Goal: Task Accomplishment & Management: Complete application form

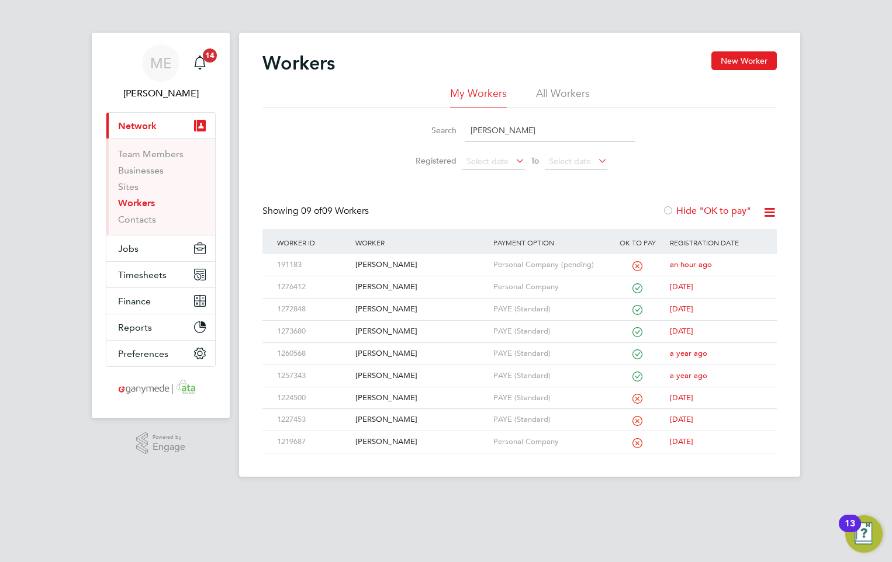
click at [134, 199] on link "Workers" at bounding box center [136, 203] width 37 height 11
drag, startPoint x: 491, startPoint y: 127, endPoint x: 456, endPoint y: 130, distance: 34.6
click at [456, 130] on div "Search ross" at bounding box center [519, 130] width 231 height 23
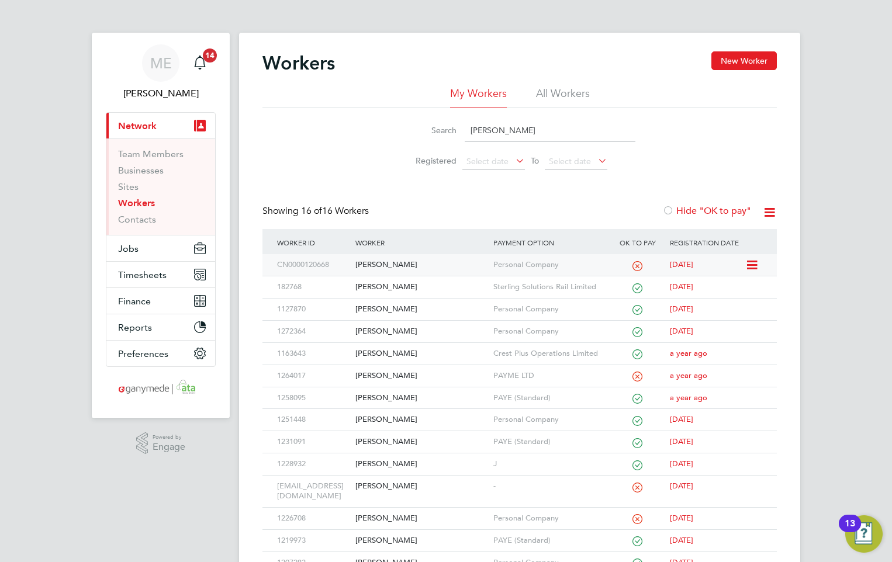
type input "craig"
click at [375, 260] on div "[PERSON_NAME]" at bounding box center [420, 265] width 137 height 22
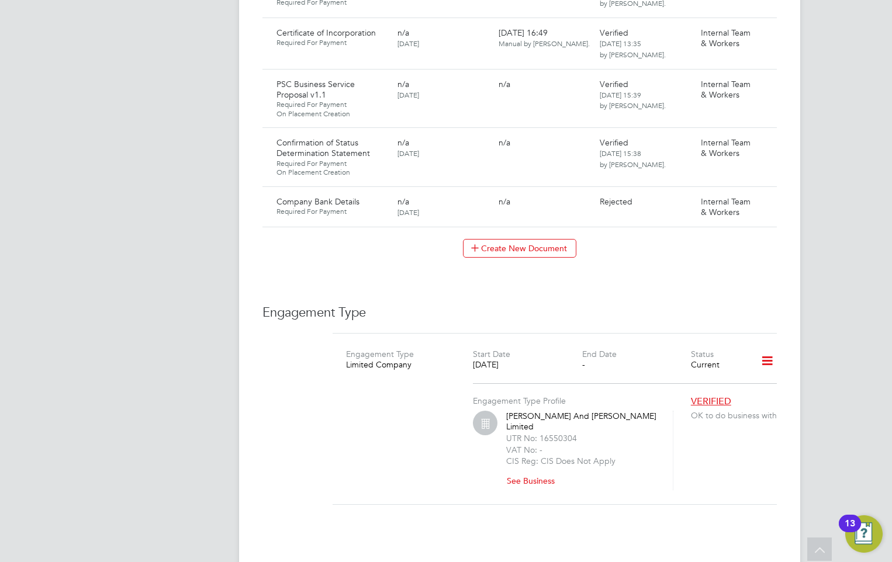
scroll to position [1594, 0]
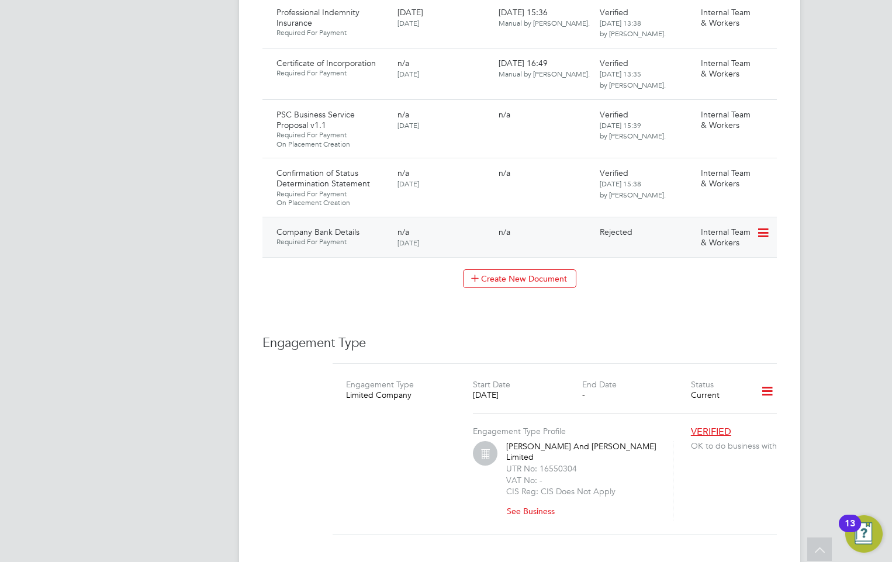
click at [765, 226] on icon at bounding box center [762, 233] width 12 height 14
click at [719, 226] on li "Submit Document" at bounding box center [725, 229] width 86 height 16
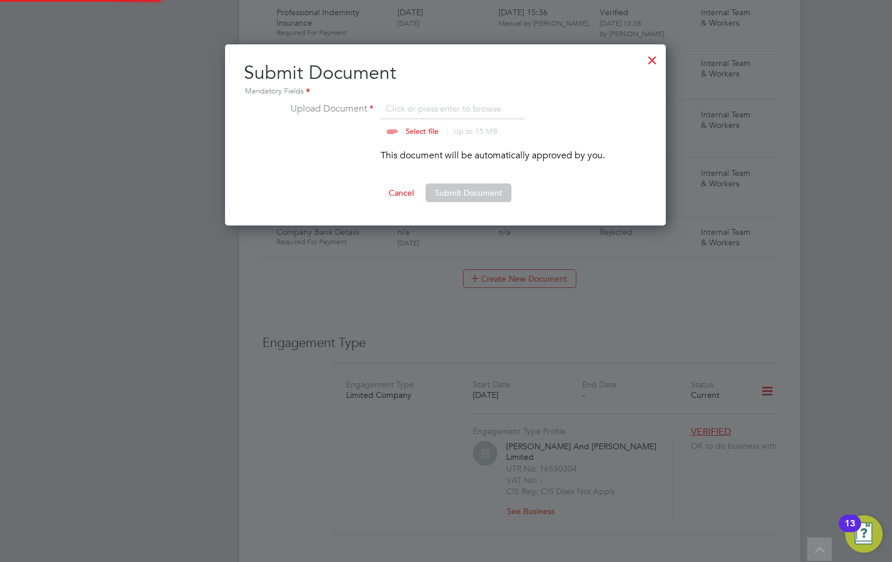
scroll to position [182, 442]
click at [427, 105] on input "file" at bounding box center [433, 119] width 184 height 35
click at [465, 186] on button "Submit Document" at bounding box center [468, 193] width 86 height 19
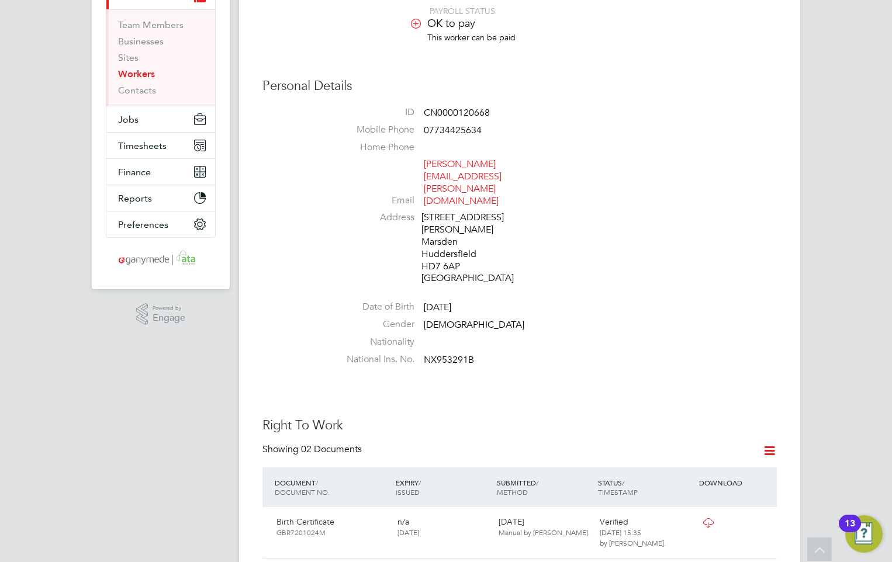
scroll to position [0, 0]
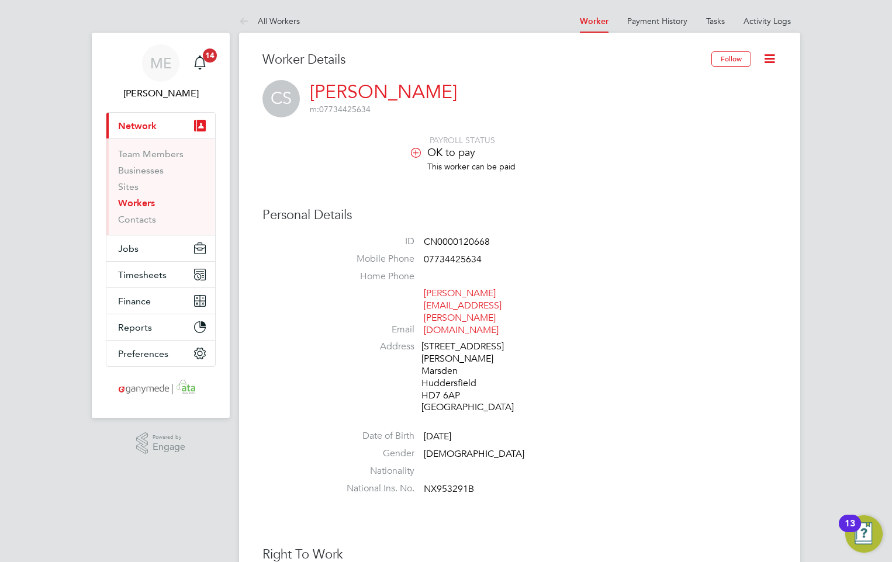
click at [136, 202] on link "Workers" at bounding box center [136, 203] width 37 height 11
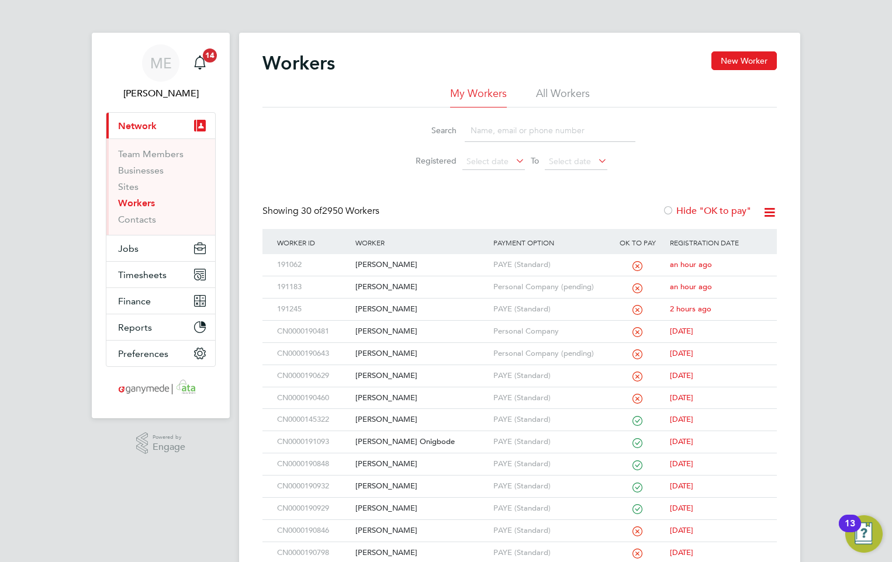
click at [542, 127] on input at bounding box center [550, 130] width 171 height 23
type input "kenzie"
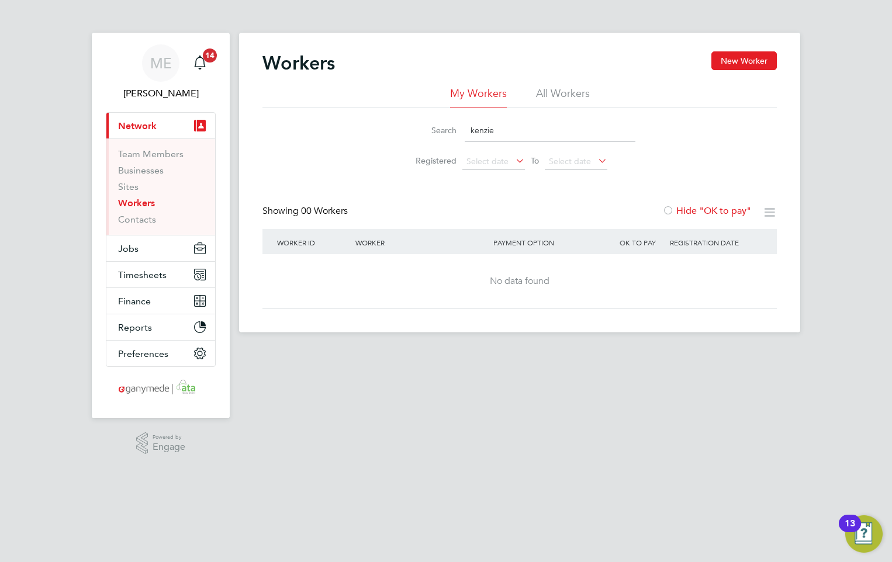
drag, startPoint x: 520, startPoint y: 130, endPoint x: 427, endPoint y: 130, distance: 93.5
click at [427, 130] on div "Search kenzie" at bounding box center [519, 130] width 231 height 23
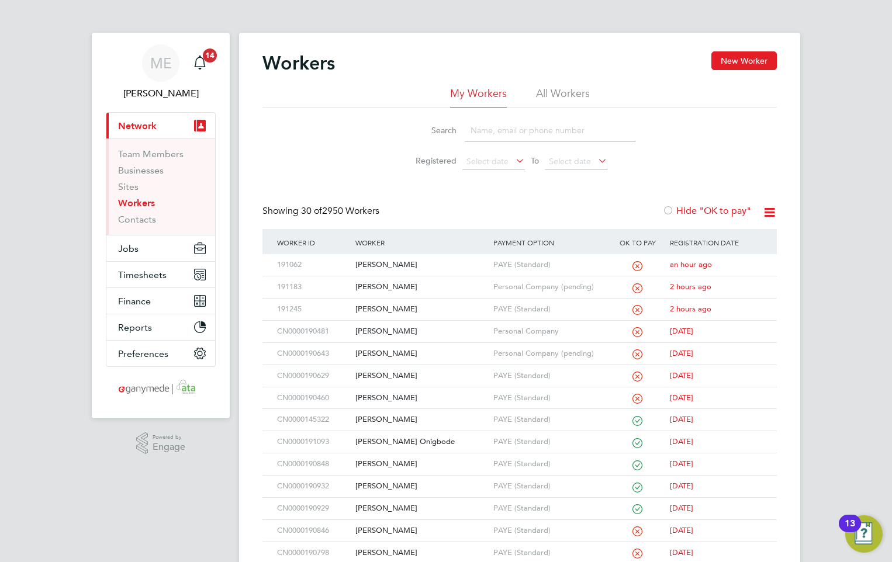
click at [484, 131] on input at bounding box center [550, 130] width 171 height 23
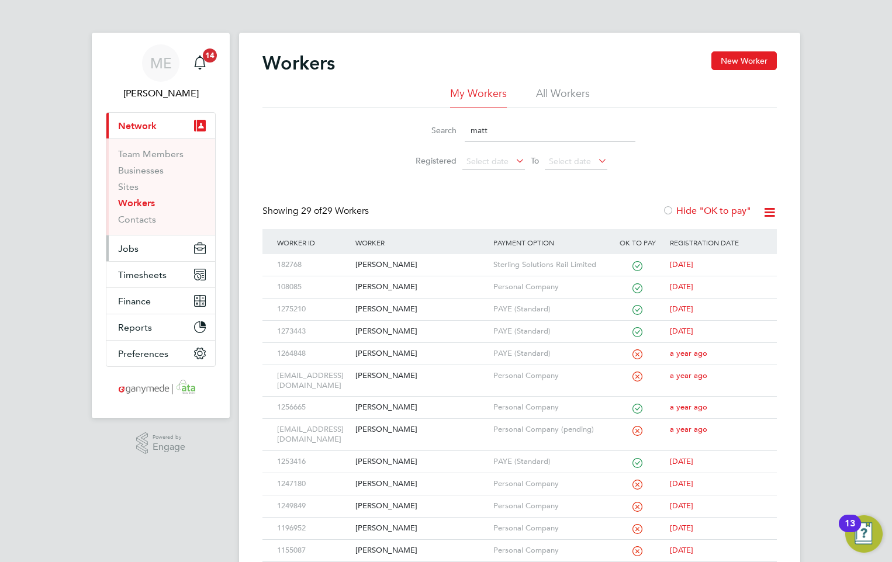
type input "matt"
click at [149, 243] on button "Jobs" at bounding box center [160, 249] width 109 height 26
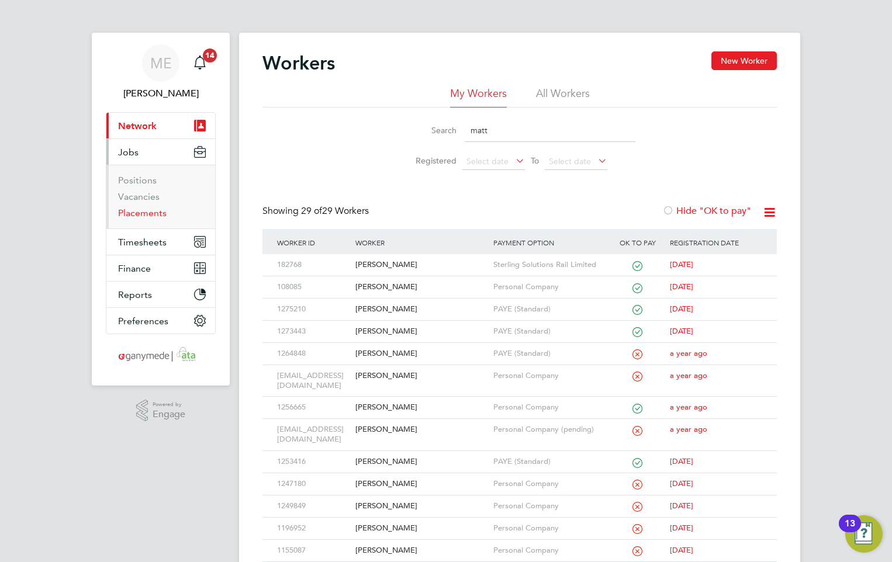
click at [146, 210] on link "Placements" at bounding box center [142, 212] width 49 height 11
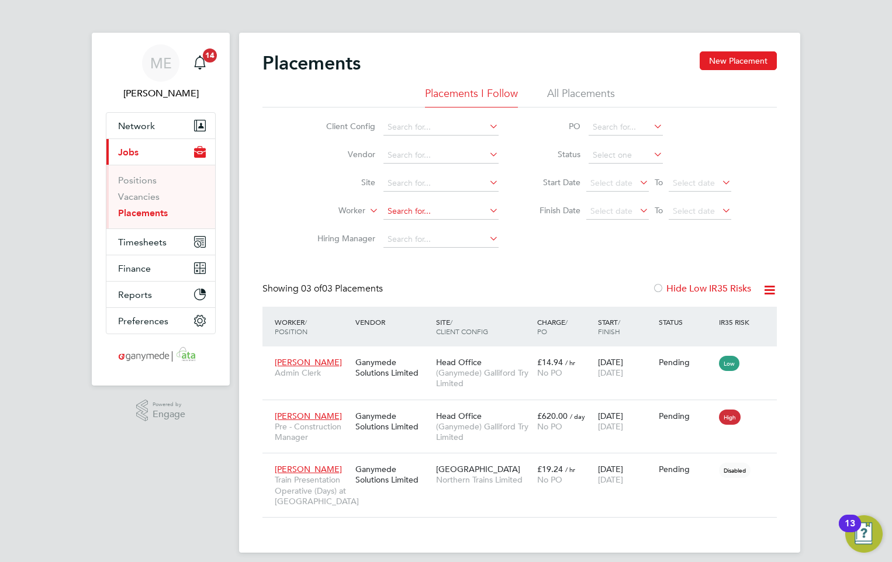
click at [403, 212] on input at bounding box center [440, 211] width 115 height 16
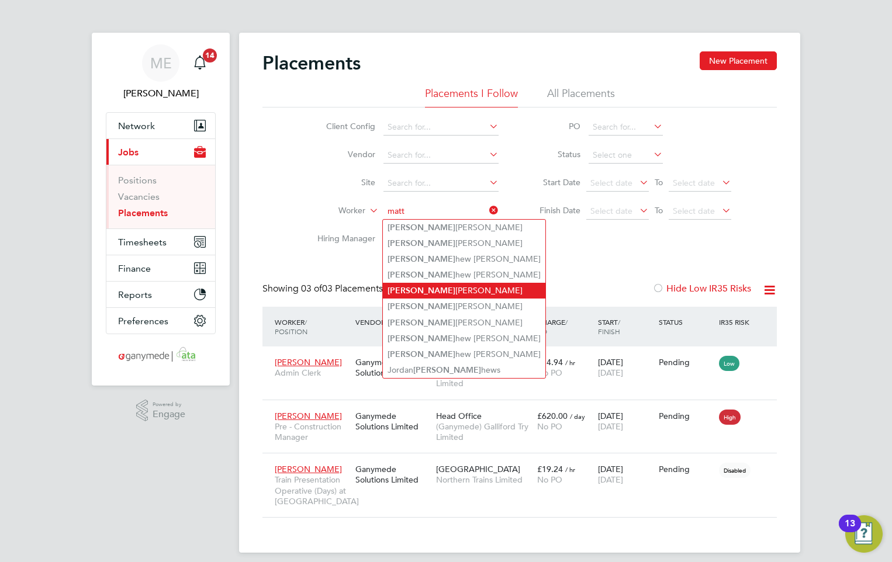
click at [439, 283] on li "[PERSON_NAME] [PERSON_NAME]" at bounding box center [464, 291] width 162 height 16
type input "[PERSON_NAME]"
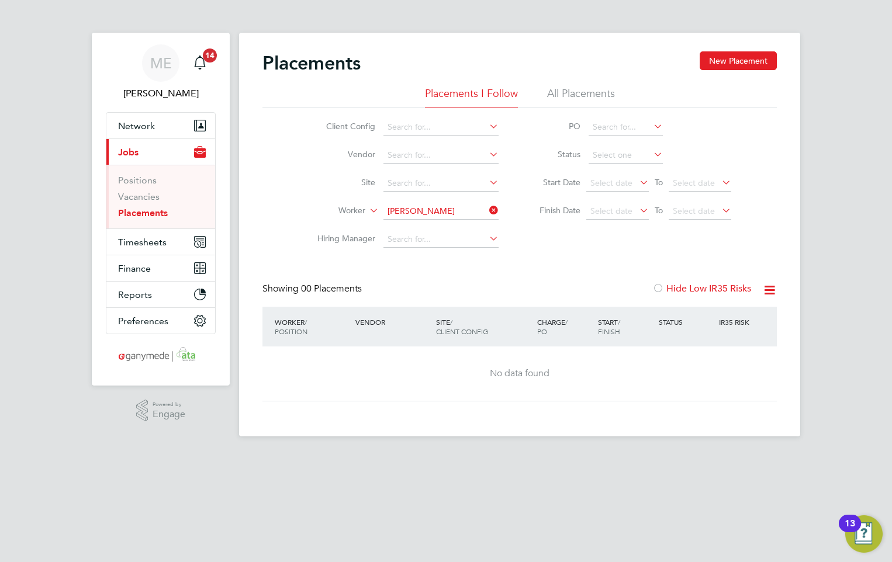
click at [566, 84] on div "Placements New Placement" at bounding box center [519, 68] width 514 height 35
click at [563, 91] on li "All Placements" at bounding box center [581, 96] width 68 height 21
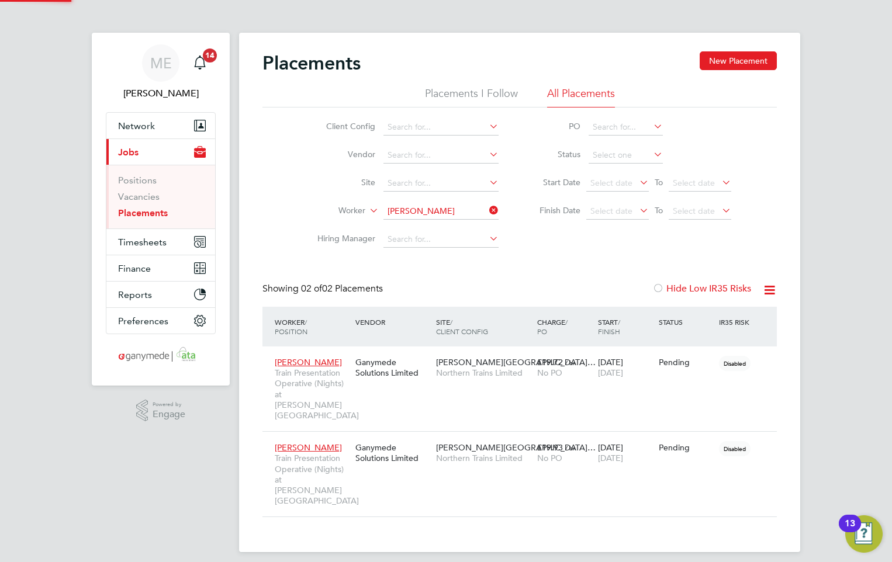
scroll to position [34, 102]
click at [420, 464] on div "[PERSON_NAME] Train Presentation Operative (Nights) at [PERSON_NAME][GEOGRAPHIC…" at bounding box center [519, 473] width 514 height 85
click at [421, 462] on div "[PERSON_NAME] Train Presentation Operative (Nights) at [PERSON_NAME][GEOGRAPHIC…" at bounding box center [519, 473] width 514 height 85
click at [422, 437] on div "Ganymede Solutions Limited" at bounding box center [392, 453] width 81 height 33
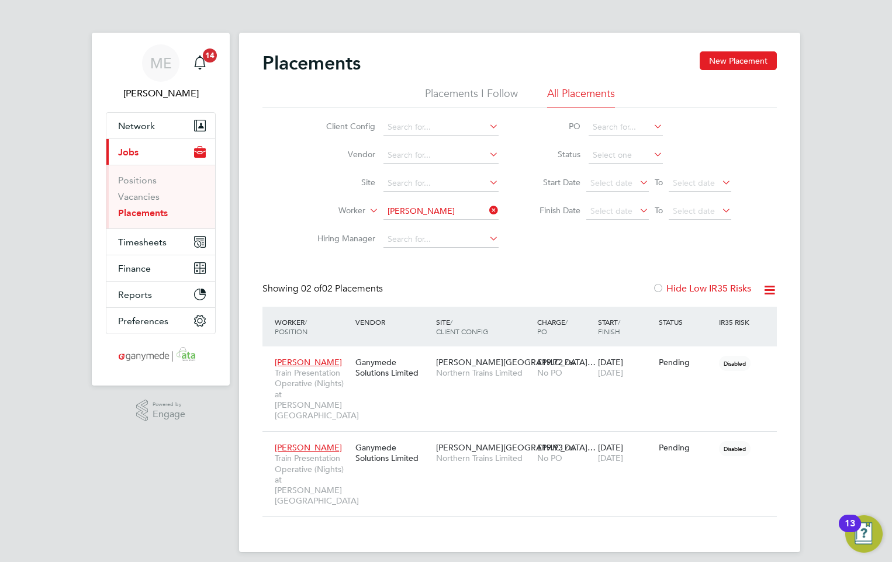
click at [141, 147] on button "Current page: Jobs" at bounding box center [160, 152] width 109 height 26
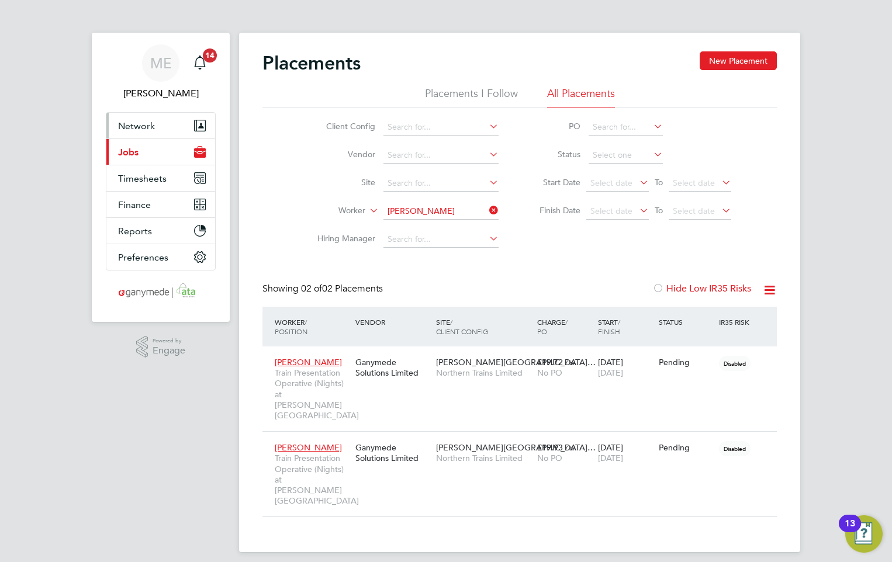
click at [148, 117] on button "Network" at bounding box center [160, 126] width 109 height 26
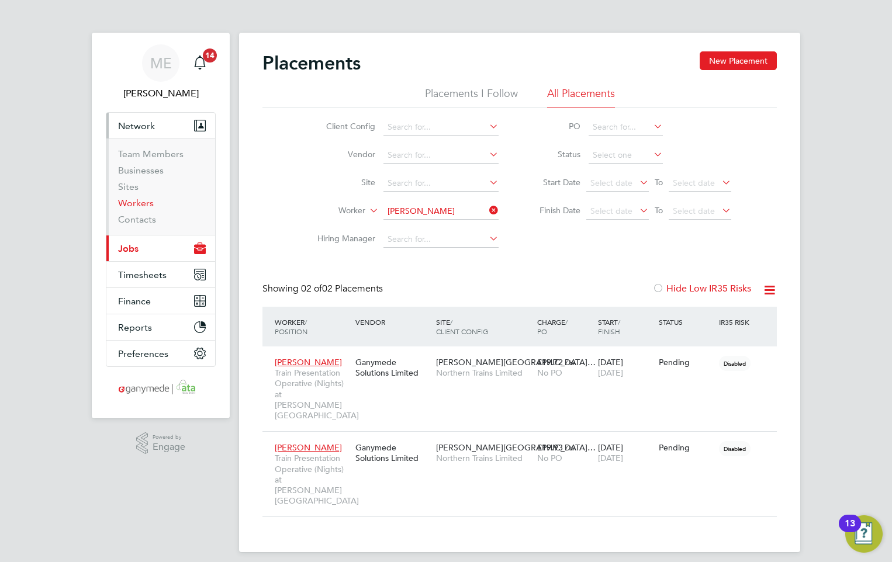
click at [138, 199] on link "Workers" at bounding box center [136, 203] width 36 height 11
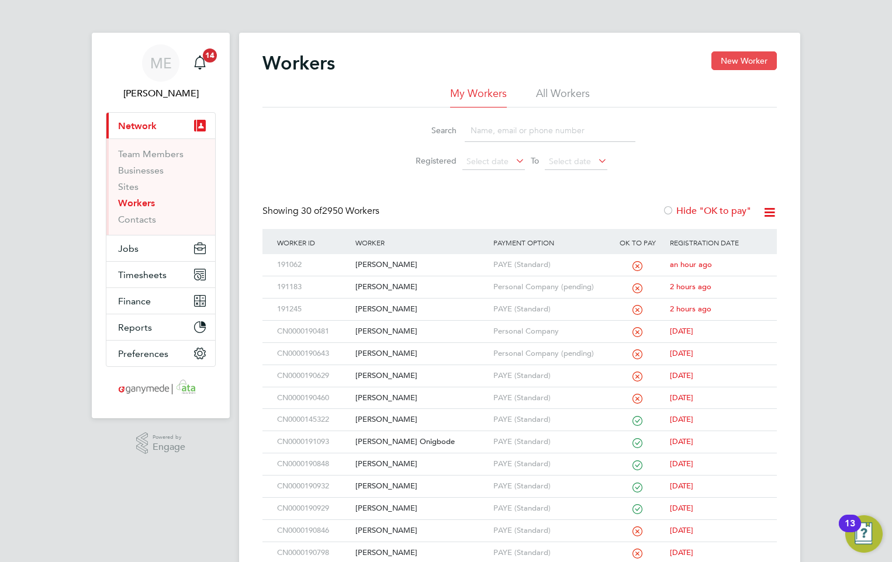
click at [739, 57] on button "New Worker" at bounding box center [743, 60] width 65 height 19
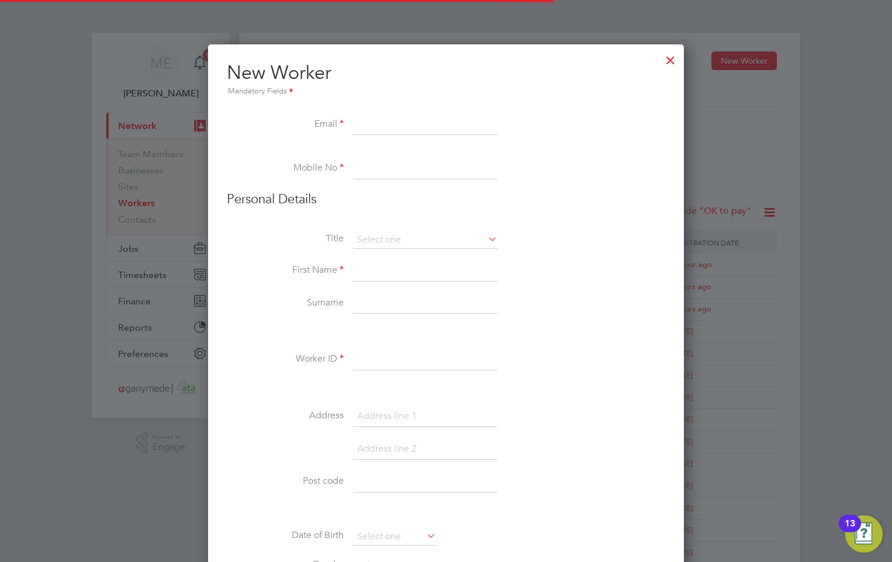
scroll to position [1283, 476]
paste input "[PERSON_NAME][EMAIL_ADDRESS][DOMAIN_NAME]"
type input "[PERSON_NAME][EMAIL_ADDRESS][DOMAIN_NAME]"
click at [368, 168] on input at bounding box center [425, 168] width 144 height 21
paste input "07845 731445"
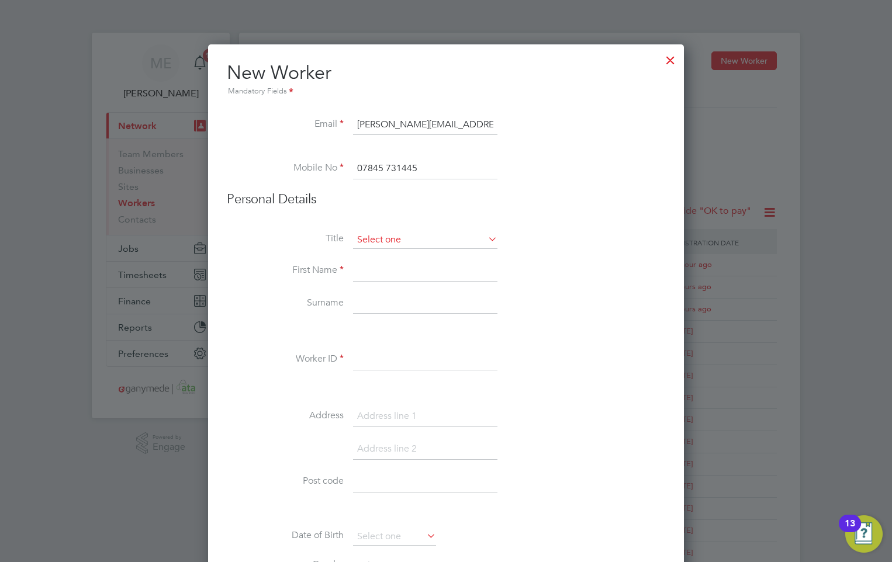
type input "07845 731445"
click at [400, 240] on input at bounding box center [425, 240] width 144 height 18
click at [433, 218] on li "Personal Details" at bounding box center [446, 211] width 438 height 40
click at [392, 268] on input at bounding box center [425, 271] width 144 height 21
type input "[PERSON_NAME]"
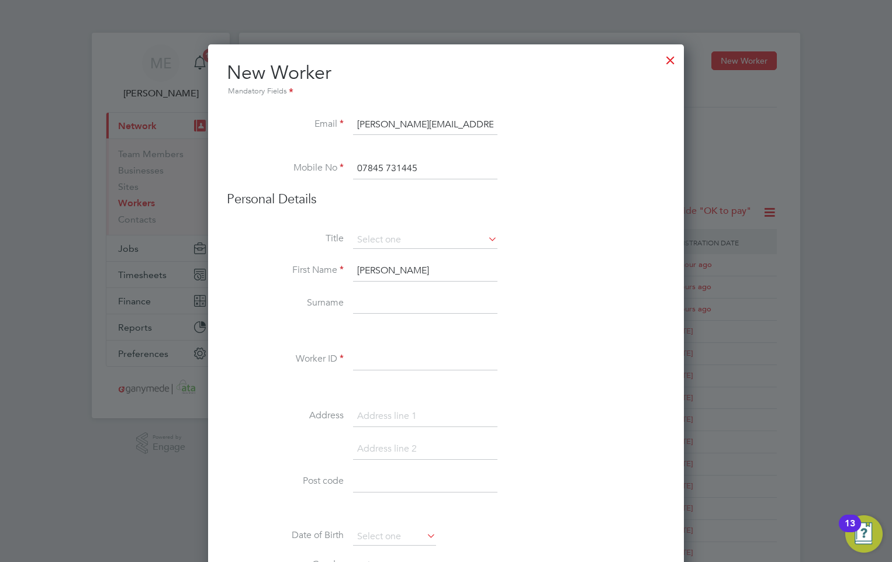
click at [385, 298] on input at bounding box center [425, 303] width 144 height 21
type input "[PERSON_NAME]"
click at [399, 355] on input at bounding box center [425, 359] width 144 height 21
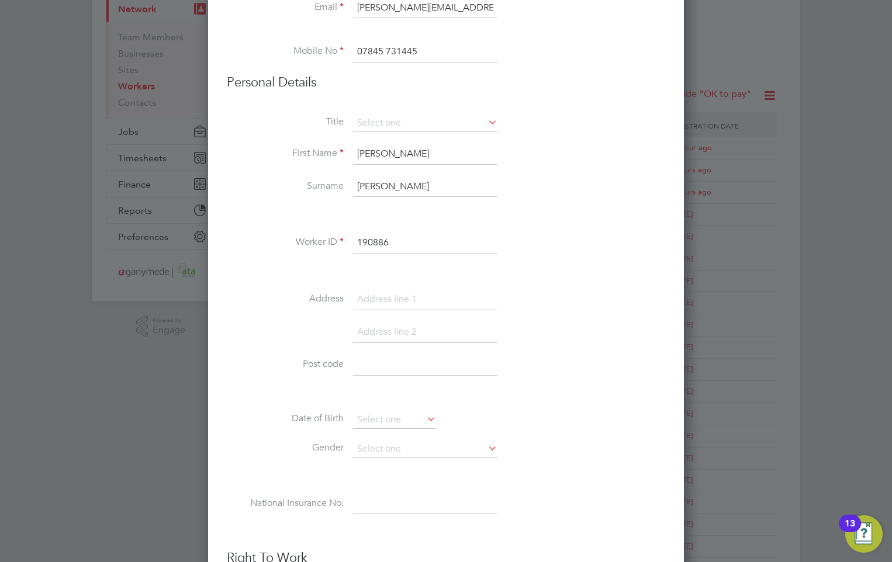
scroll to position [175, 0]
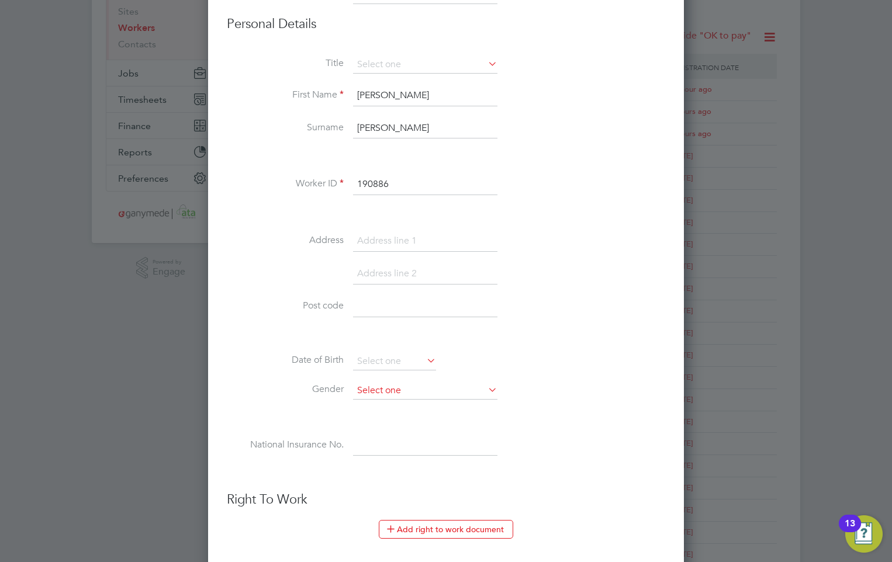
type input "190886"
click at [404, 388] on input at bounding box center [425, 391] width 144 height 18
click at [393, 421] on li "[DEMOGRAPHIC_DATA]" at bounding box center [425, 422] width 146 height 15
type input "[DEMOGRAPHIC_DATA]"
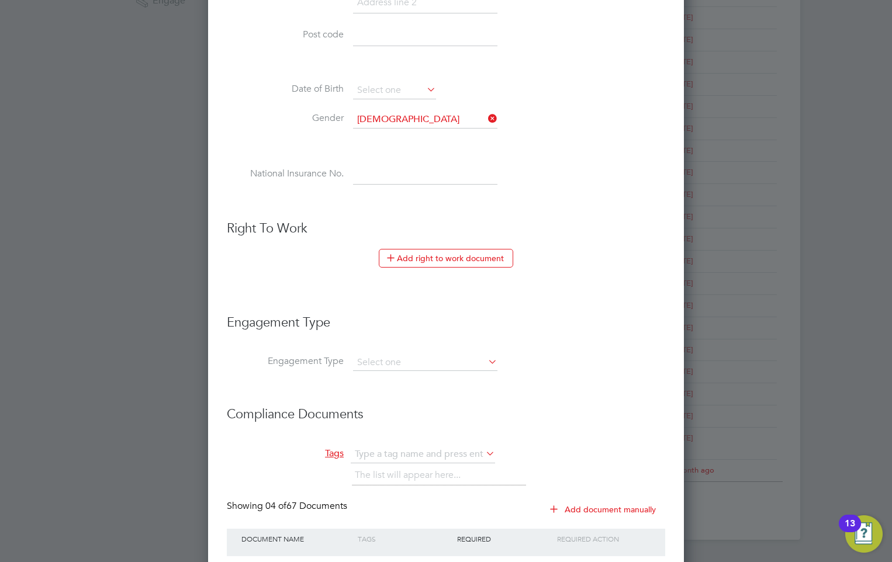
scroll to position [468, 0]
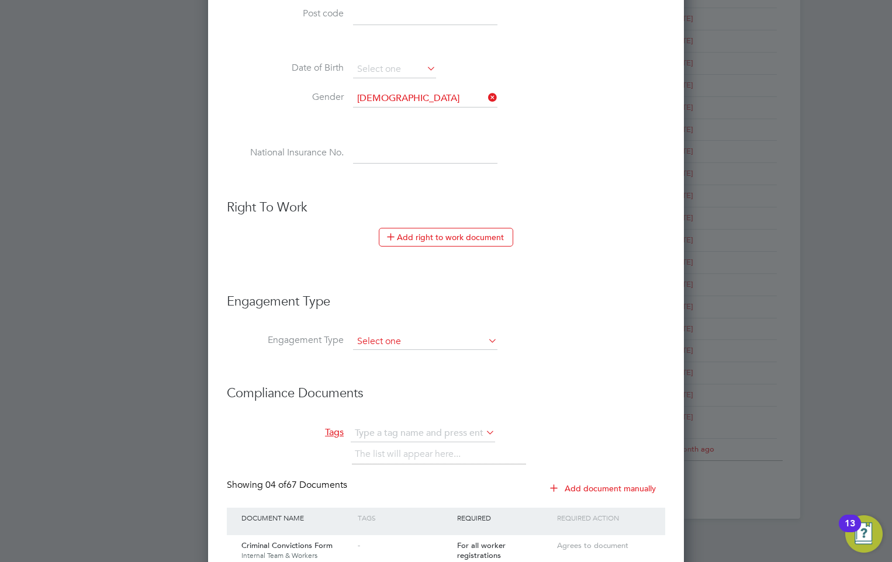
click at [463, 342] on input at bounding box center [425, 342] width 144 height 16
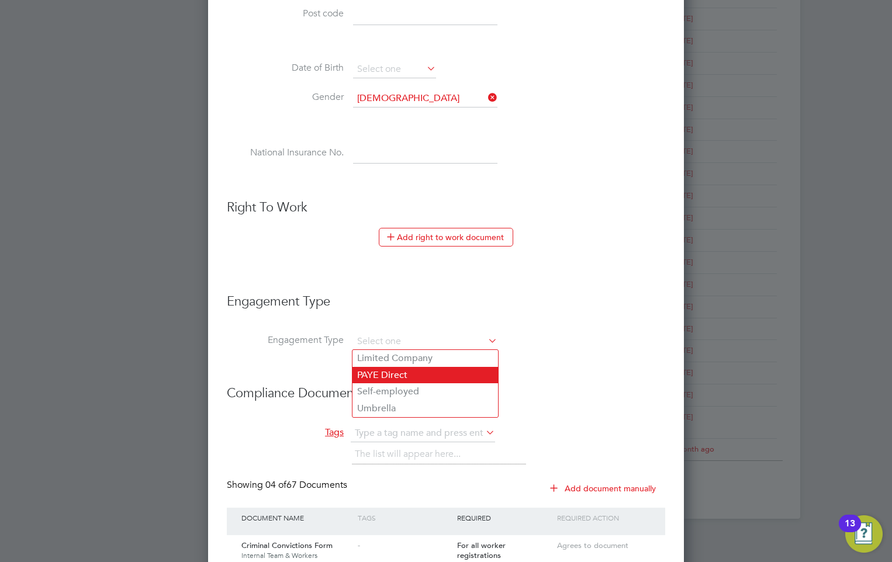
click at [407, 371] on li "PAYE Direct" at bounding box center [425, 375] width 146 height 17
type input "PAYE Direct"
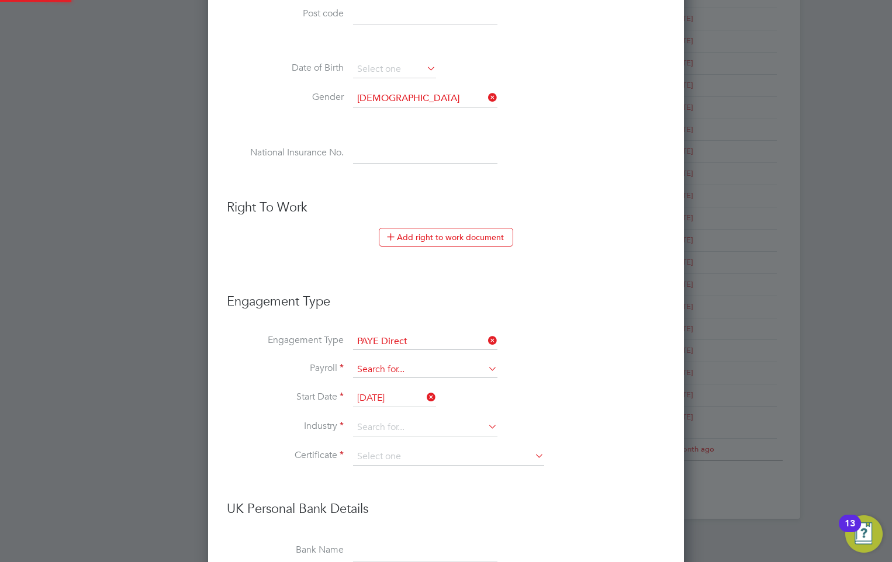
scroll to position [1804, 476]
click at [443, 370] on input at bounding box center [425, 370] width 144 height 16
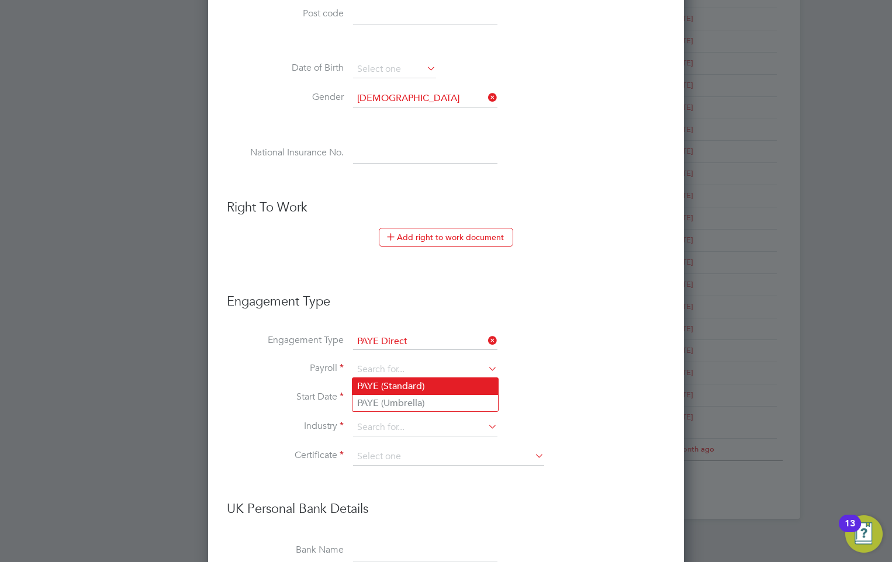
click at [408, 383] on li "PAYE (Standard)" at bounding box center [425, 386] width 146 height 17
type input "PAYE (Standard)"
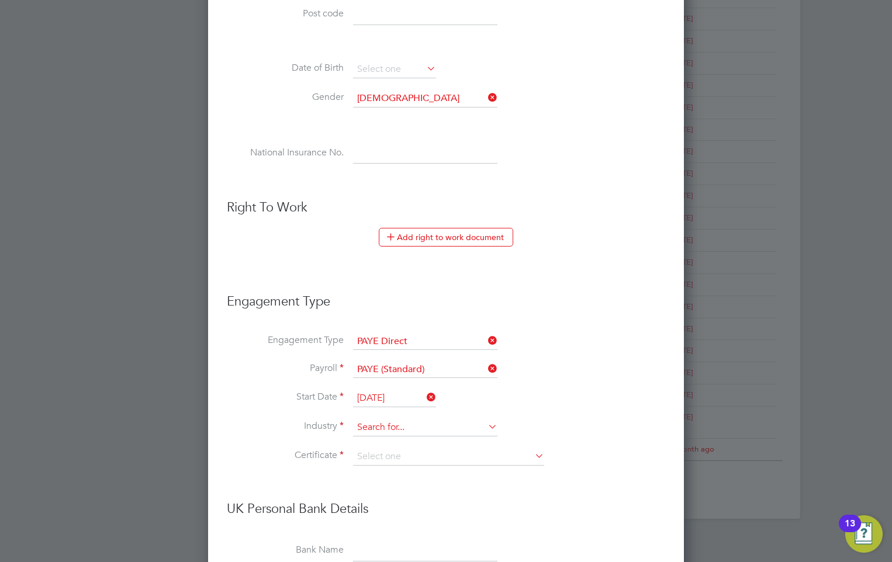
click at [389, 427] on input at bounding box center [425, 428] width 144 height 18
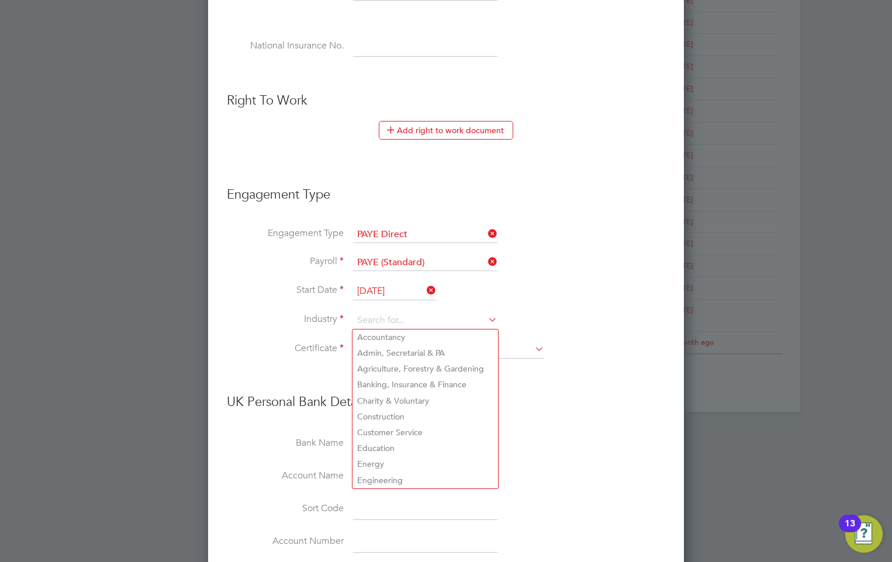
scroll to position [584, 0]
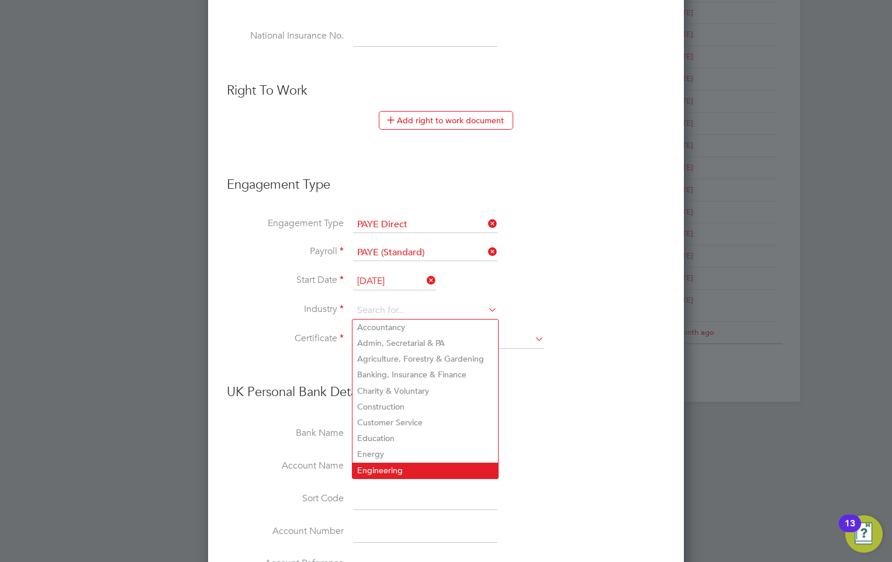
click at [401, 463] on li "Engineering" at bounding box center [425, 471] width 146 height 16
type input "Engineering"
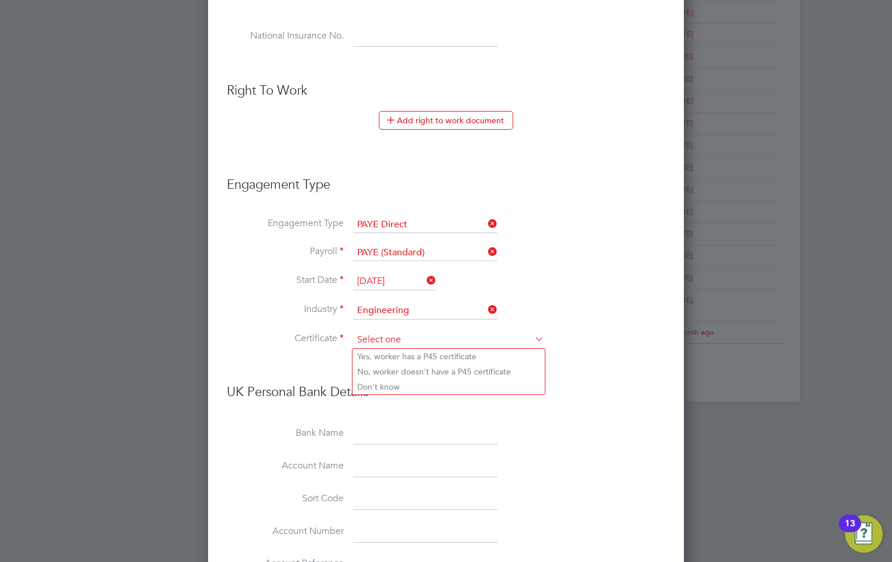
click at [392, 337] on input at bounding box center [448, 340] width 191 height 18
click at [378, 384] on li "Don't know" at bounding box center [448, 386] width 192 height 15
type input "Don't know"
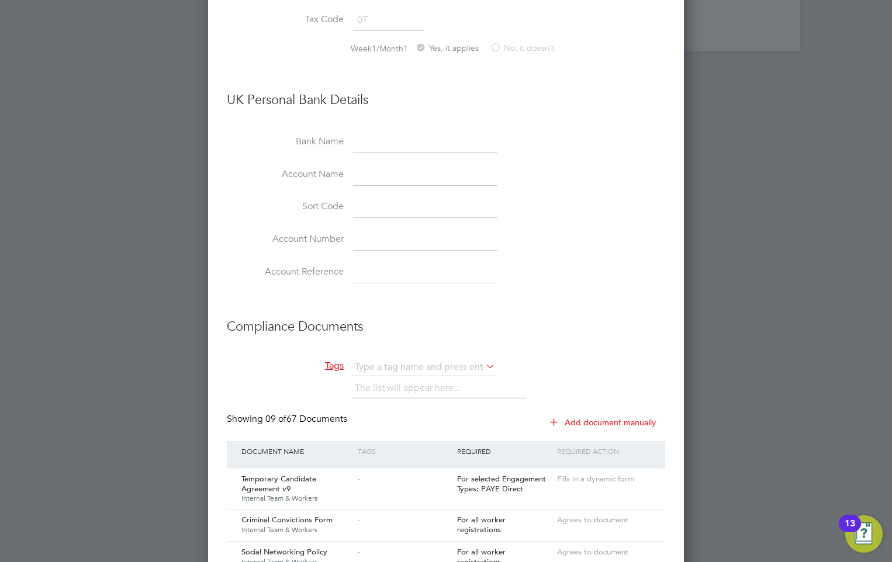
scroll to position [993, 0]
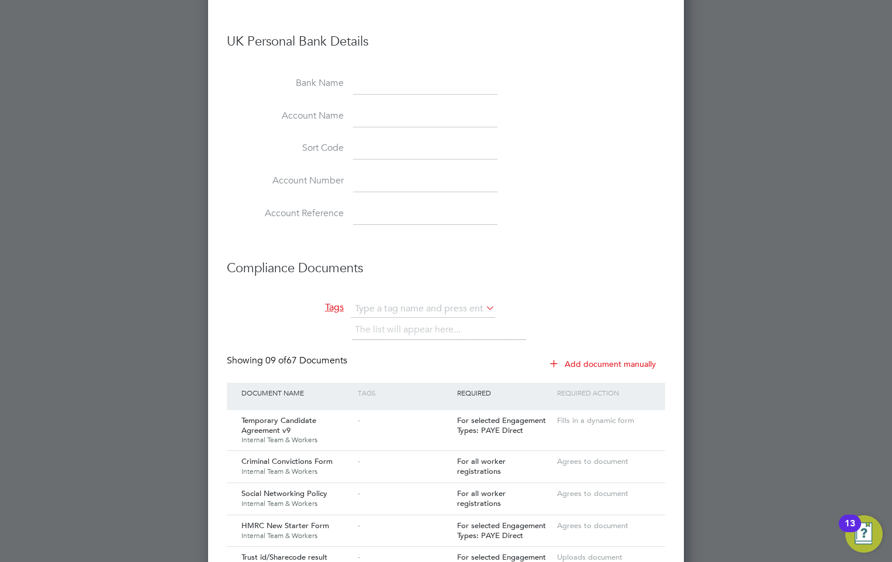
click at [483, 304] on icon at bounding box center [483, 308] width 0 height 16
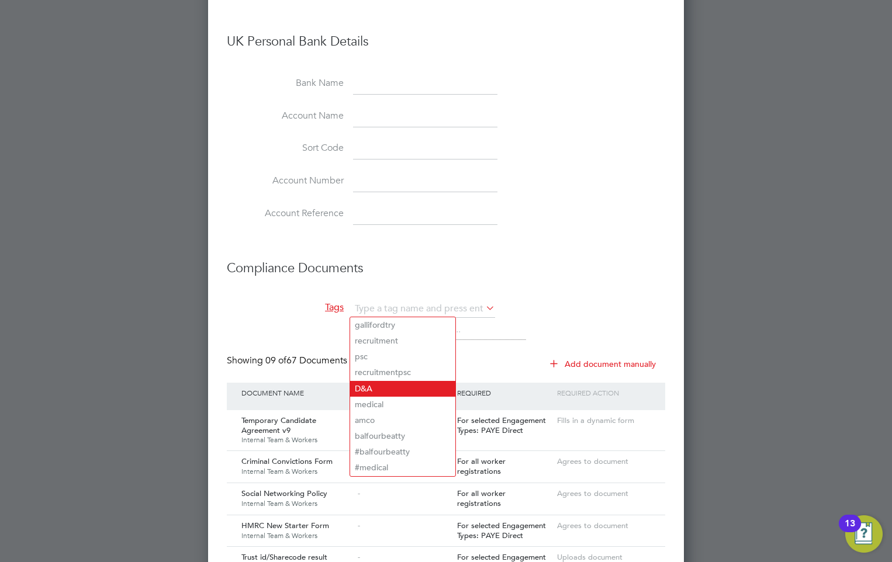
click at [383, 383] on li "D&A" at bounding box center [402, 389] width 105 height 16
type input "D&A"
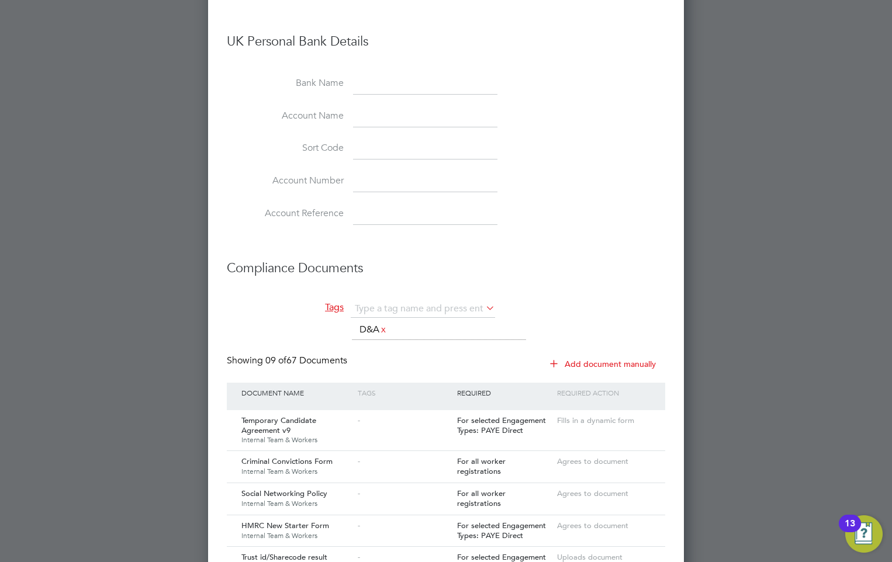
scroll to position [1924, 476]
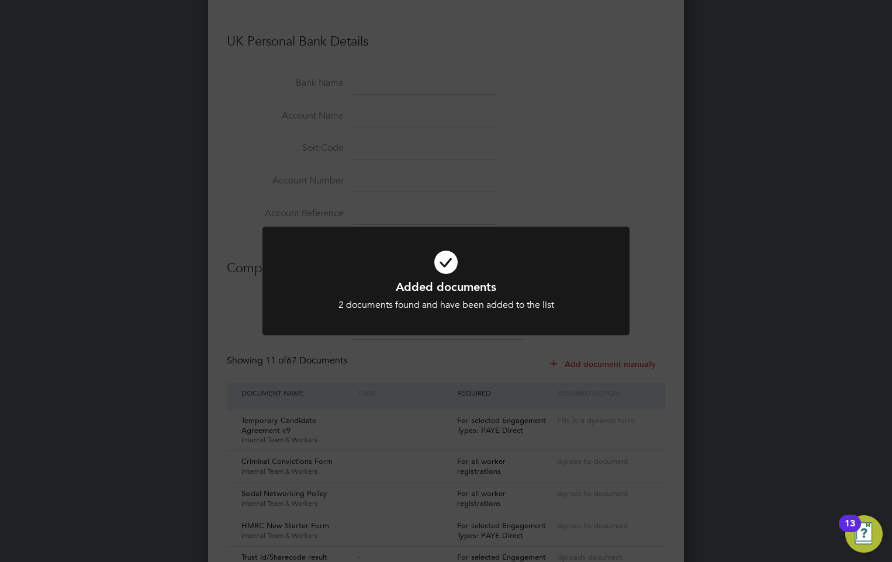
click at [443, 271] on icon at bounding box center [446, 263] width 304 height 46
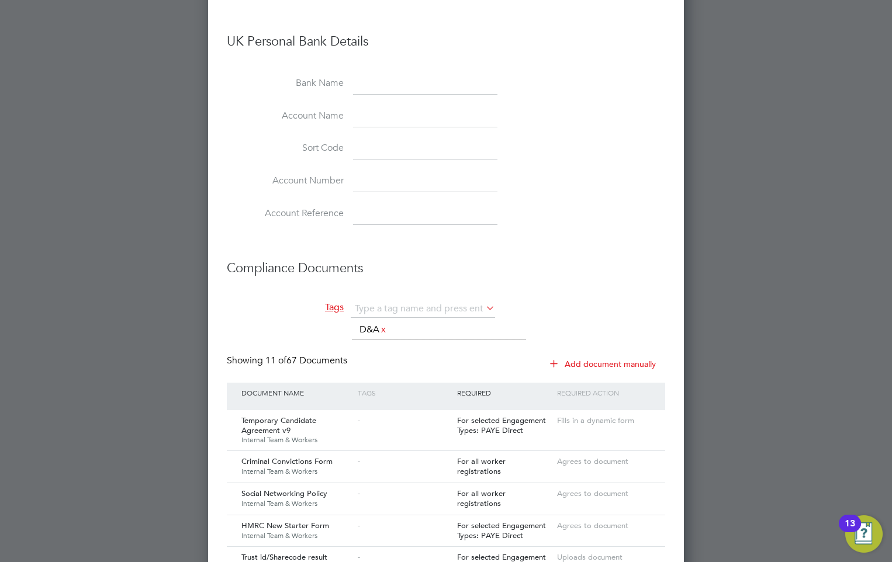
click at [483, 304] on icon at bounding box center [483, 308] width 0 height 16
click at [506, 356] on div "Showing 11 of 67 Documents Add document manually" at bounding box center [446, 369] width 438 height 28
click at [366, 307] on input "text" at bounding box center [423, 309] width 144 height 18
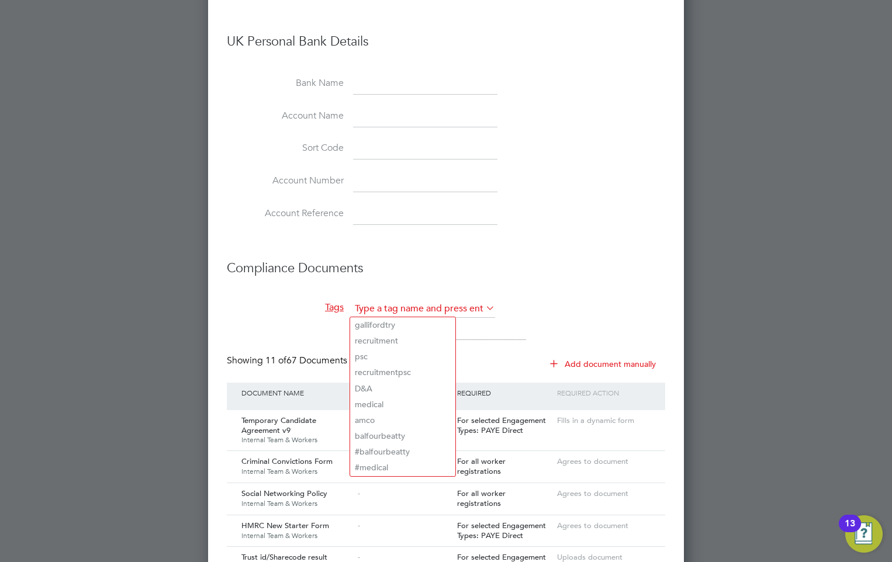
type input "m"
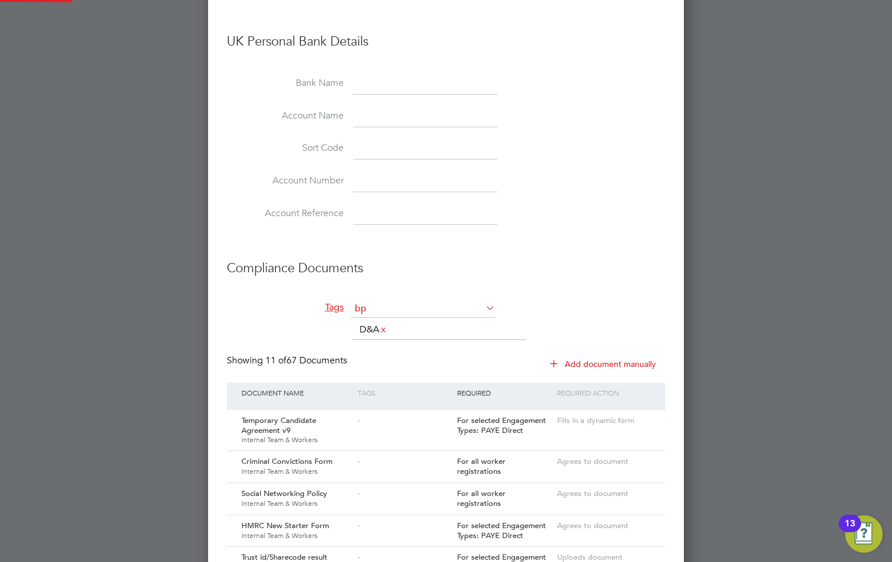
type input "b"
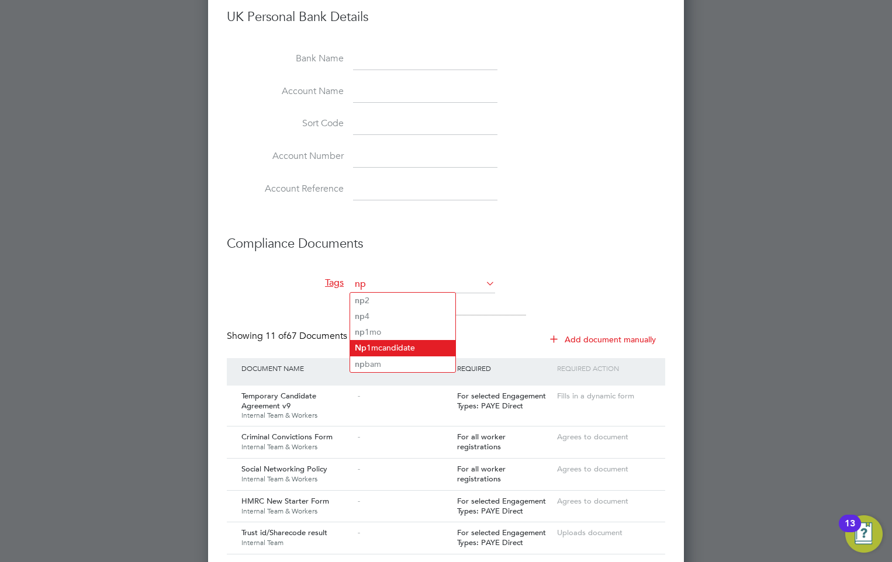
scroll to position [993, 0]
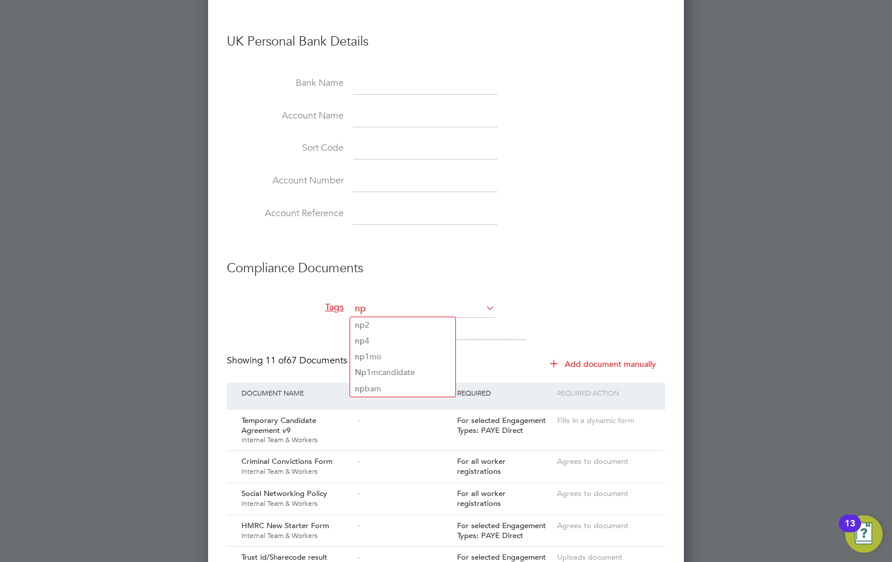
type input "np"
click at [543, 310] on li "Tags np The list will appear here... D&A x" at bounding box center [446, 327] width 438 height 54
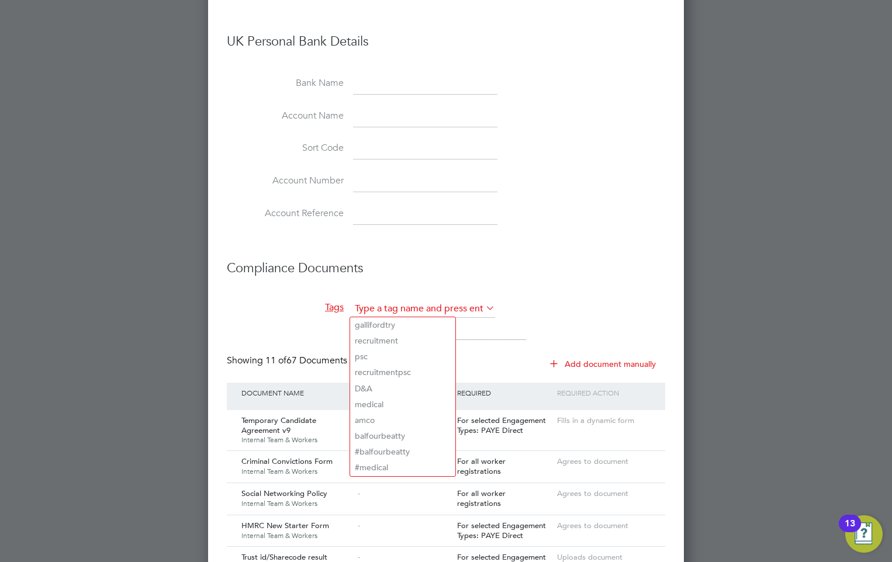
type input "~"
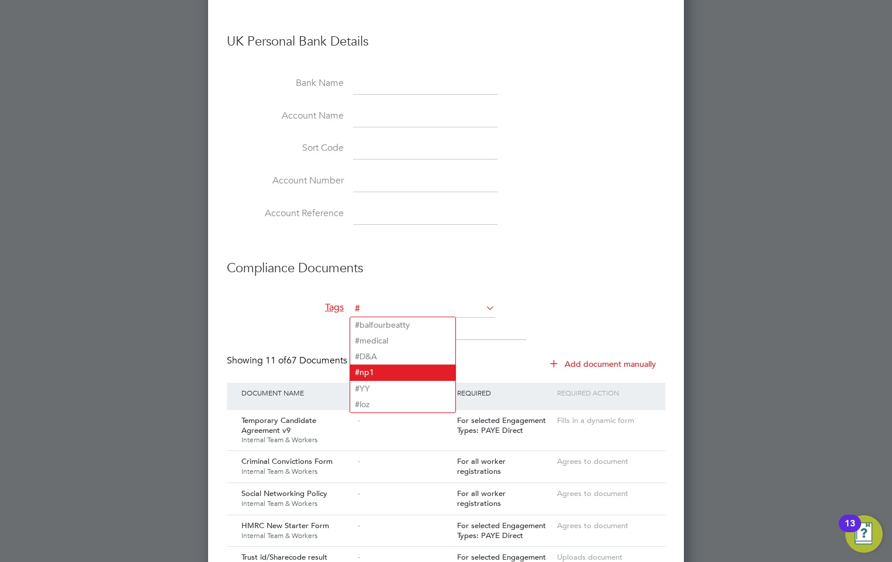
click at [382, 371] on li "# np1" at bounding box center [402, 373] width 105 height 16
type input "#np1"
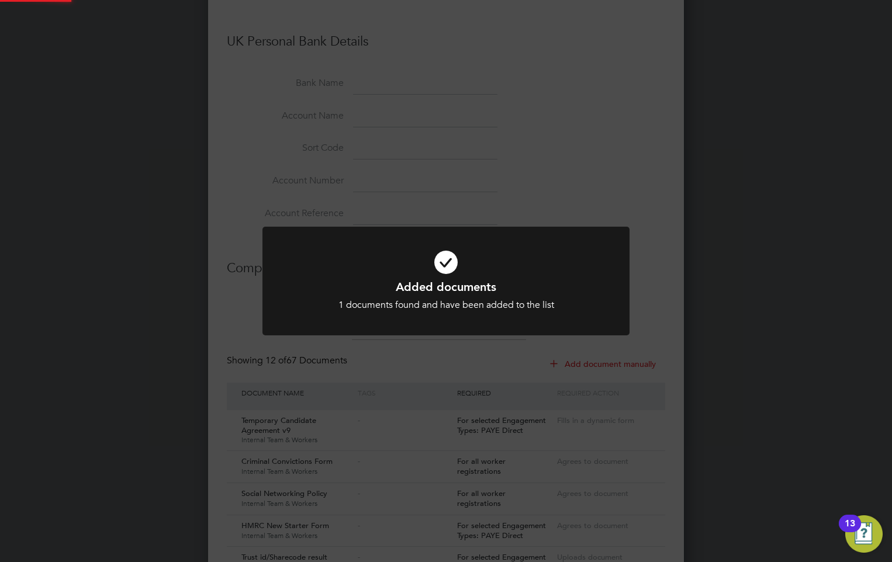
scroll to position [1955, 476]
click at [449, 267] on icon at bounding box center [446, 263] width 304 height 46
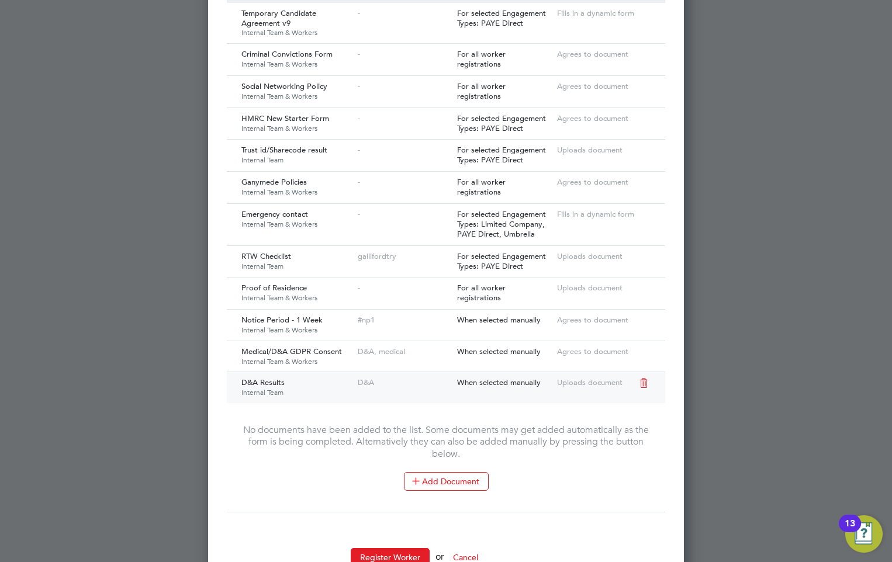
scroll to position [1438, 0]
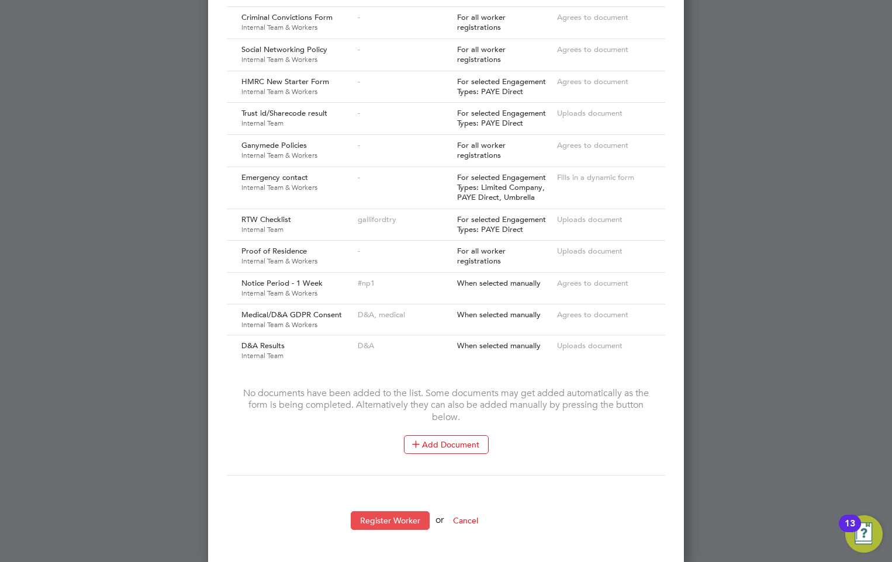
click at [383, 512] on button "Register Worker" at bounding box center [390, 520] width 79 height 19
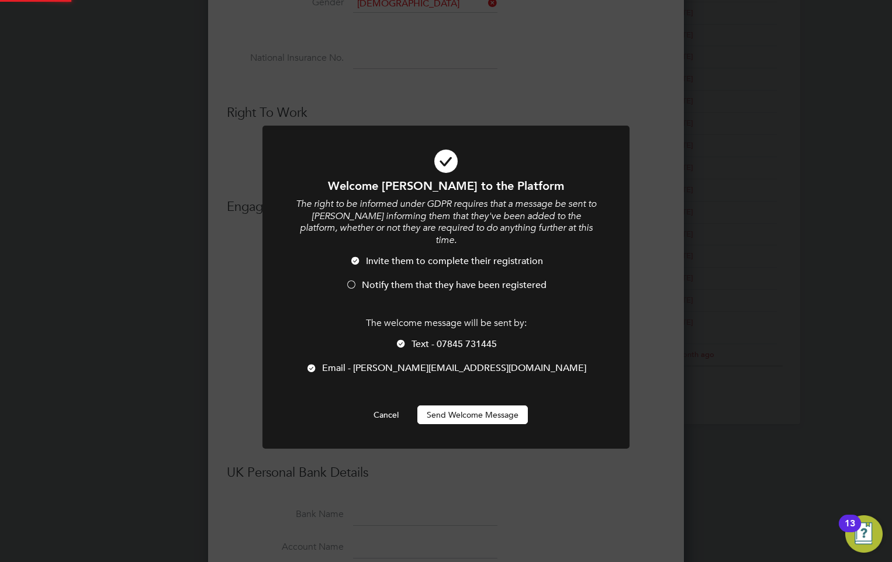
scroll to position [0, 0]
click at [454, 406] on button "Send Welcome Message" at bounding box center [472, 415] width 110 height 19
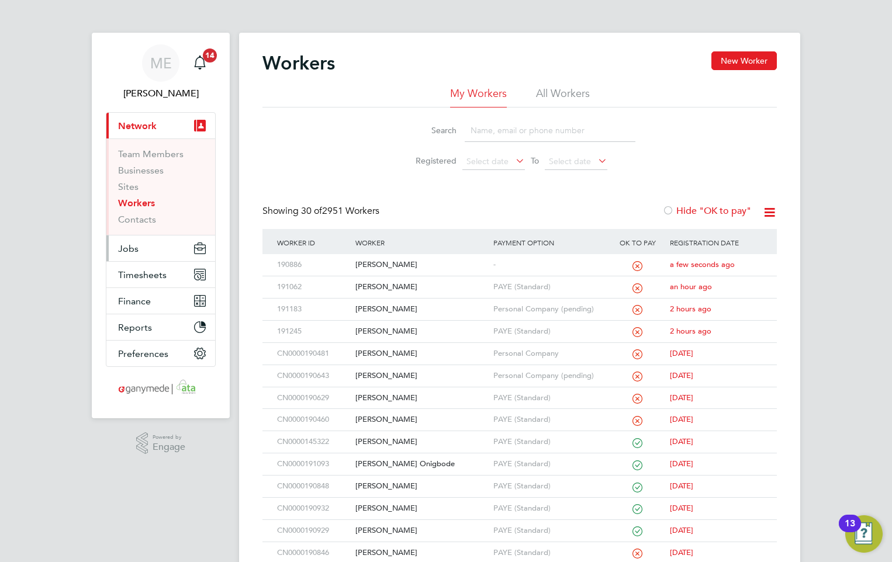
click at [148, 244] on button "Jobs" at bounding box center [160, 249] width 109 height 26
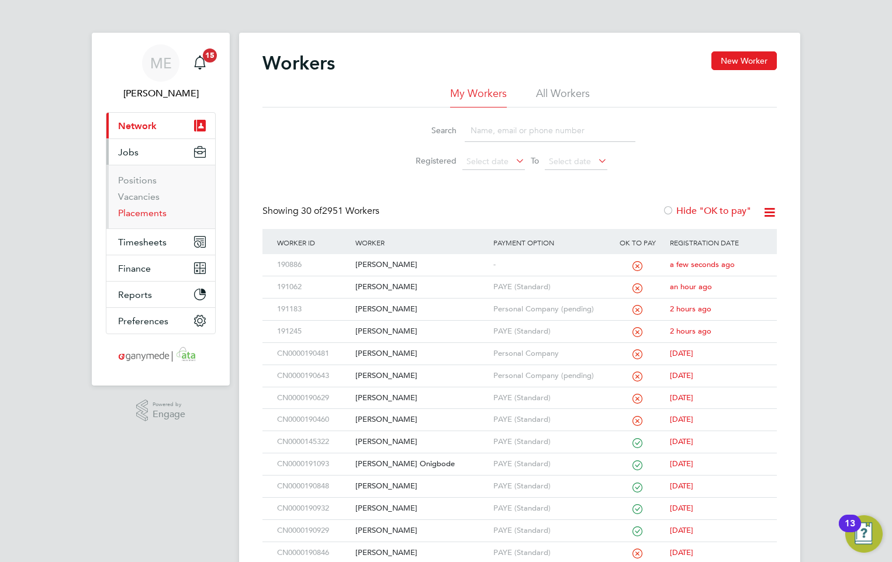
click at [141, 212] on link "Placements" at bounding box center [142, 212] width 49 height 11
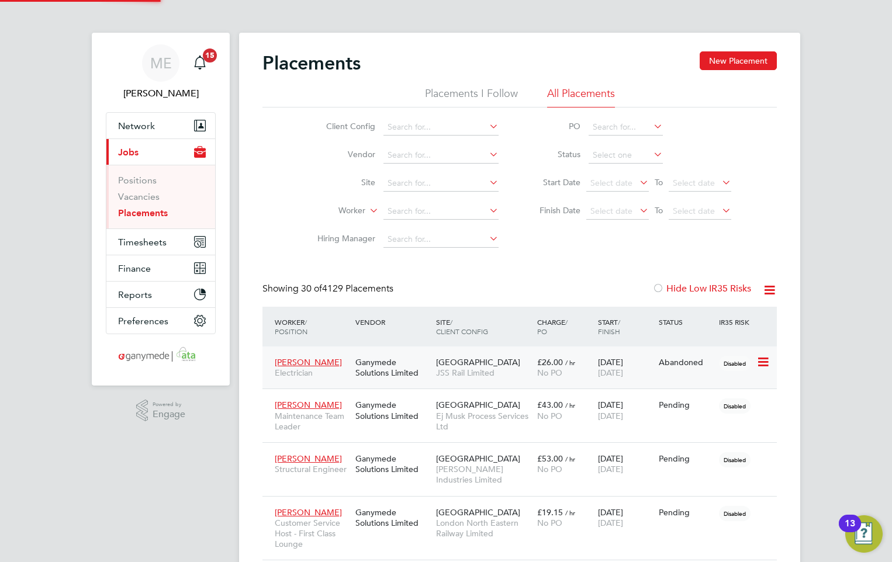
scroll to position [34, 81]
click at [733, 58] on button "New Placement" at bounding box center [738, 60] width 77 height 19
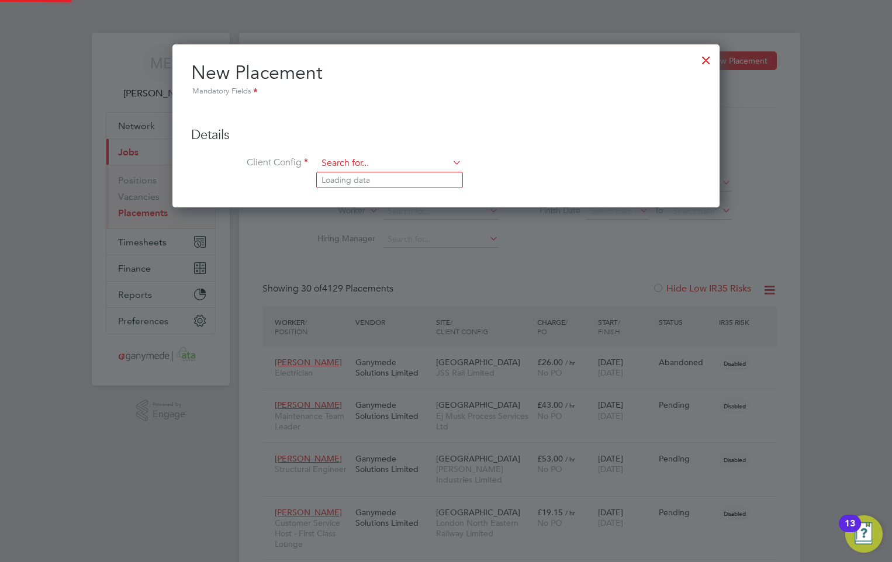
click at [353, 155] on input at bounding box center [389, 164] width 144 height 18
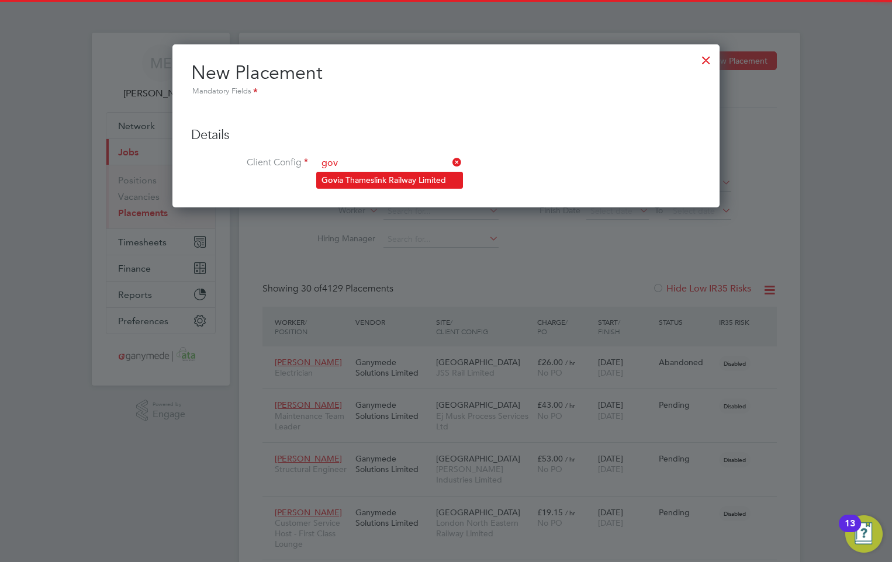
click at [364, 174] on li "Gov ia Thameslink Railway Limited" at bounding box center [390, 180] width 146 height 16
type input "Govia Thameslink Railway Limited"
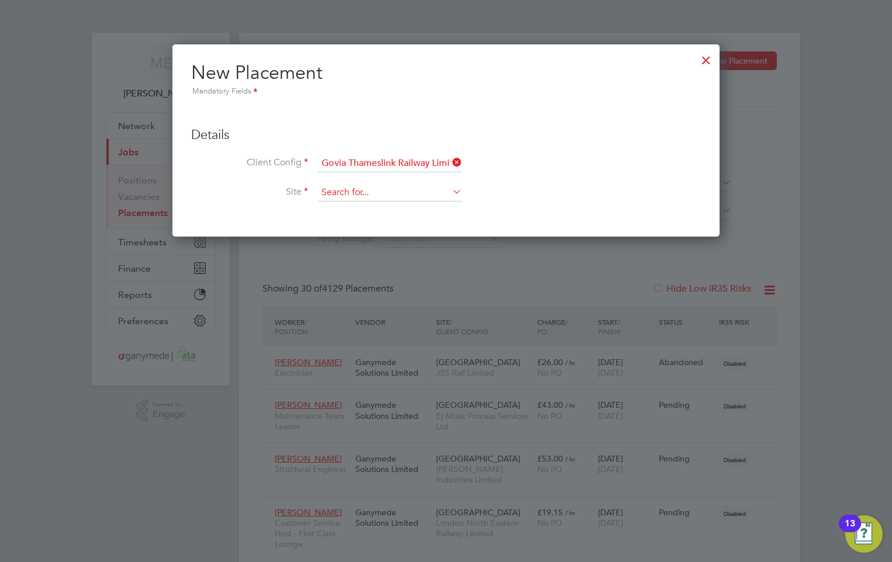
click at [344, 192] on input at bounding box center [389, 193] width 144 height 18
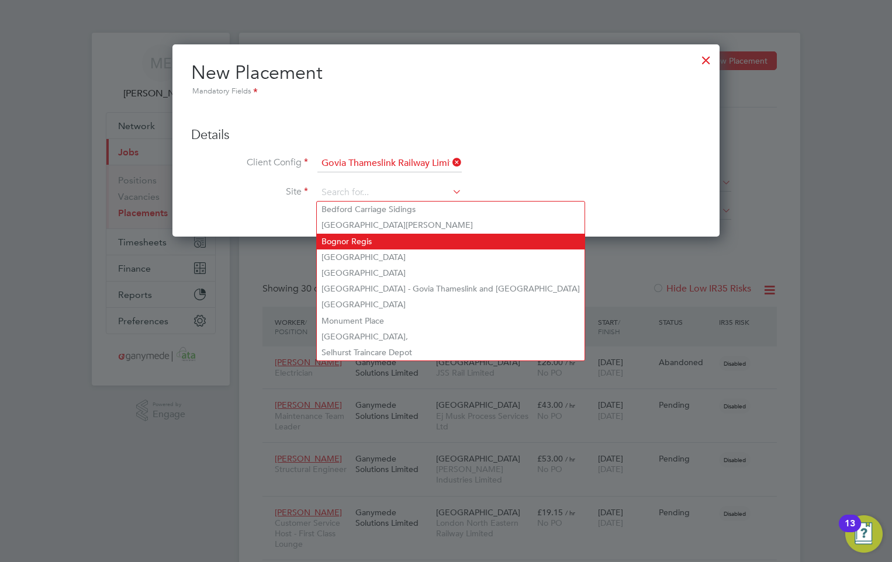
click at [379, 236] on li "Bognor Regis" at bounding box center [451, 242] width 268 height 16
type input "Bognor Regis"
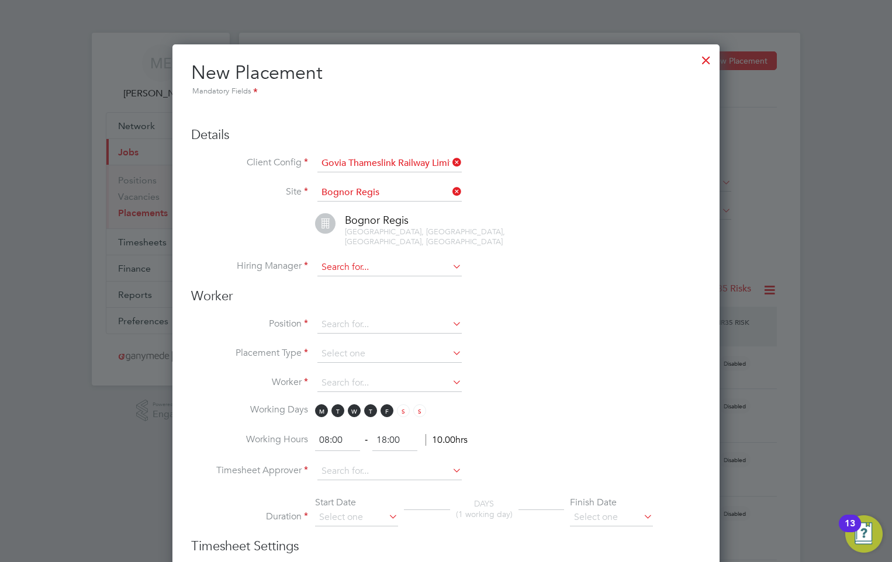
click at [372, 263] on input at bounding box center [389, 268] width 144 height 18
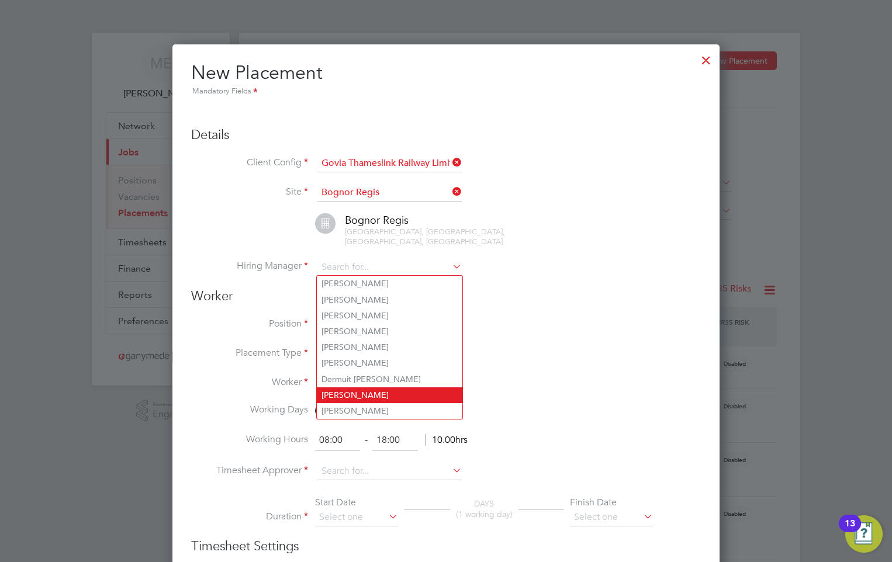
click at [342, 389] on li "[PERSON_NAME]" at bounding box center [390, 395] width 146 height 16
type input "[PERSON_NAME]"
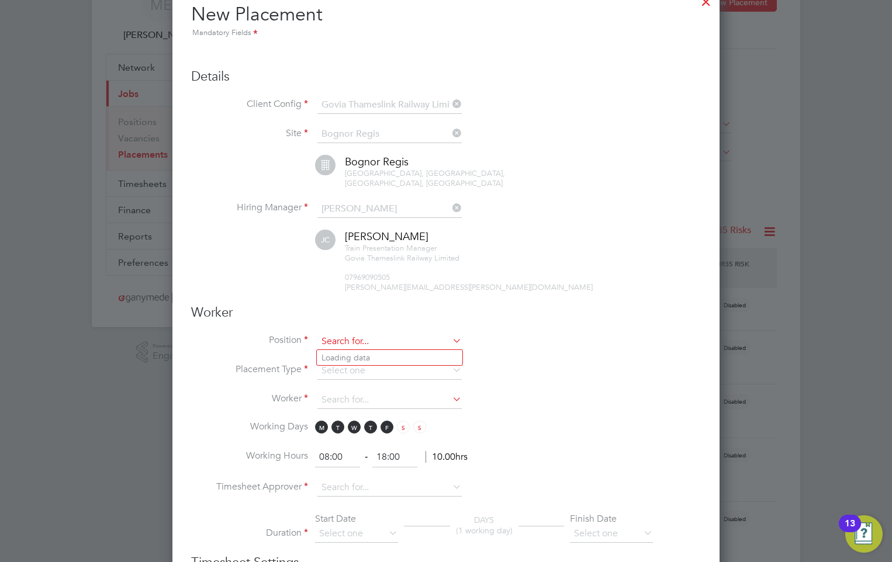
click at [341, 342] on input at bounding box center [389, 342] width 144 height 18
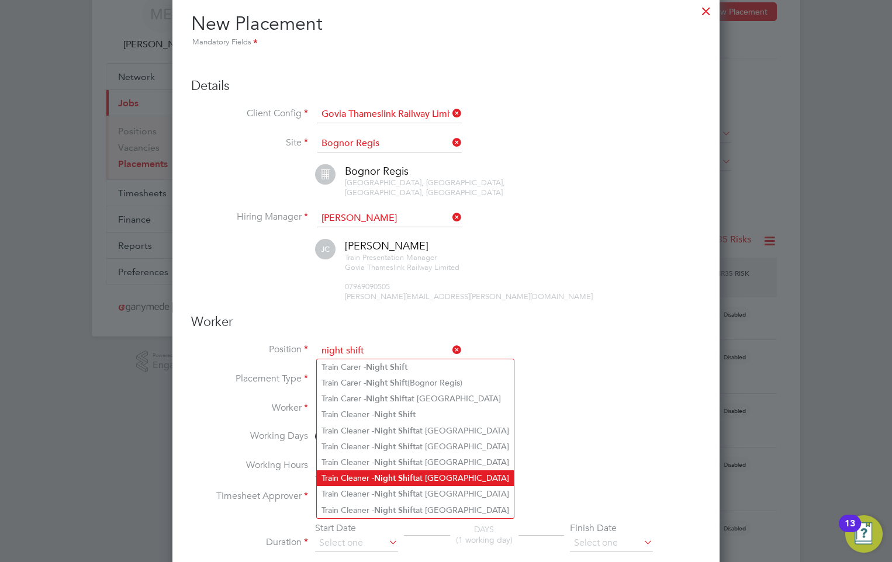
scroll to position [117, 0]
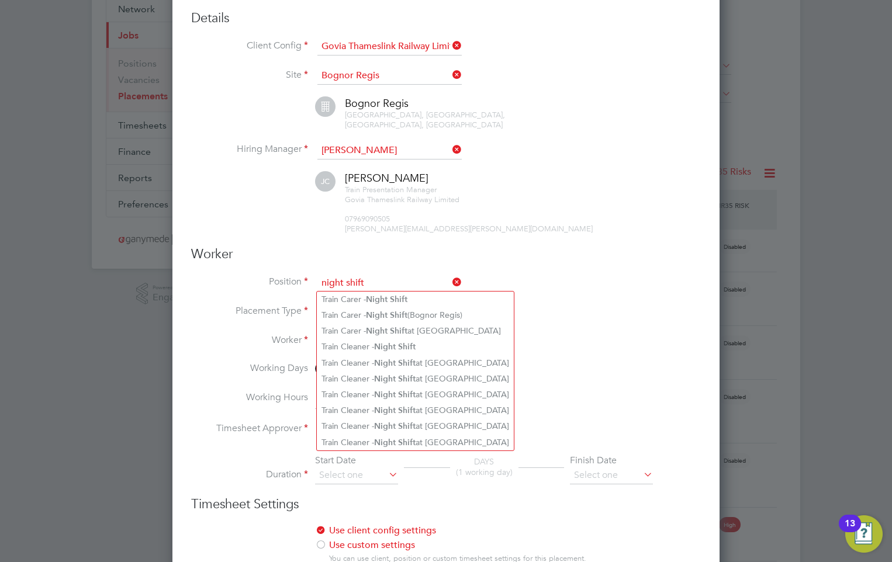
type input "night shift"
click at [450, 275] on icon at bounding box center [450, 282] width 0 height 16
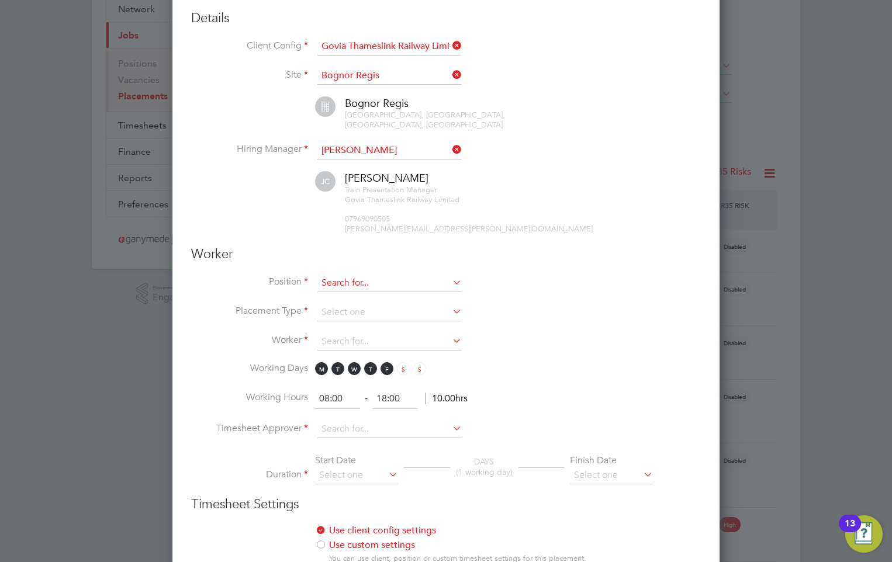
click at [376, 285] on input at bounding box center [389, 284] width 144 height 18
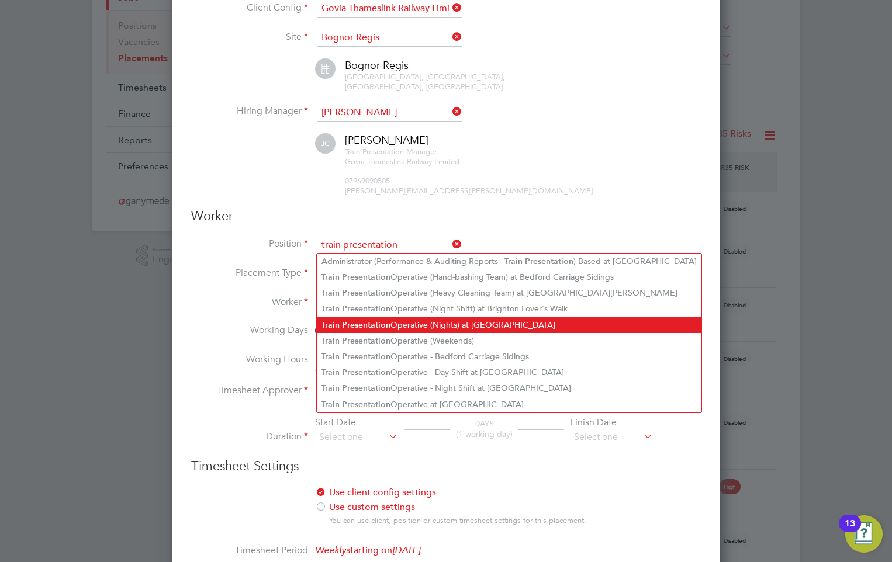
scroll to position [175, 0]
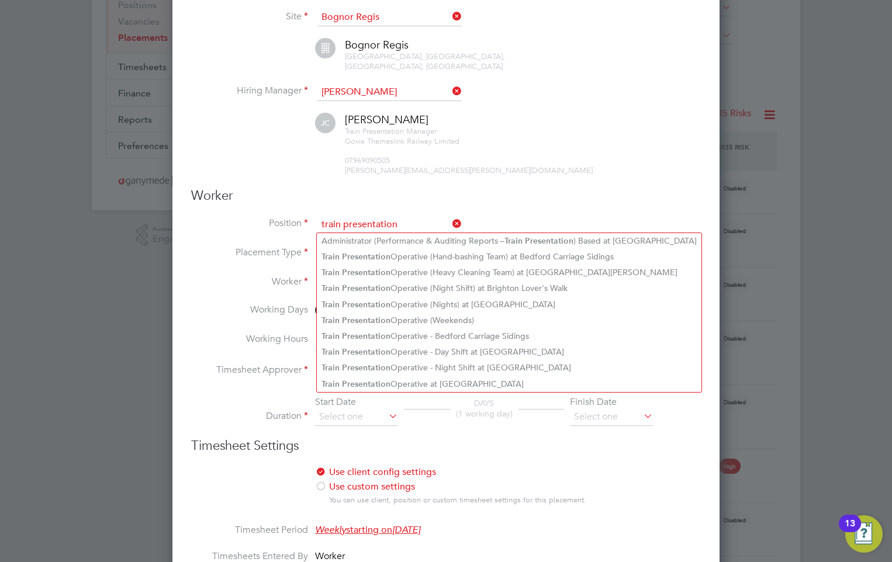
click at [411, 220] on input "train presentation" at bounding box center [389, 225] width 144 height 18
type input "t"
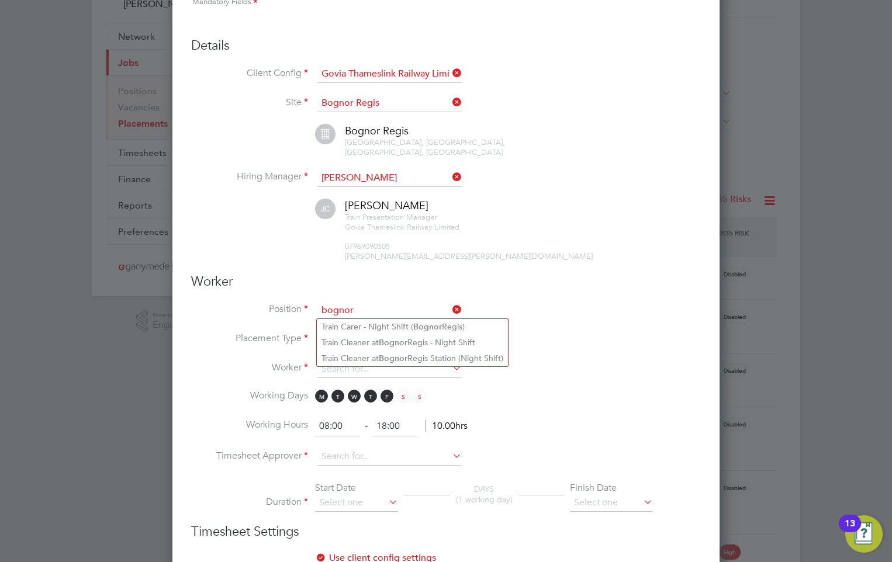
scroll to position [0, 0]
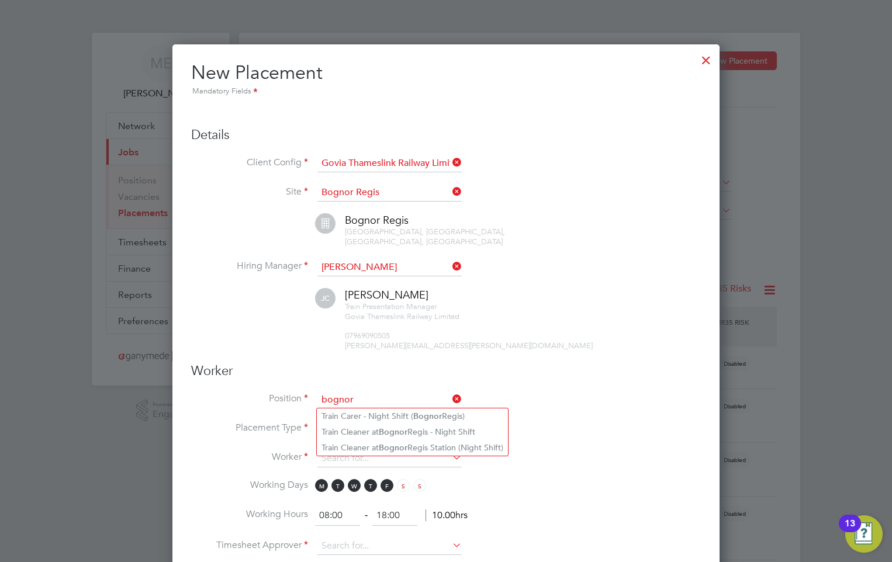
type input "bognor"
click at [704, 57] on div at bounding box center [705, 57] width 21 height 21
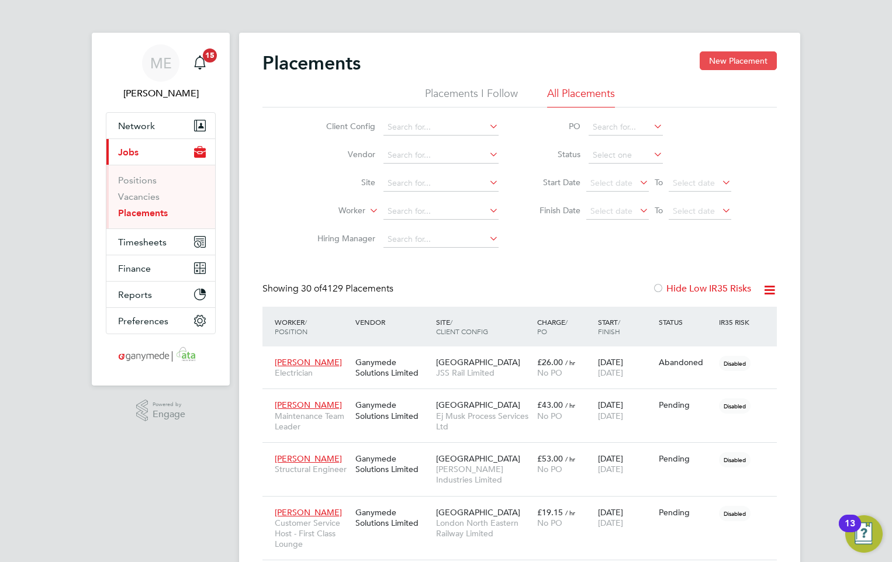
click at [740, 53] on button "New Placement" at bounding box center [738, 60] width 77 height 19
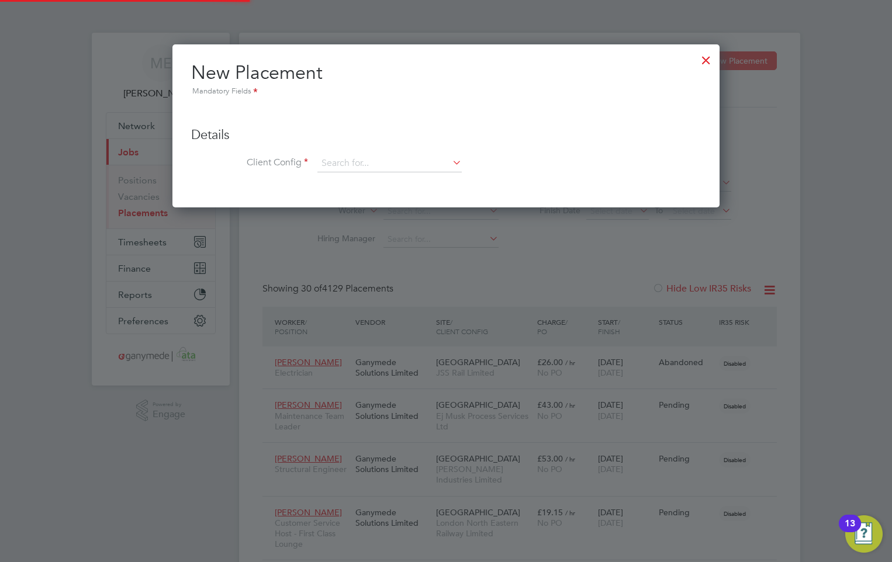
scroll to position [164, 548]
click at [433, 164] on input at bounding box center [389, 164] width 144 height 18
click at [711, 55] on div at bounding box center [705, 57] width 21 height 21
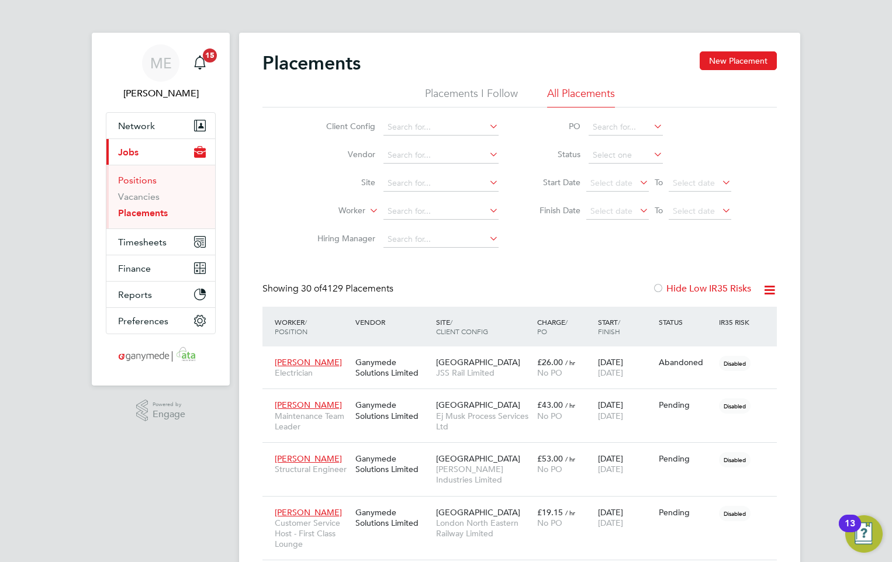
click at [141, 177] on link "Positions" at bounding box center [137, 180] width 39 height 11
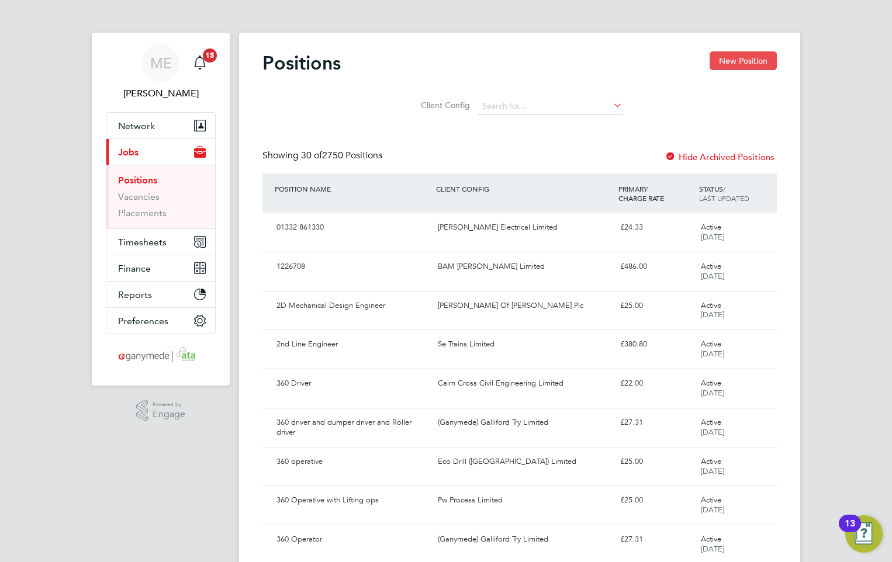
click at [733, 58] on button "New Position" at bounding box center [742, 60] width 67 height 19
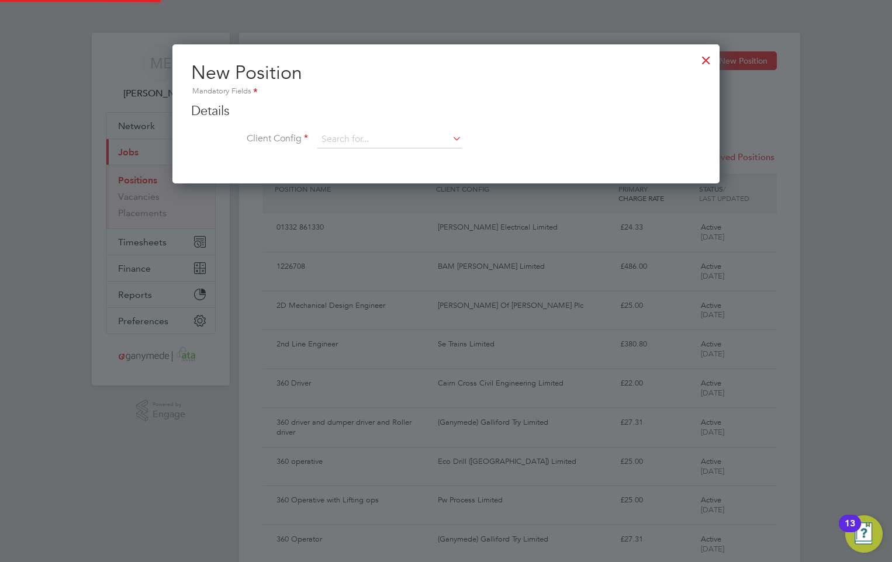
scroll to position [140, 548]
click at [386, 139] on input at bounding box center [389, 140] width 144 height 18
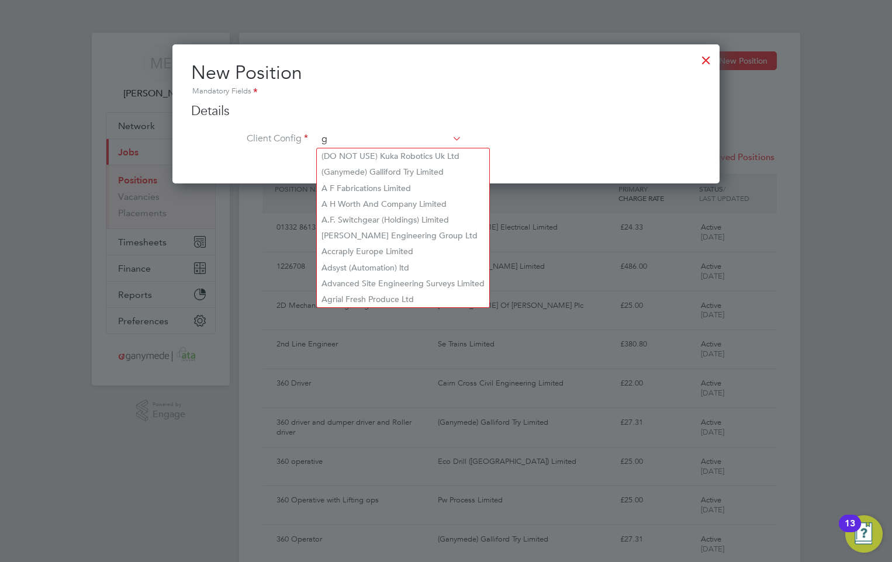
scroll to position [632, 548]
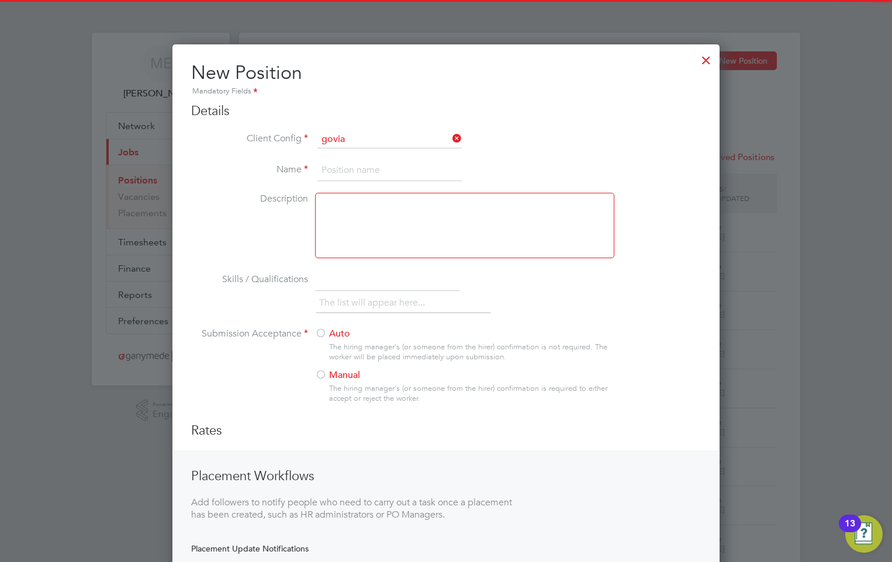
click at [382, 151] on li "Govia Thameslink Railway Limited" at bounding box center [390, 156] width 146 height 16
type input "Govia Thameslink Railway Limited"
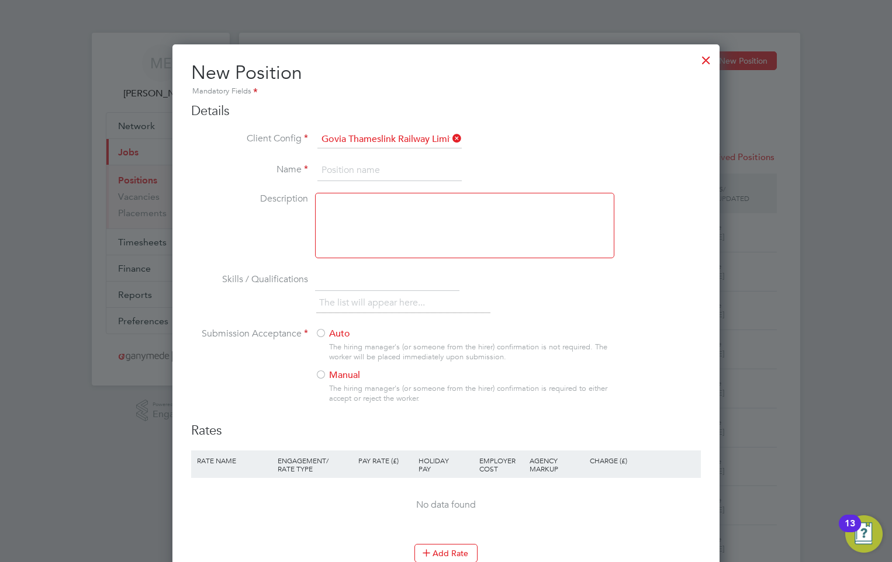
click at [347, 172] on input at bounding box center [389, 170] width 144 height 21
click at [461, 166] on input "Train Presentation Operative Night" at bounding box center [389, 170] width 144 height 21
click at [457, 173] on input "Train Presentation Operative Night" at bounding box center [389, 170] width 144 height 21
click at [458, 167] on input "Train Presentation Operative Night" at bounding box center [389, 170] width 144 height 21
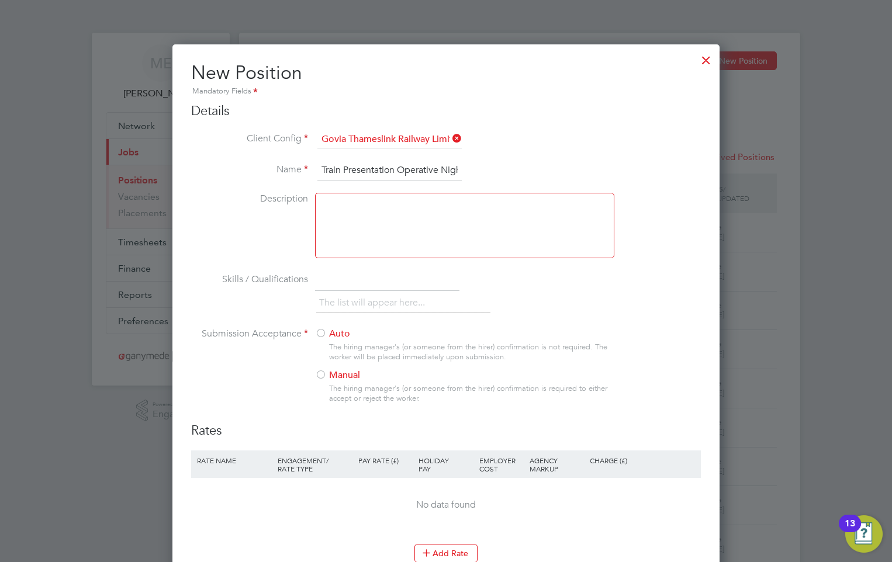
click at [457, 167] on input "Train Presentation Operative Night" at bounding box center [389, 170] width 144 height 21
click at [456, 169] on input "Train Presentation Operative Night" at bounding box center [389, 170] width 144 height 21
type input "Train Presentation Operative Night Shift"
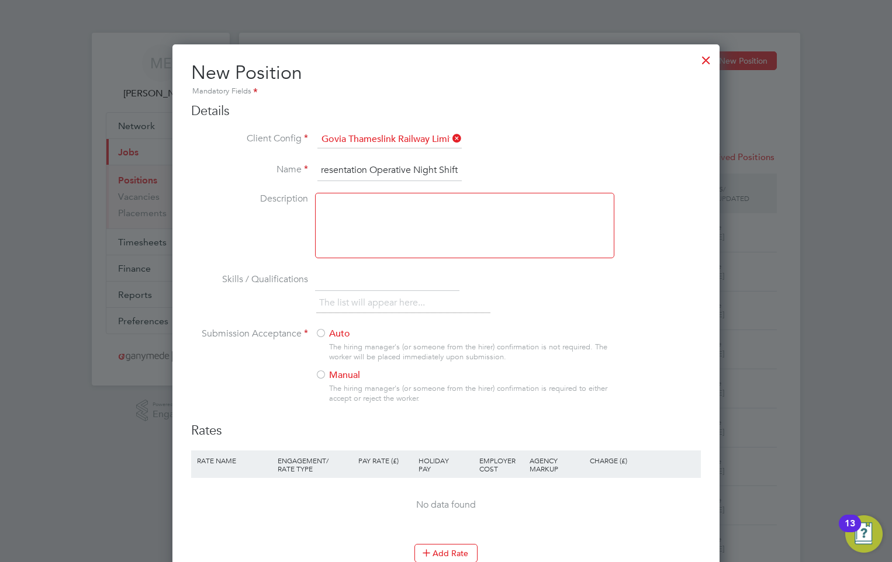
click at [322, 371] on div at bounding box center [321, 376] width 12 height 12
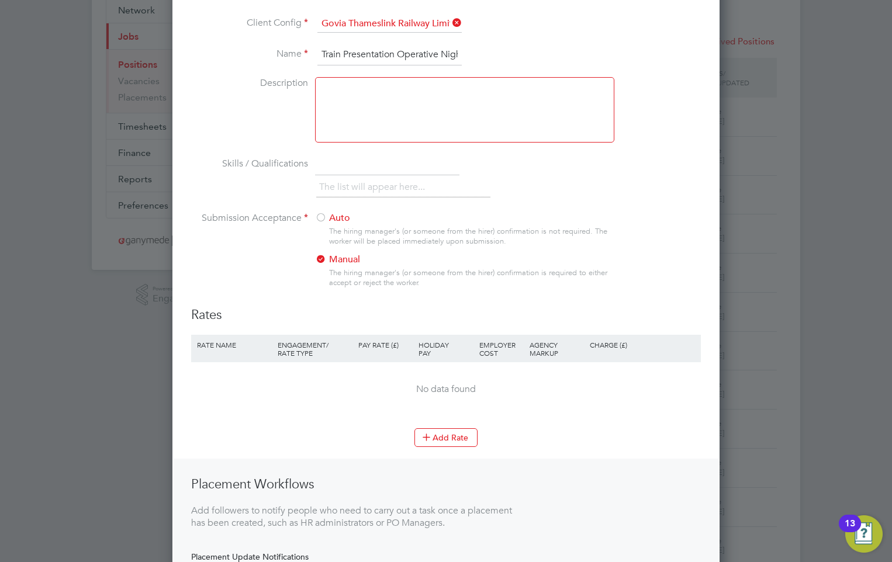
scroll to position [117, 0]
click at [444, 441] on button "Add Rate" at bounding box center [445, 436] width 63 height 19
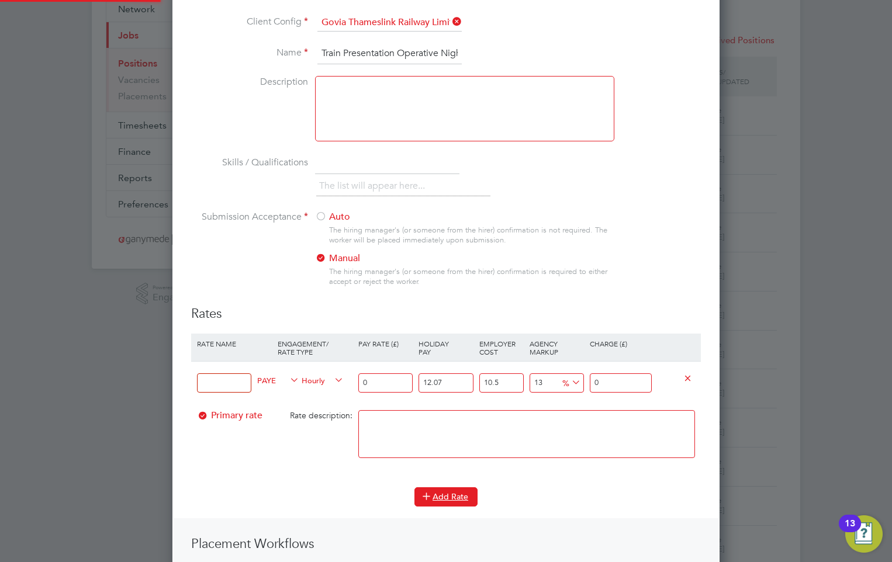
scroll to position [817, 548]
click at [445, 500] on button "Add Rate" at bounding box center [445, 496] width 63 height 19
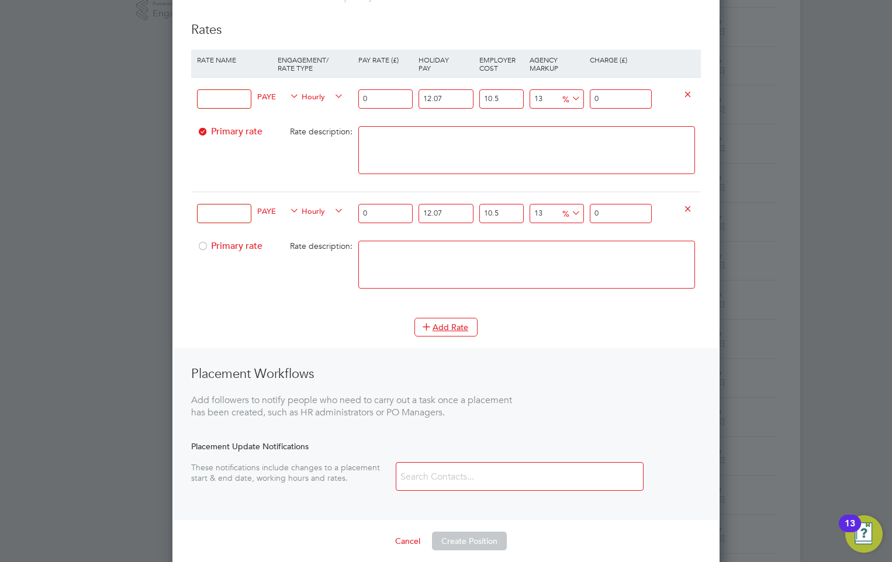
scroll to position [409, 0]
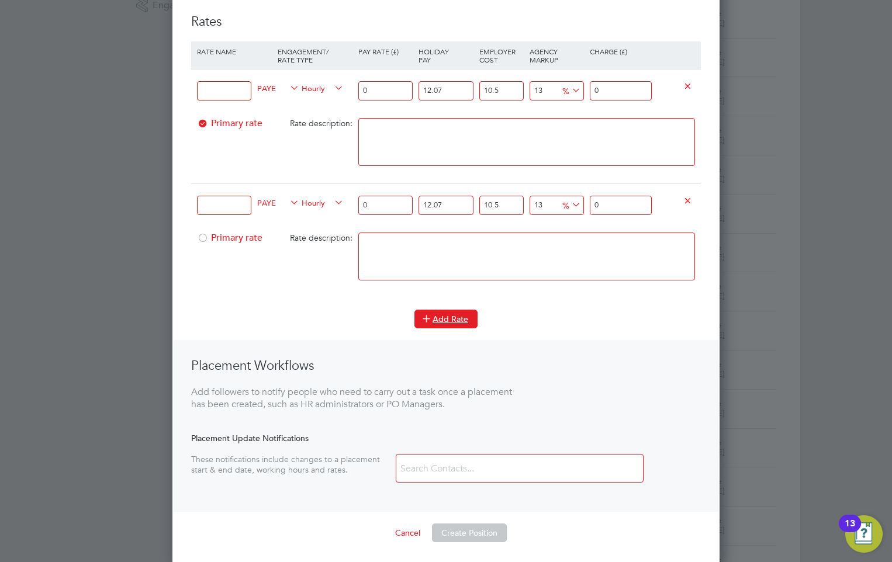
click at [441, 314] on button "Add Rate" at bounding box center [445, 319] width 63 height 19
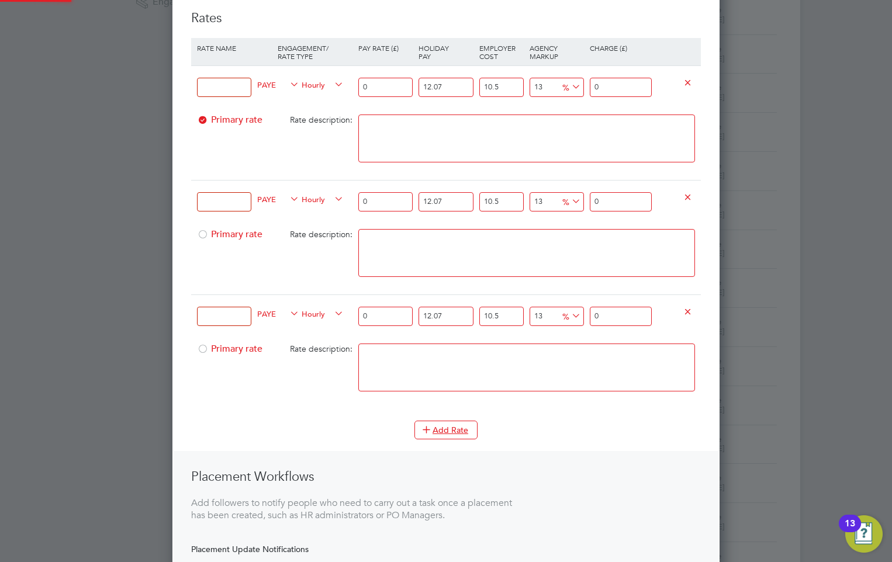
scroll to position [526, 0]
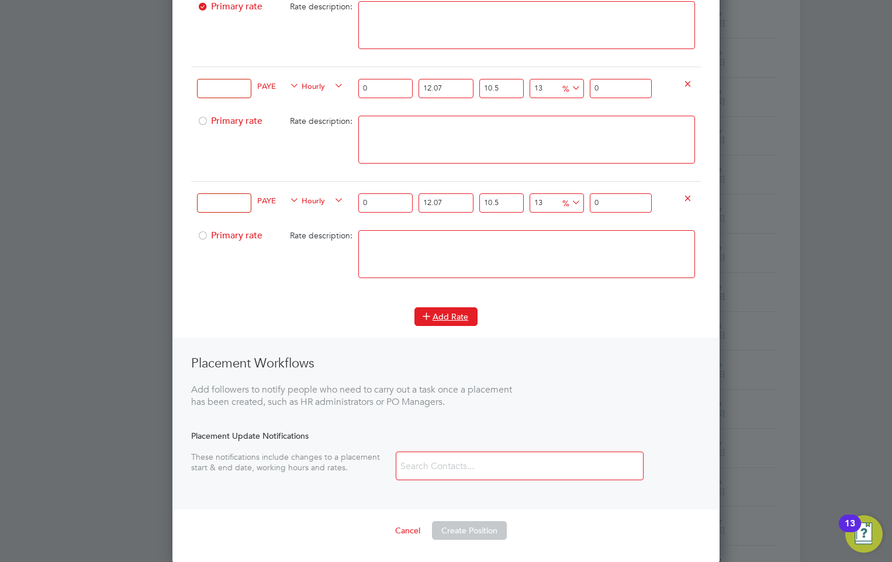
click at [442, 315] on button "Add Rate" at bounding box center [445, 316] width 63 height 19
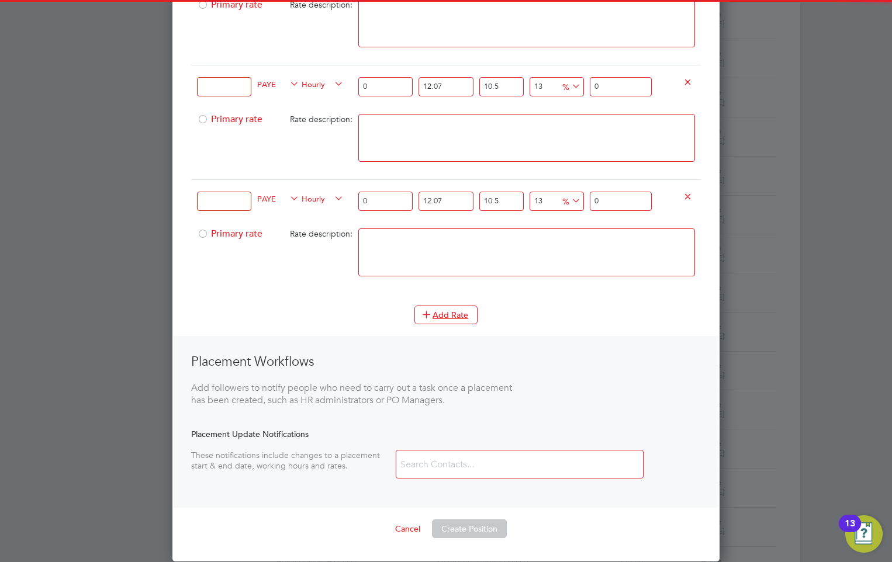
scroll to position [643, 0]
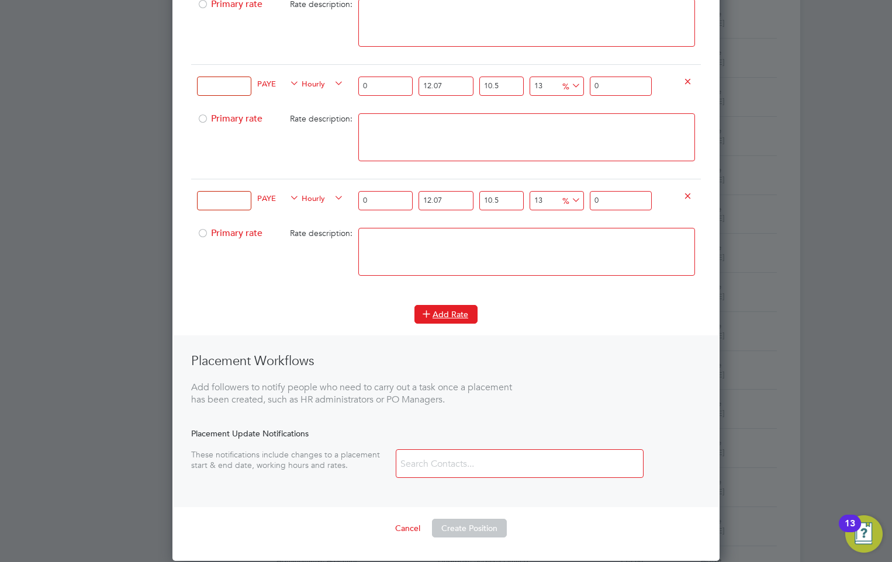
click at [439, 311] on button "Add Rate" at bounding box center [445, 314] width 63 height 19
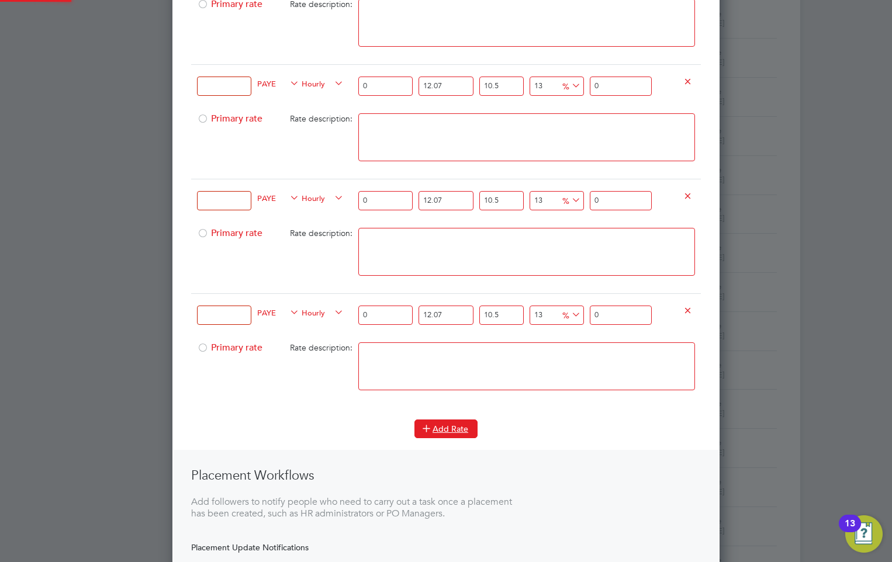
scroll to position [1275, 548]
click at [440, 425] on button "Add Rate" at bounding box center [445, 429] width 63 height 19
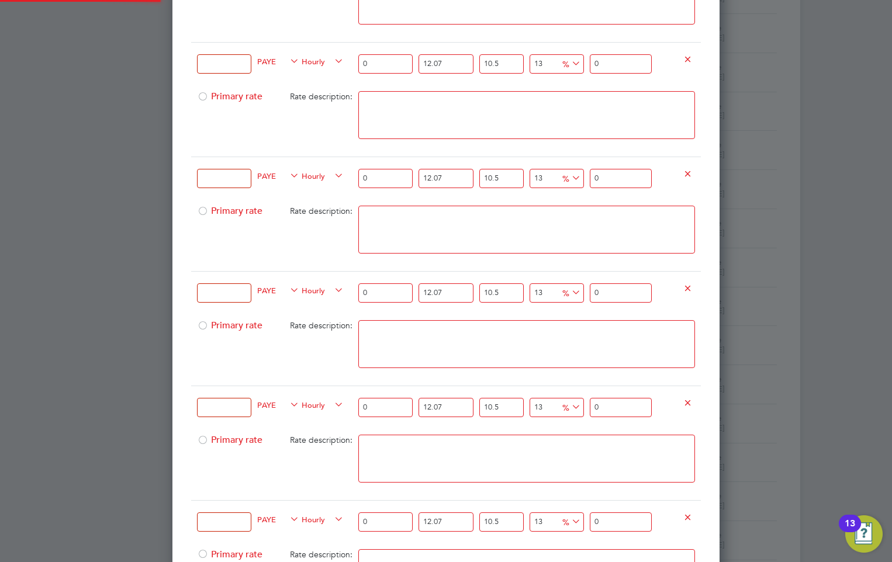
scroll to position [409, 0]
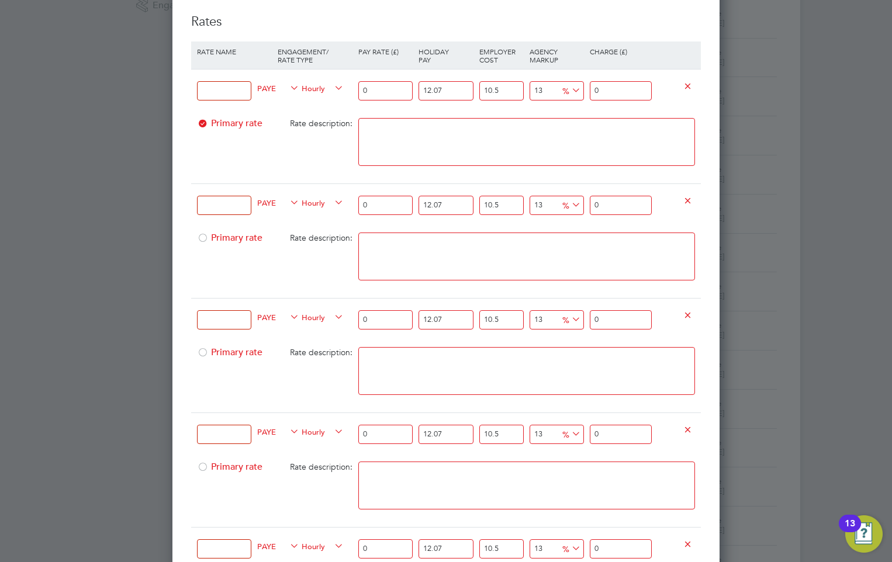
click at [227, 93] on input at bounding box center [224, 90] width 54 height 19
paste input "Standard Nights Hours First 35 Hours"
type input "Standard Nights Hours First 35 Hours"
click at [286, 117] on div "Rate description:" at bounding box center [315, 123] width 81 height 22
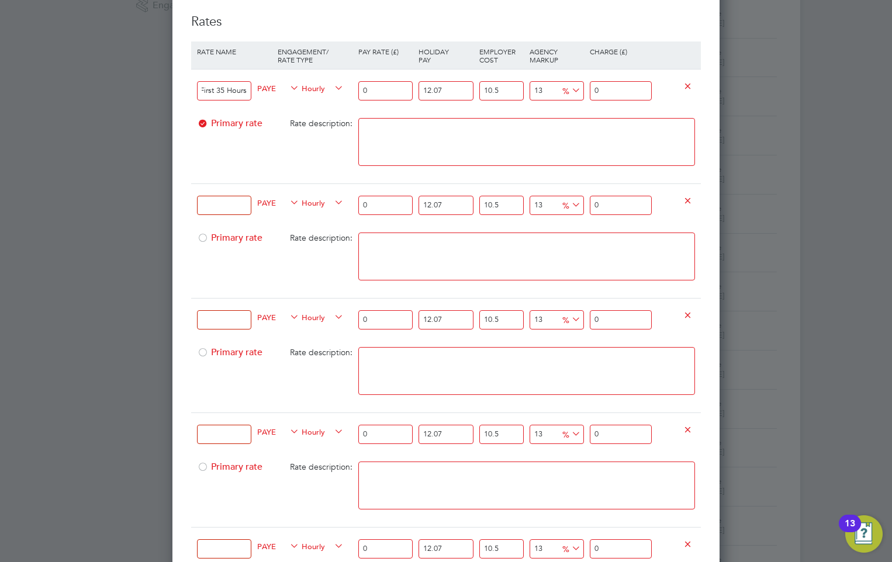
scroll to position [0, 0]
drag, startPoint x: 367, startPoint y: 95, endPoint x: 337, endPoint y: 95, distance: 30.4
click at [337, 95] on div "Standard Nights Hours First 35 Hours PAYE Hourly 0 12.07 n/a 10.5 n/a 13 0 % 0" at bounding box center [446, 90] width 510 height 43
type input "1"
type input "1.399362055"
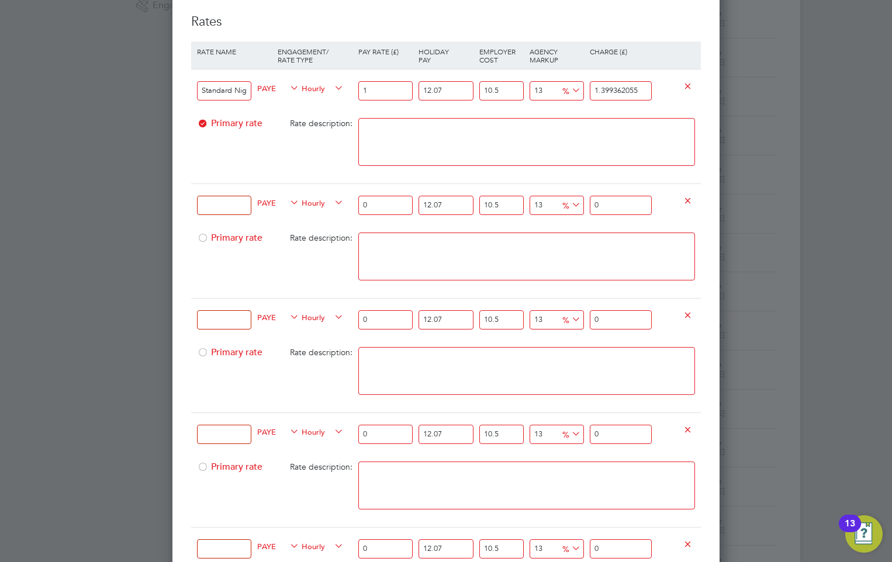
type input "15"
type input "20.990430825"
type input "15.1"
type input "21.1303670305"
type input "15.19"
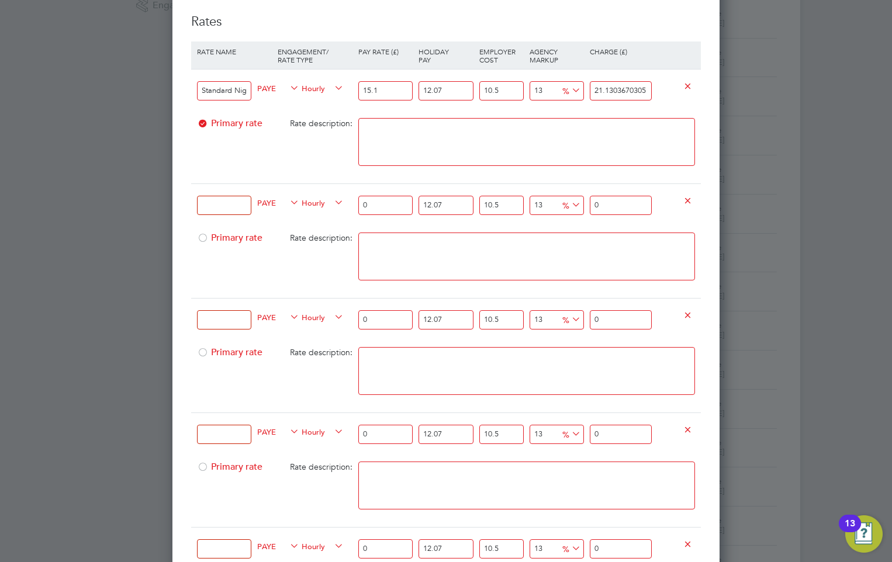
type input "21.25630961545"
type input "15.19"
drag, startPoint x: 646, startPoint y: 91, endPoint x: 584, endPoint y: 90, distance: 61.9
click at [584, 90] on div "Standard Nights Hours First 35 Hours PAYE Hourly 15.19 12.07 n/a 10.5 n/a 13 2.…" at bounding box center [446, 90] width 510 height 43
type input "-73.41965702318649"
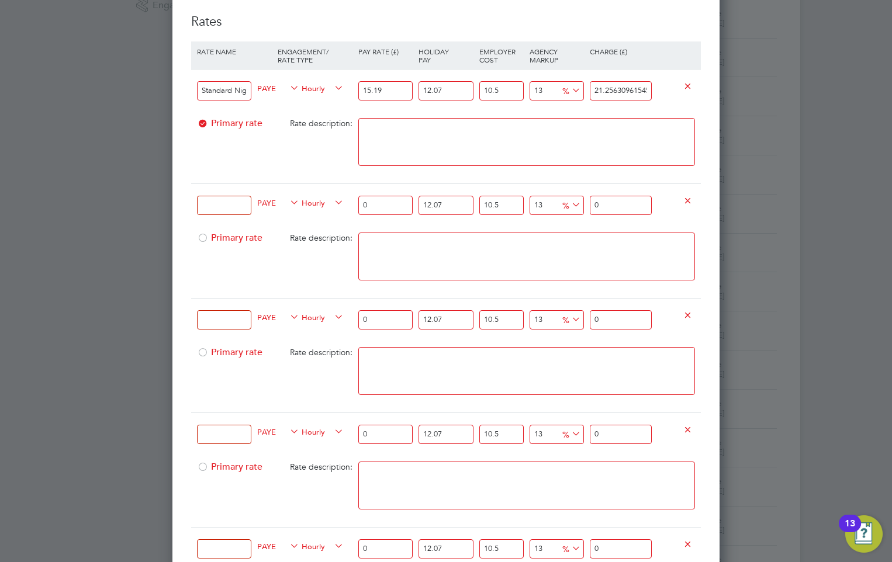
type input "5"
type input "32.90171488406757"
type input "25"
type input "1042.9547480029812"
type input "215"
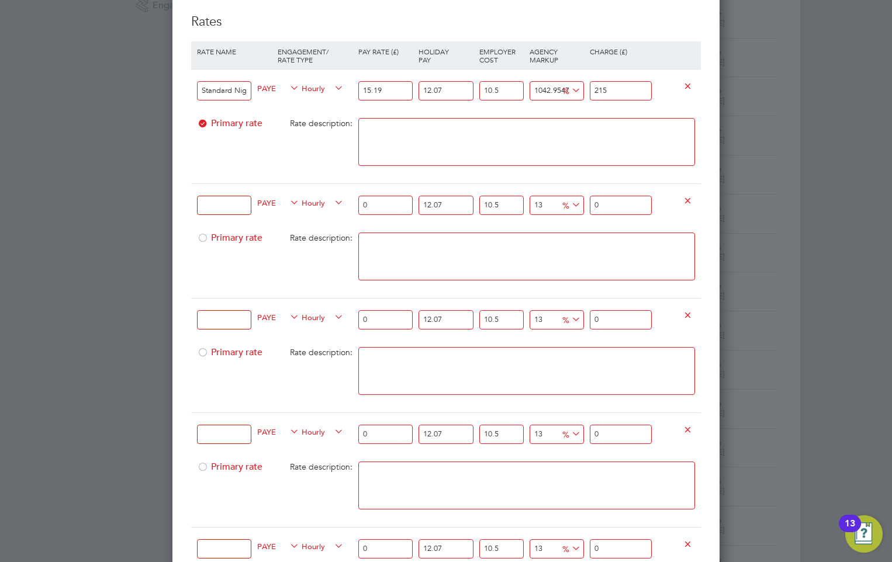
type input "14.295474800298116"
type input "21.5"
type input "16.15609880867506"
type input "21.85"
click at [617, 90] on input "21.85" at bounding box center [621, 90] width 62 height 19
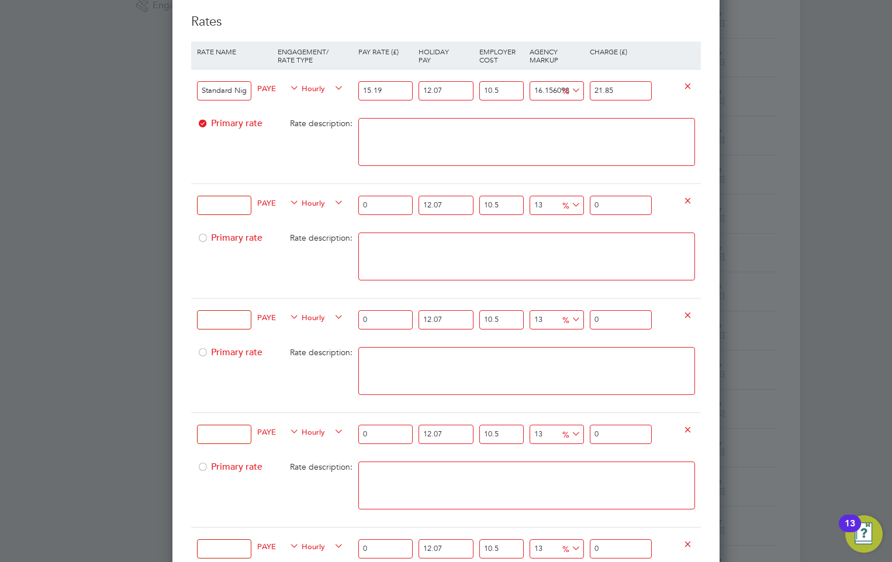
type input "15.890295378906927"
type input "21.80"
click at [219, 205] on input at bounding box center [224, 205] width 54 height 19
paste input "Overtime 35+ Hours Worked"
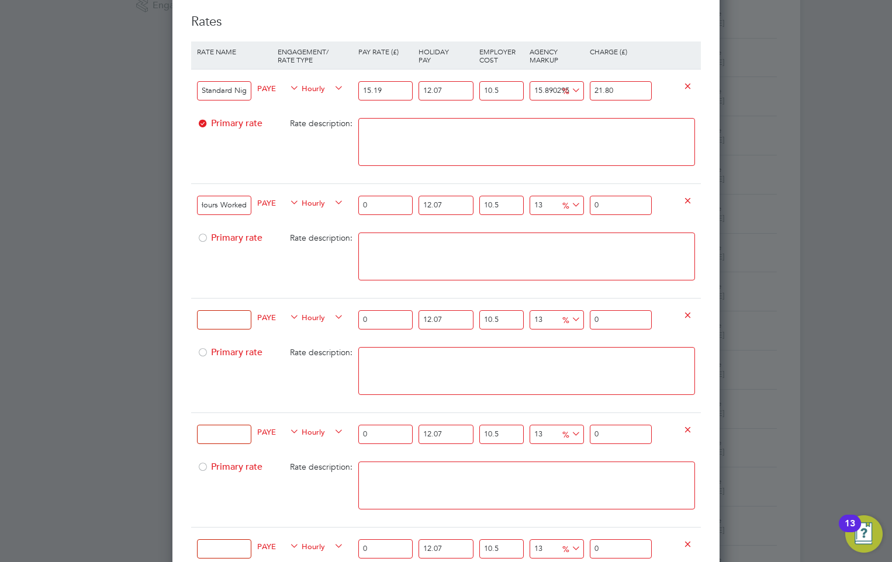
click at [225, 207] on input "Overtime 35+ Hours Worked" at bounding box center [224, 205] width 54 height 19
type input "Overtime 35+ Hours Worked"
click at [435, 250] on textarea at bounding box center [526, 257] width 337 height 48
drag, startPoint x: 381, startPoint y: 205, endPoint x: 333, endPoint y: 204, distance: 48.5
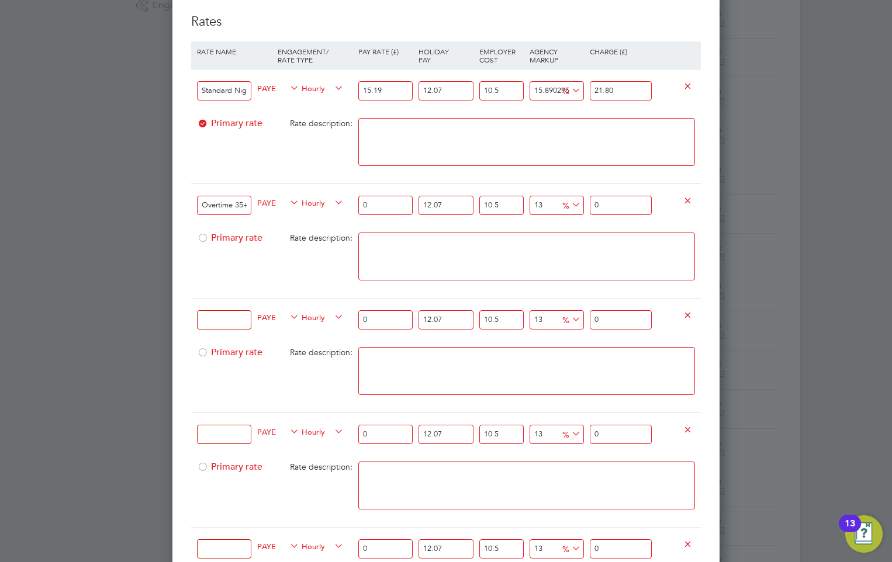
click at [333, 204] on div "Overtime 35+ Hours Worked PAYE Hourly 0 12.07 n/a 10.5 n/a 13 0 % 0" at bounding box center [446, 205] width 510 height 43
type input "1"
type input "1.399362055"
type input "18"
type input "25.18851699"
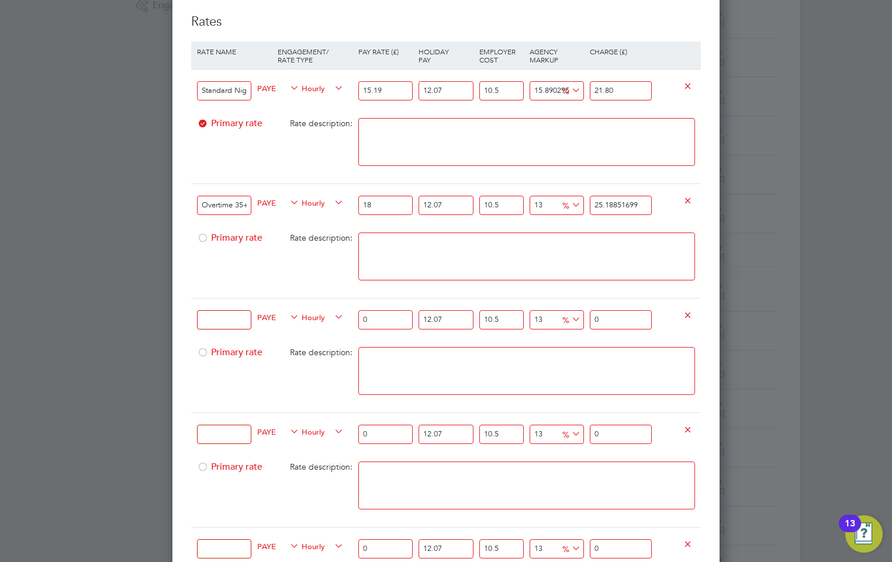
type input "18.2"
type input "25.468389401"
type input "18.22"
type input "25.4963766421"
type input "18.22"
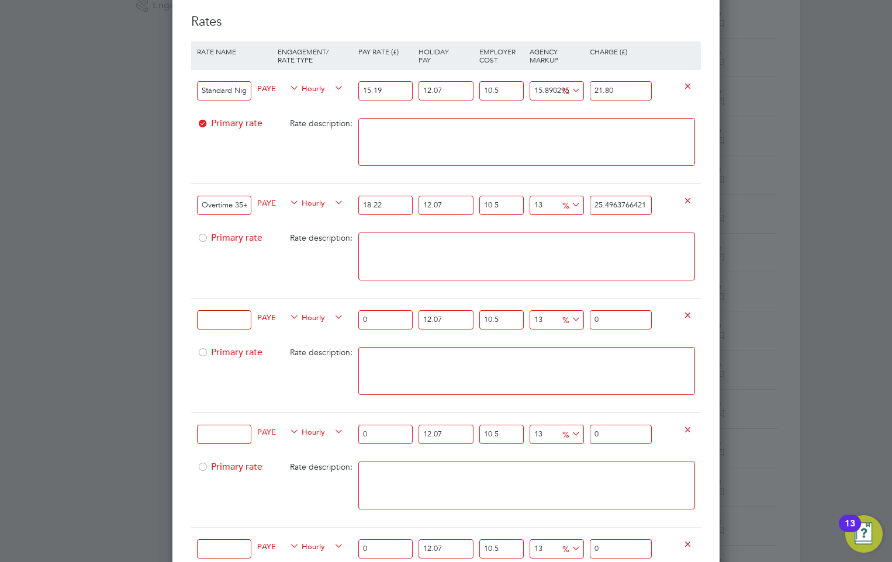
drag, startPoint x: 648, startPoint y: 207, endPoint x: 581, endPoint y: 198, distance: 67.2
click at [581, 198] on div "Overtime 35+ Hours Worked PAYE Hourly 18.22 12.07 n/a 10.5 n/a 13 2.9332114721 …" at bounding box center [446, 205] width 510 height 43
type input "-91.13599539368172"
type input "2"
type input "15.232059882137538"
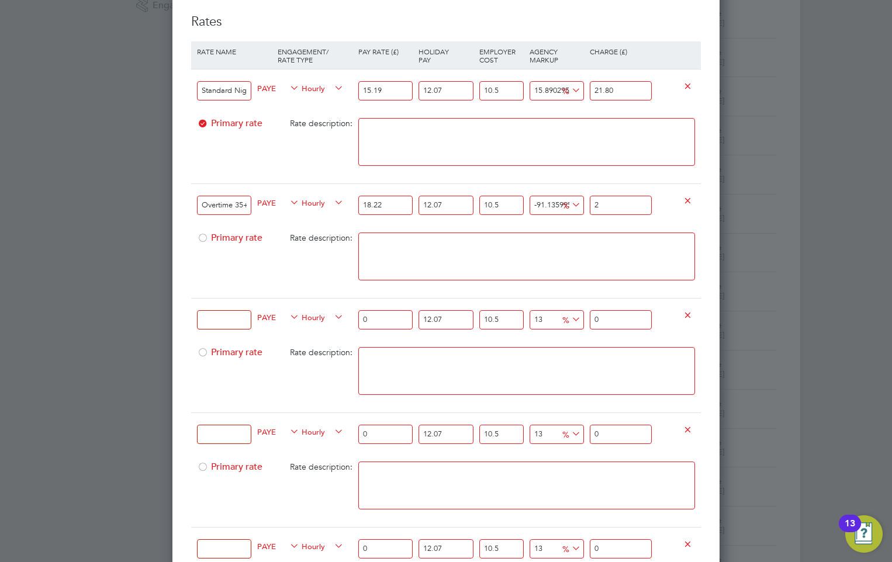
type input "26"
type input "18.777661724664846"
type input "26.8"
type input "18.821981747696437"
type input "26.81"
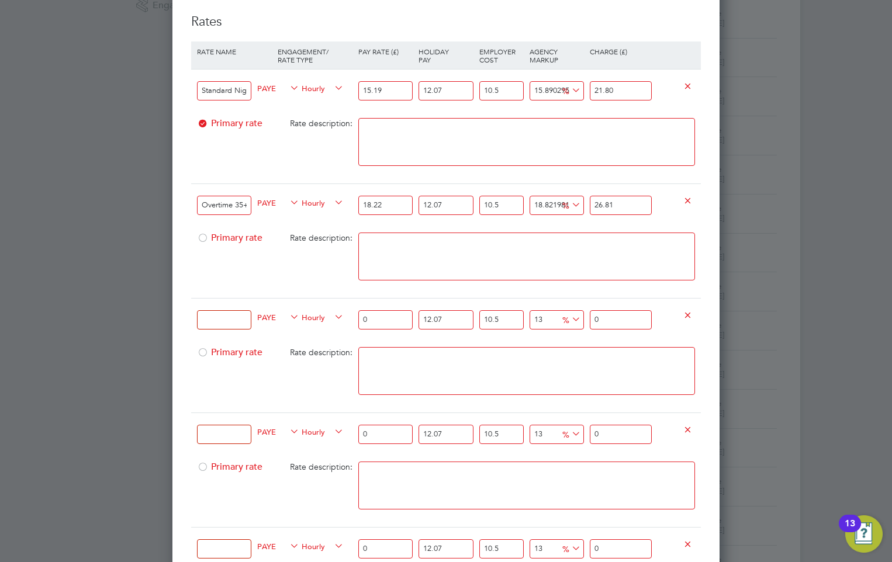
click at [512, 238] on textarea at bounding box center [526, 257] width 337 height 48
click at [227, 321] on input at bounding box center [224, 319] width 54 height 19
paste input "Rest Days Worked"
type input "Rest Days Worked"
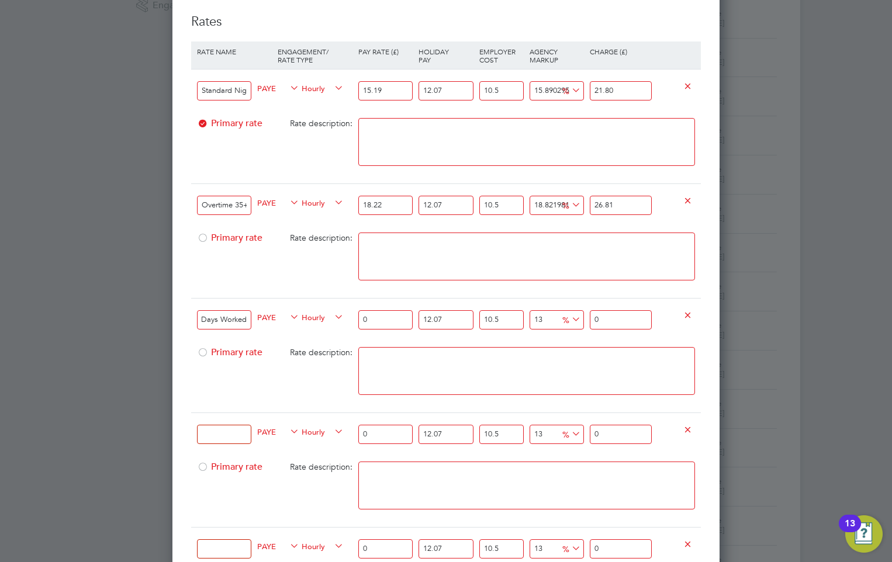
scroll to position [0, 0]
drag, startPoint x: 394, startPoint y: 319, endPoint x: 335, endPoint y: 316, distance: 59.7
click at [335, 316] on div "Rest Days Worked PAYE Hourly 0 12.07 n/a 10.5 n/a 13 0 % 0" at bounding box center [446, 319] width 510 height 43
type input "1"
type input "1.399362055"
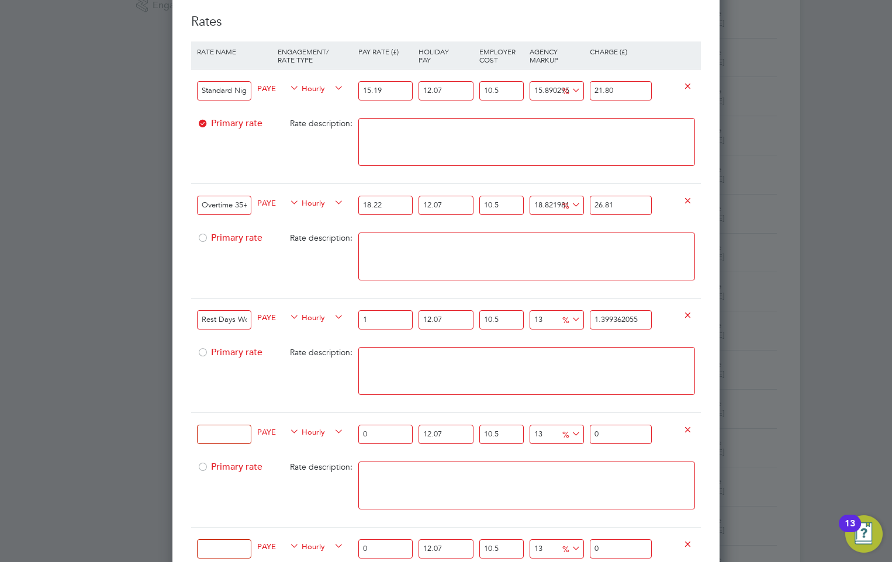
type input "19"
type input "26.587879045"
type input "19.7"
type input "27.5674324835"
type input "19.74"
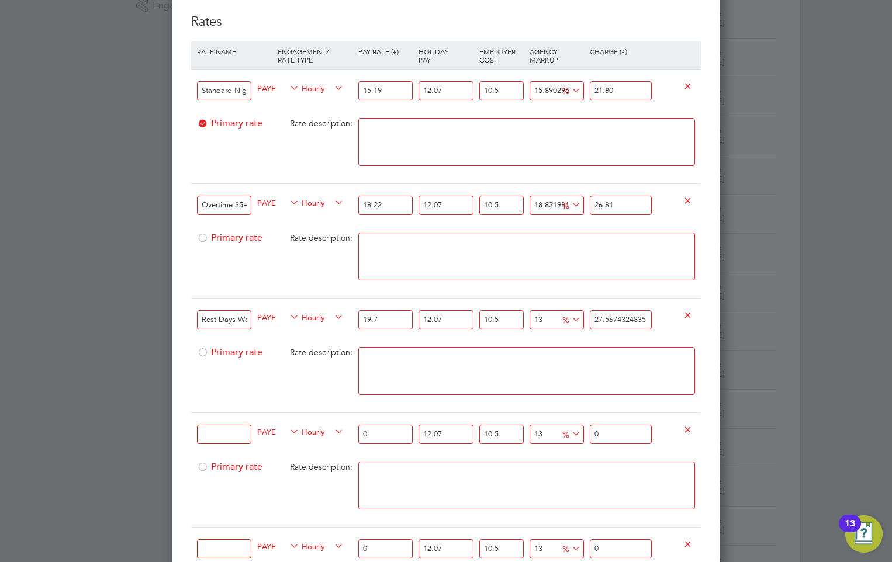
type input "27.6234069657"
type input "19.74"
drag, startPoint x: 649, startPoint y: 320, endPoint x: 579, endPoint y: 317, distance: 70.8
click at [579, 317] on div "Rest Days Worked PAYE Hourly 19.74 12.07 n/a 10.5 n/a 13 3.1779140757 % 27.6234…" at bounding box center [446, 319] width 510 height 43
type input "-91.81853272912265"
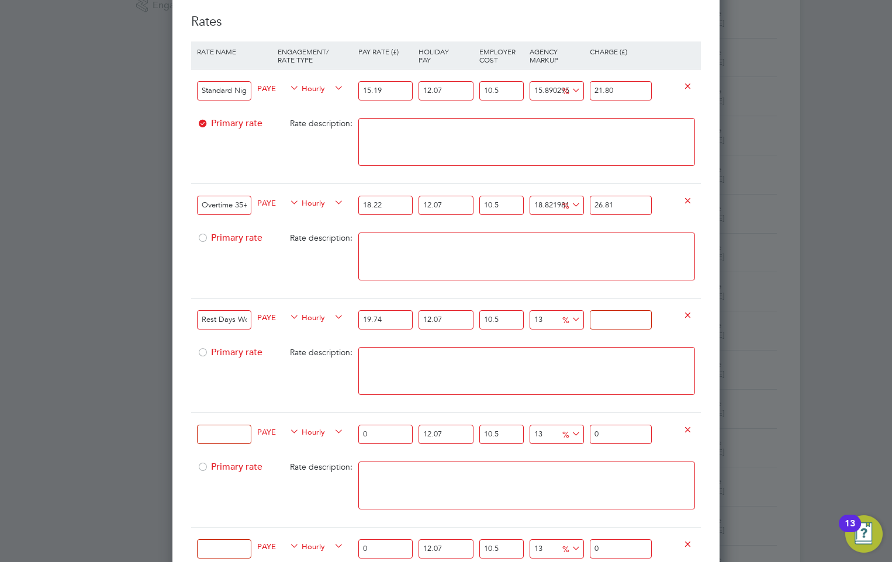
type input "2"
type input "18.631275427721597"
type input "29.0"
type input "18.794904773139145"
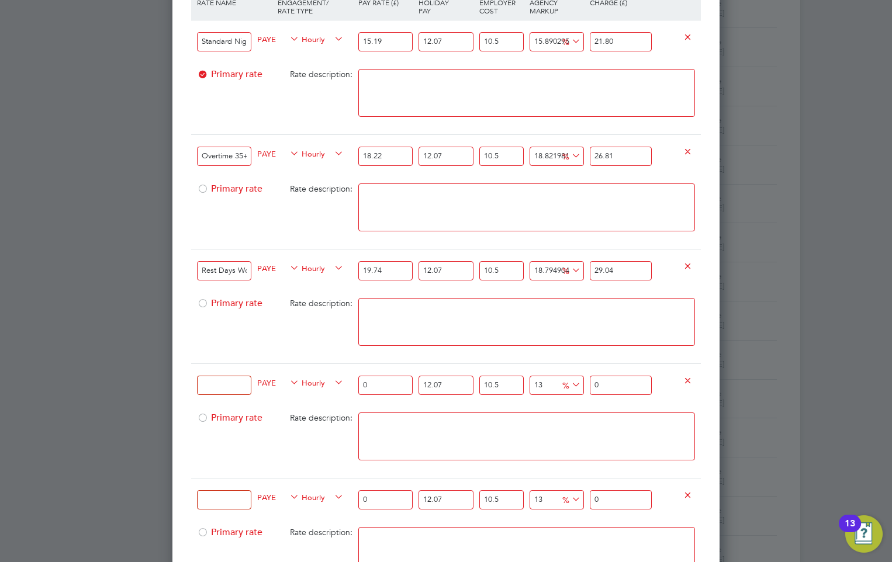
scroll to position [526, 0]
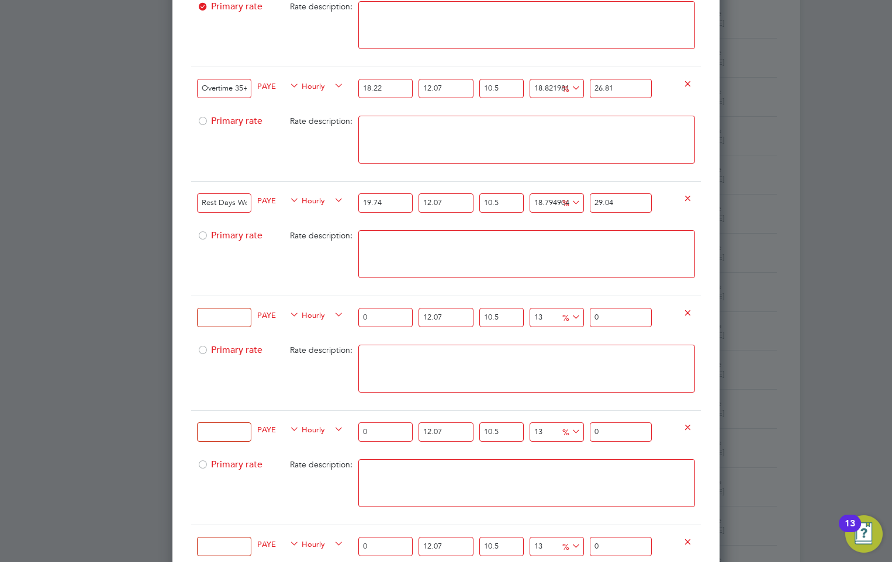
type input "29.04"
drag, startPoint x: 220, startPoint y: 312, endPoint x: 289, endPoint y: 308, distance: 69.7
click at [220, 312] on input at bounding box center [224, 317] width 54 height 19
paste input "Sundays Worked"
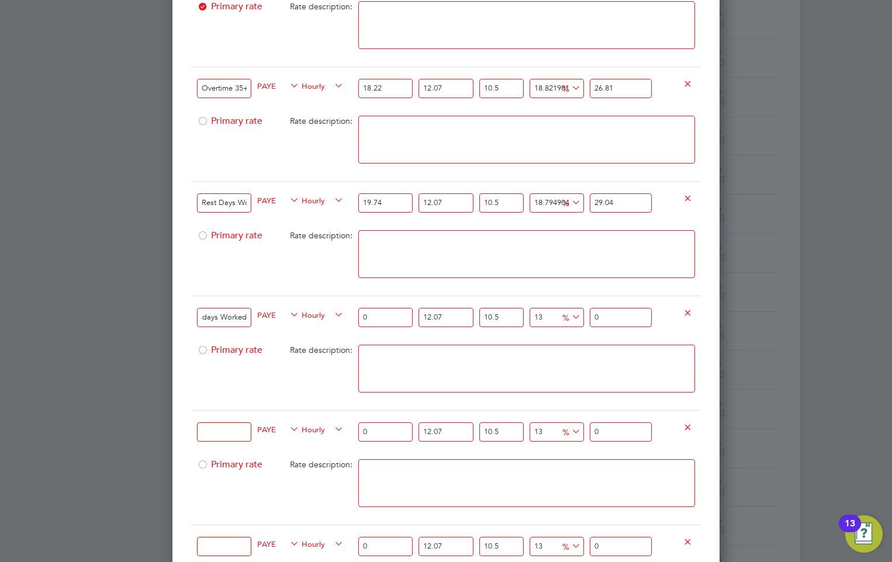
type input "Sundays Worked"
drag, startPoint x: 390, startPoint y: 316, endPoint x: 338, endPoint y: 317, distance: 51.4
click at [338, 317] on div "Sundays Worked PAYE Hourly 0 12.07 n/a 10.5 n/a 13 0 % 0" at bounding box center [446, 317] width 510 height 43
type input "2"
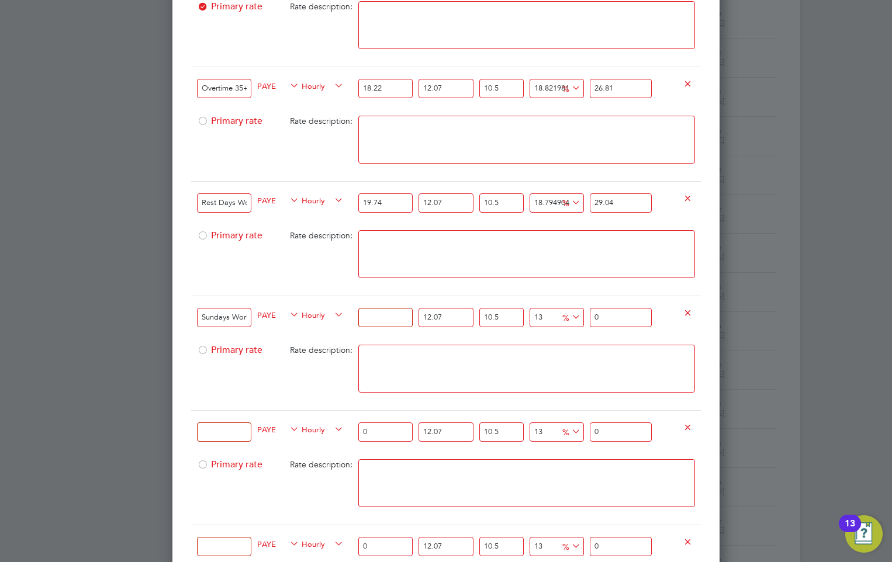
type input "2.79872411"
type input "22"
type input "30.78596521"
type input "22.02"
type input "30.8139524511"
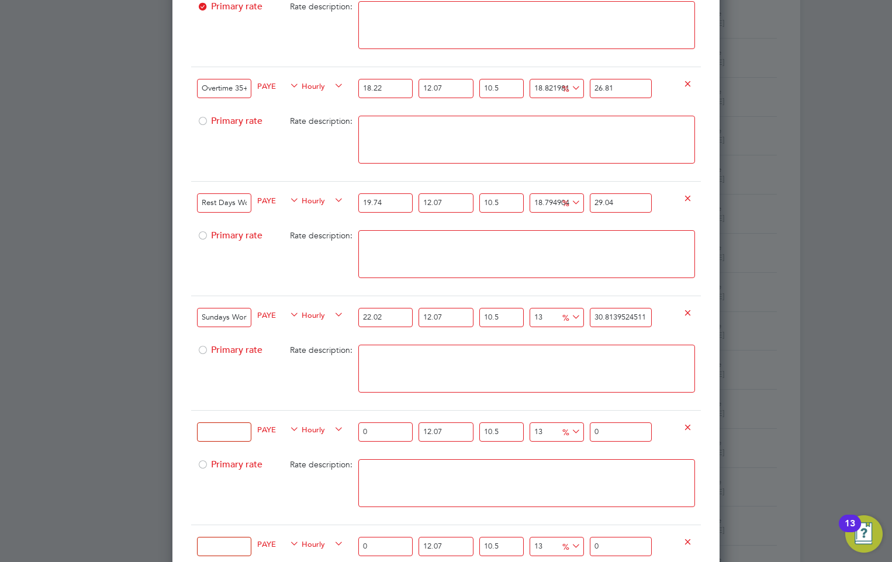
type input "22.02"
click at [646, 319] on div "30.8139524511" at bounding box center [622, 317] width 71 height 43
drag, startPoint x: 648, startPoint y: 314, endPoint x: 577, endPoint y: 309, distance: 70.9
click at [577, 309] on div "Sundays Worked PAYE Hourly 22.02 12.07 n/a 10.5 n/a 13 3.5449679811 % 30.813952…" at bounding box center [446, 317] width 510 height 43
type input "-88.99849019570034"
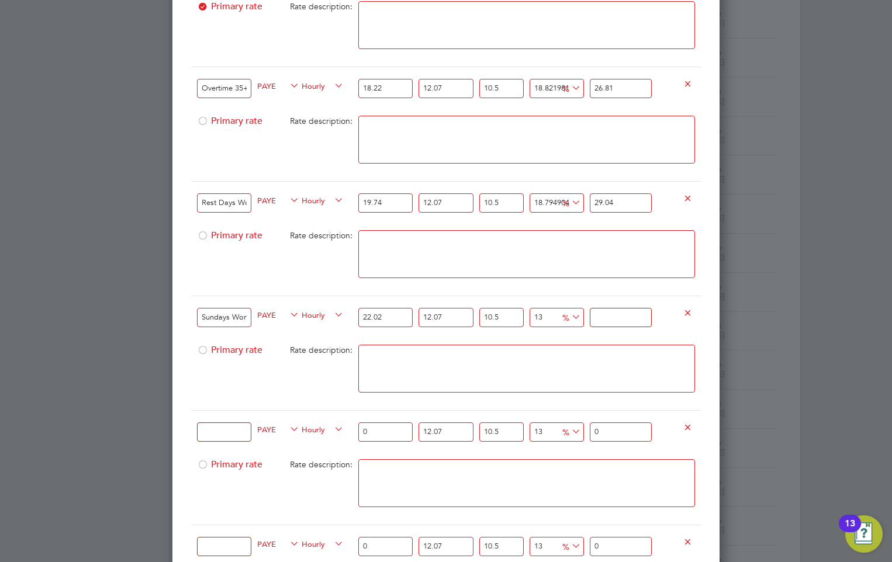
type input "3"
type input "17.34943791252964"
type input "32"
type input "18.449588892959607"
type input "32.3"
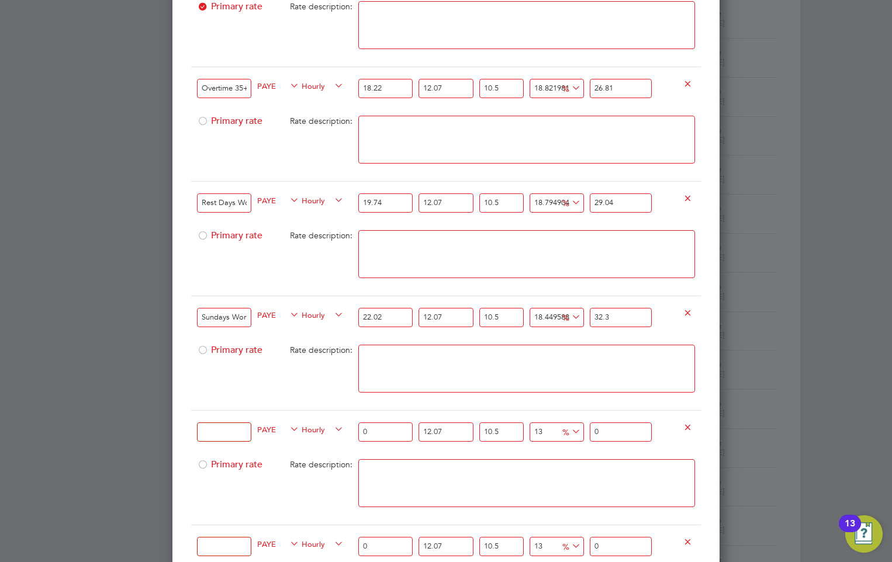
type input "18.779634187088597"
type input "32.39"
click at [515, 367] on textarea at bounding box center [526, 369] width 337 height 48
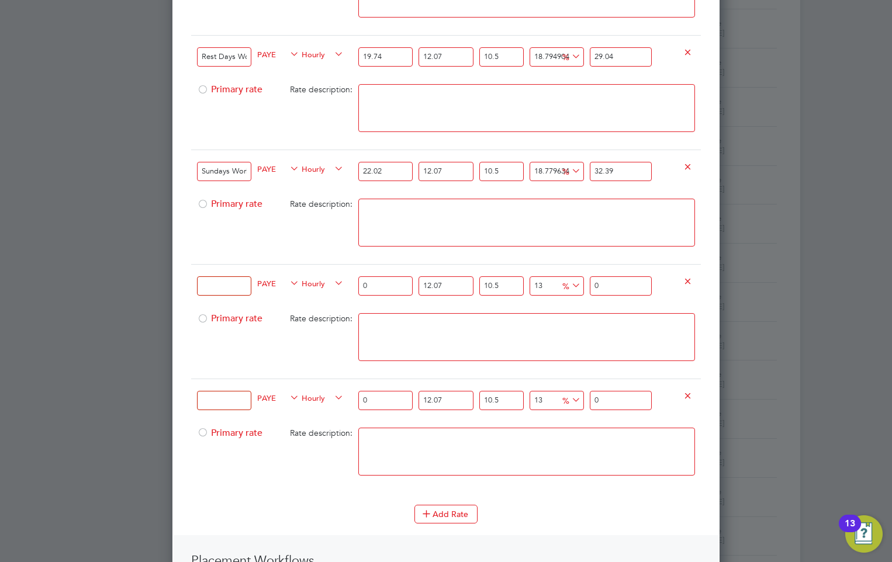
scroll to position [701, 0]
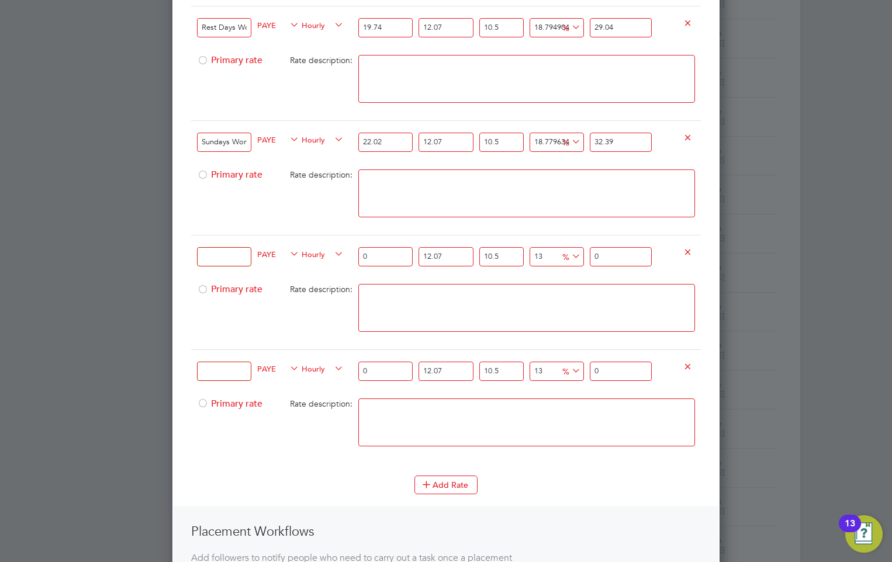
click at [220, 257] on input at bounding box center [224, 256] width 54 height 19
paste input "All Bank Holidays"
type input "All Bank Holidays"
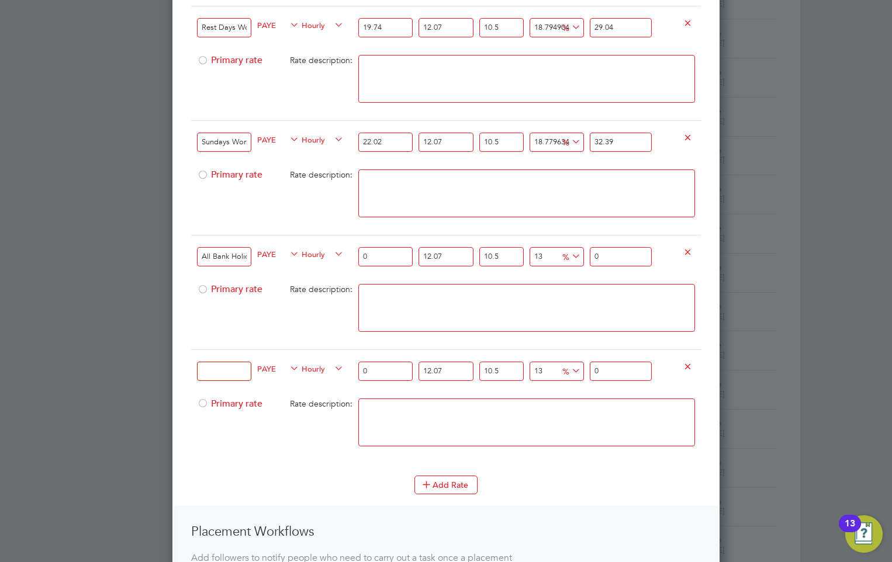
drag, startPoint x: 386, startPoint y: 260, endPoint x: 334, endPoint y: 259, distance: 52.6
click at [334, 259] on div "All Bank Holidays PAYE Hourly 0 12.07 n/a 10.5 n/a 13 0 % 0" at bounding box center [446, 256] width 510 height 43
type input "3"
type input "4.198086165"
type input "30"
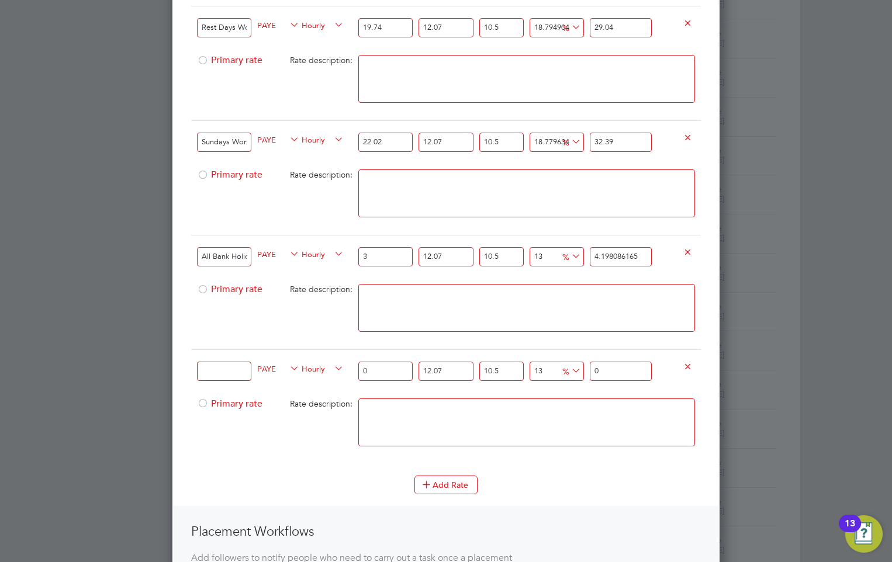
type input "41.98086165"
type input "30.3"
type input "42.4006702665"
type input "30.37"
type input "42.49862561035"
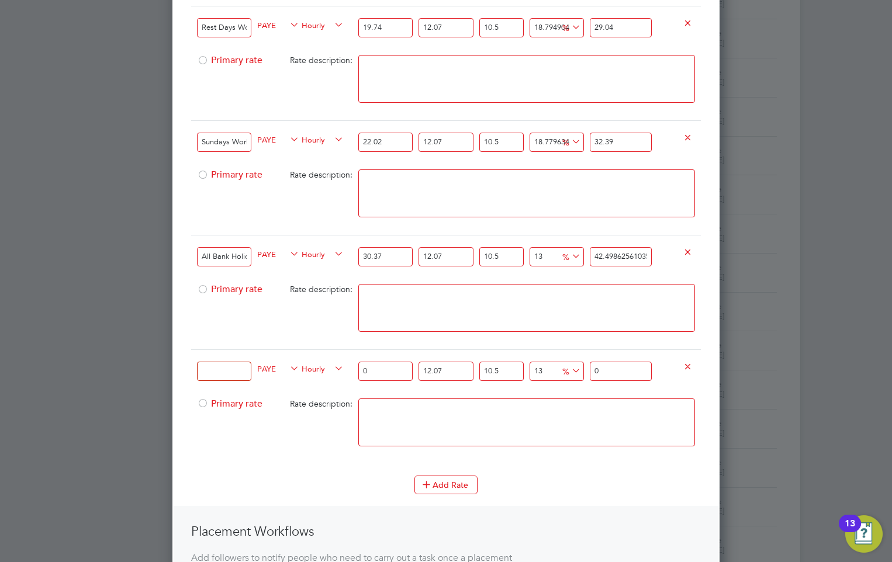
type input "30.37"
drag, startPoint x: 649, startPoint y: 256, endPoint x: 574, endPoint y: 254, distance: 74.8
click at [574, 254] on div "All Bank Holidays PAYE Hourly 30.37 12.07 n/a 10.5 n/a 13 4.88922241535 % 42.49…" at bounding box center [446, 256] width 510 height 43
type input "-86.7054524261509"
type input "5"
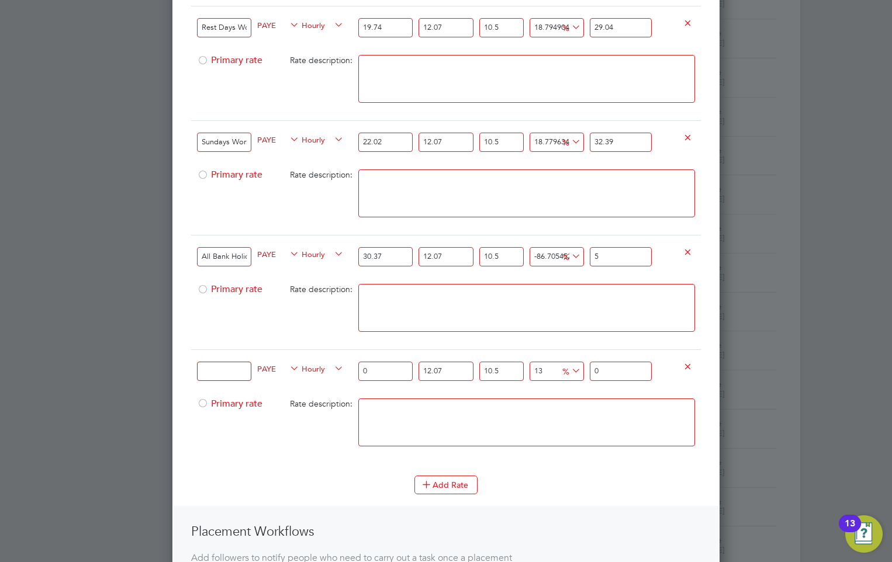
click at [603, 256] on input "5" at bounding box center [621, 256] width 62 height 19
type input "-89.36436194092072"
type input "4"
type input "16.99201864987212"
type input "44"
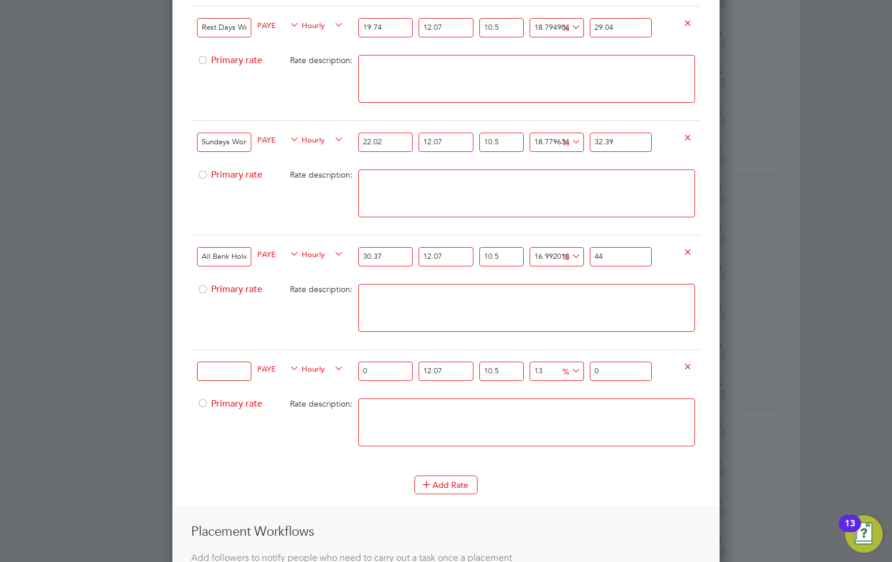
type input "18.58736435873401"
type input "44.6"
type input "18.800077119915596"
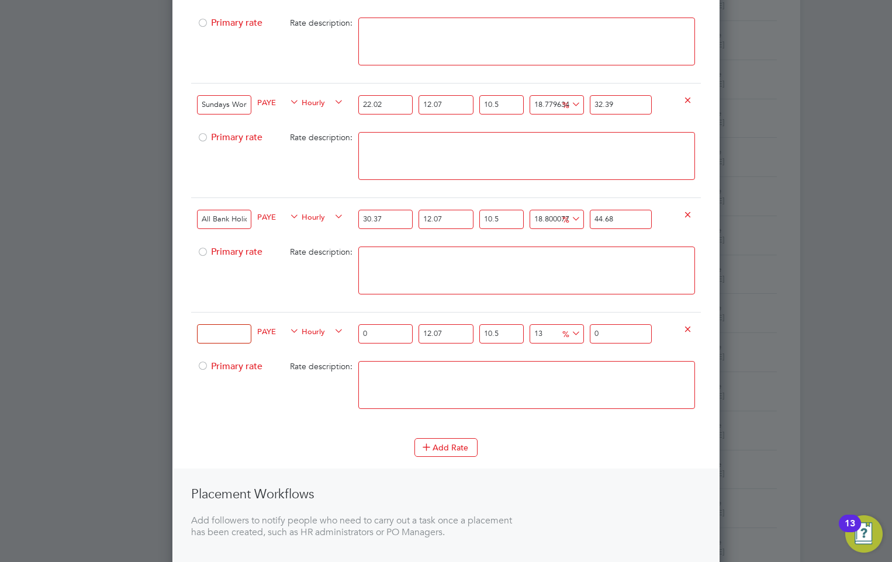
scroll to position [760, 0]
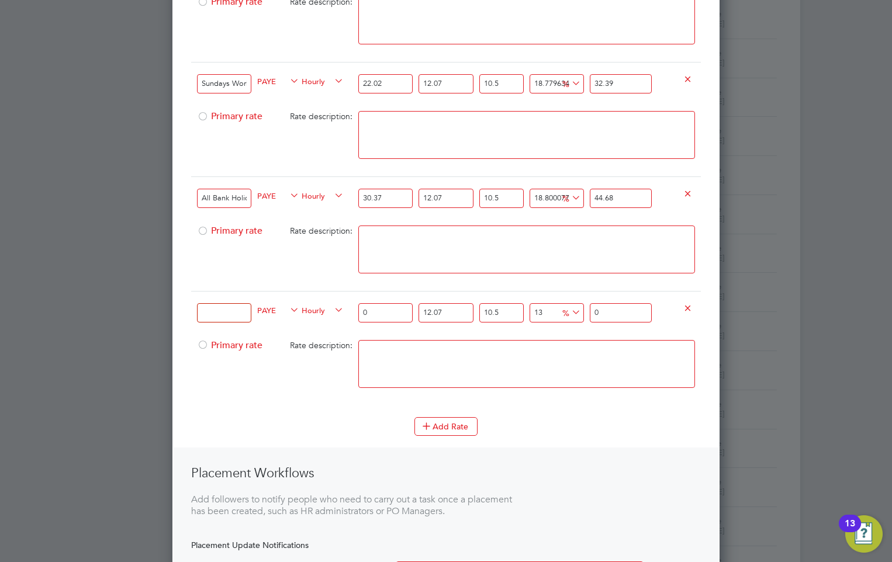
type input "44.68"
drag, startPoint x: 219, startPoint y: 305, endPoint x: 227, endPoint y: 317, distance: 14.3
click at [219, 305] on input at bounding box center [224, 312] width 54 height 19
paste input "Christmas ([DATE] and New Year`s Eve)"
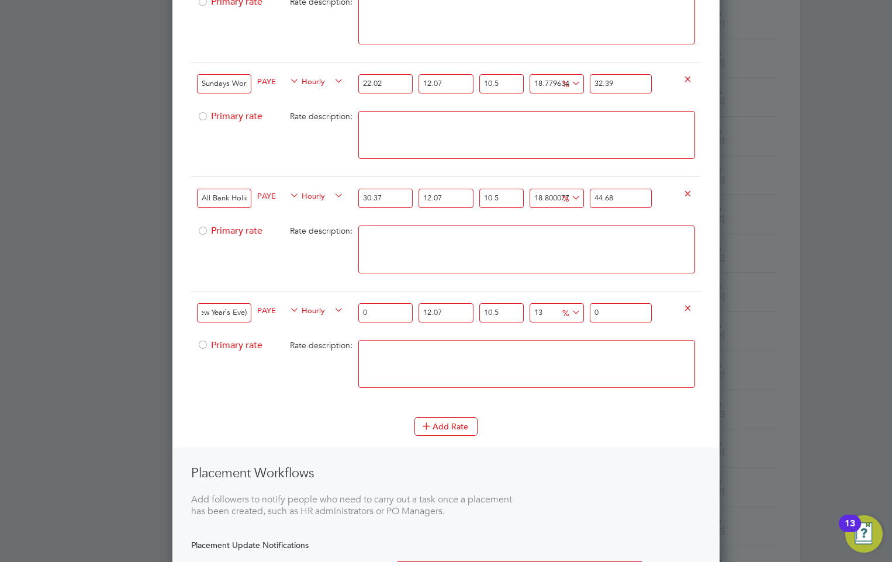
click at [202, 312] on input "Christmas ([DATE] and New Year`s Eve)" at bounding box center [224, 312] width 54 height 19
click at [240, 307] on input "Christmas ([DATE] and New Year`s Eve)" at bounding box center [224, 312] width 54 height 19
click at [219, 311] on input "Christmas ([DATE] and New Year`s Eve)" at bounding box center [224, 312] width 54 height 19
click at [212, 313] on input "Christmas ([DATE] and New Year`s Eve)" at bounding box center [224, 312] width 54 height 19
click at [202, 313] on input "Christmas ([DATE] and New Year`s Eve)" at bounding box center [224, 312] width 54 height 19
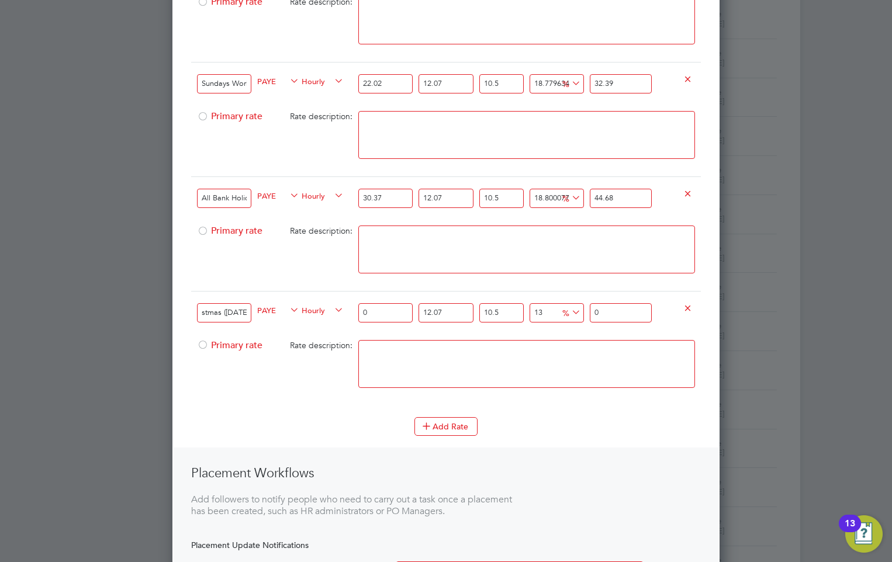
scroll to position [0, 12]
click at [223, 311] on input "Christmas ([DATE] and New Year`s Eve)" at bounding box center [224, 312] width 54 height 19
click at [224, 312] on input "Christmas ([DATE] and New Year`s Eve)" at bounding box center [224, 312] width 54 height 19
type input "Christmas Rate ([DATE] and New Year`s Eve)"
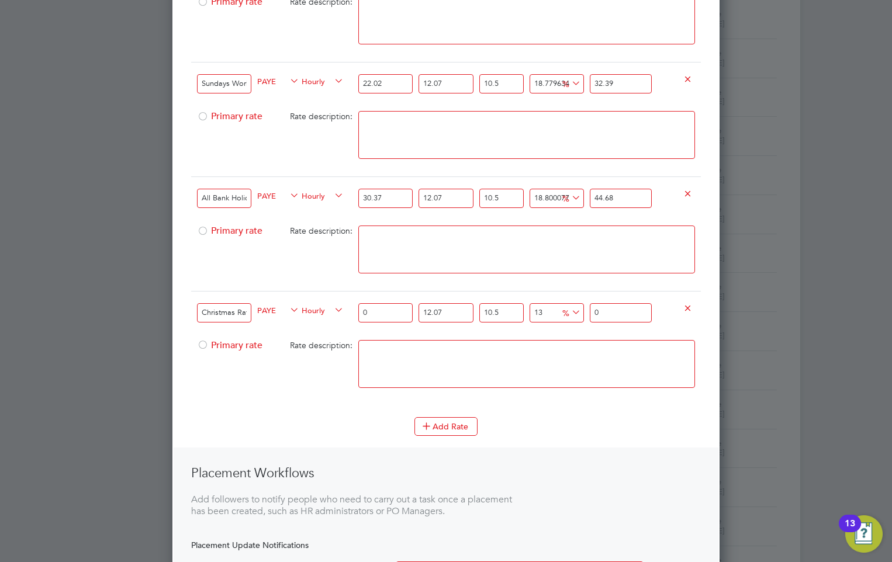
click at [347, 310] on div "Christmas Rate ([DATE] and New Year`s Eve) PAYE Hourly 0 12.07 n/a 10.5 n/a 13 …" at bounding box center [446, 312] width 510 height 43
type input "4"
type input "5.59744822"
type input "45"
type input "62.971292475"
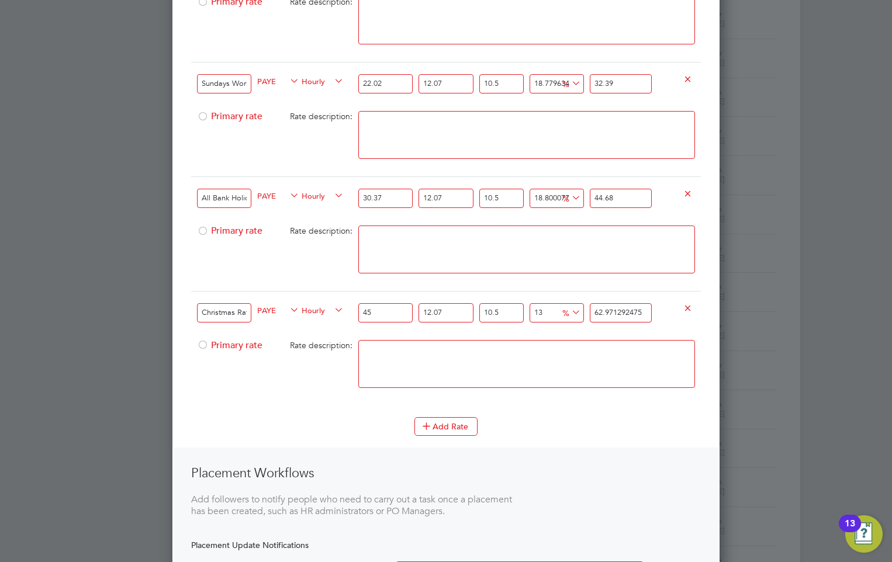
type input "45.5"
type input "63.6709735025"
type input "45.56"
type input "63.7549352258"
type input "45.56"
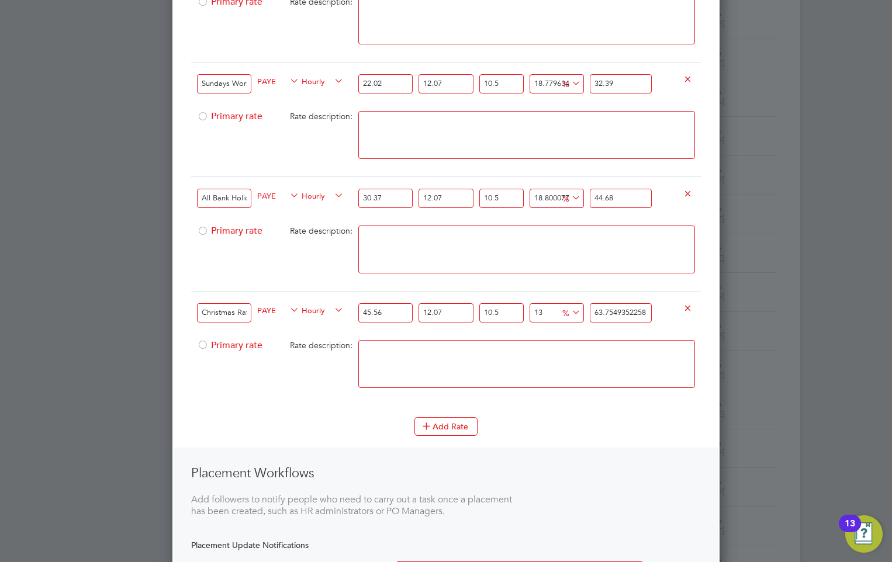
click at [395, 358] on textarea at bounding box center [526, 364] width 337 height 48
drag, startPoint x: 648, startPoint y: 312, endPoint x: 565, endPoint y: 307, distance: 83.1
click at [565, 307] on div "Christmas Rate ([DATE] and New Year`s Eve) PAYE Hourly 45.56 12.07 n/a 10.5 n/a…" at bounding box center [446, 312] width 510 height 43
type input "-89.36552915317479"
type input "6"
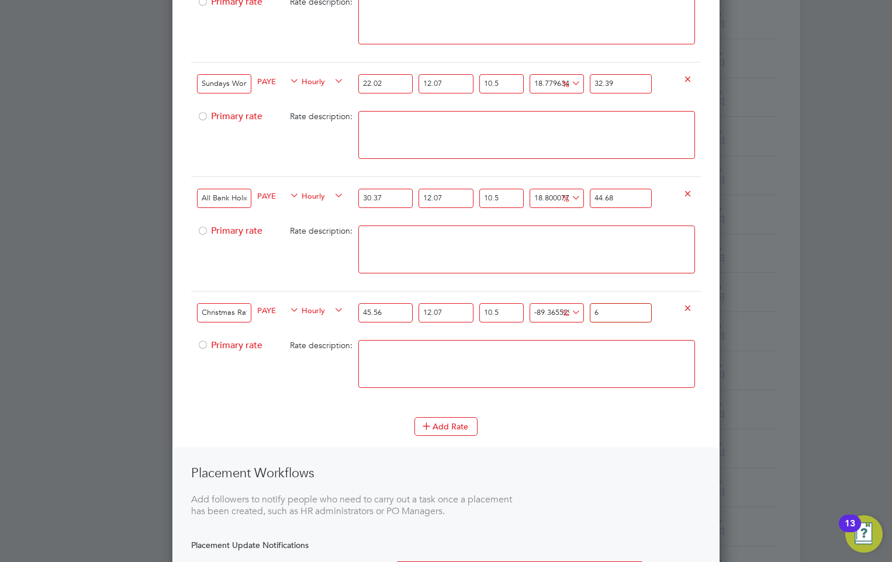
type input "18.751591122881557"
type input "67.0"
type input "18.787039359037642"
type input "67.02"
click at [562, 351] on textarea at bounding box center [526, 364] width 337 height 48
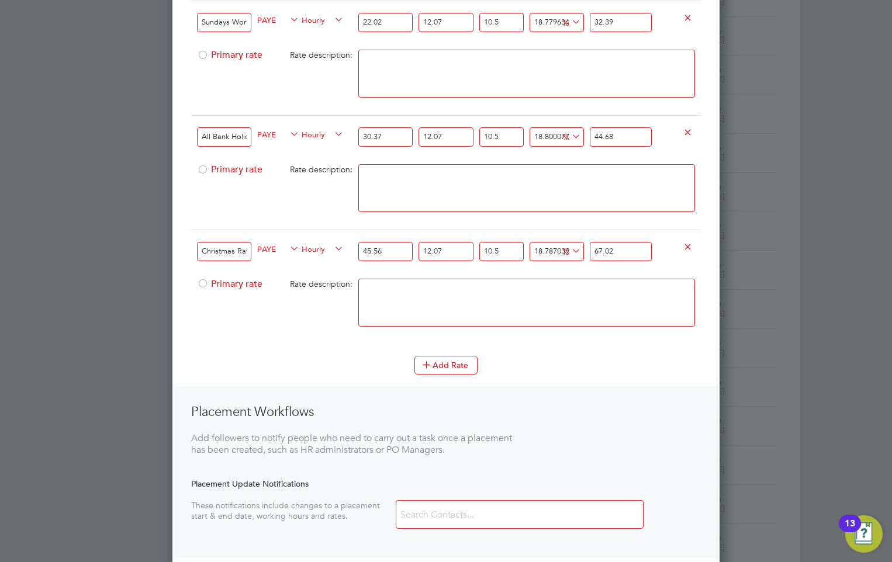
scroll to position [899, 0]
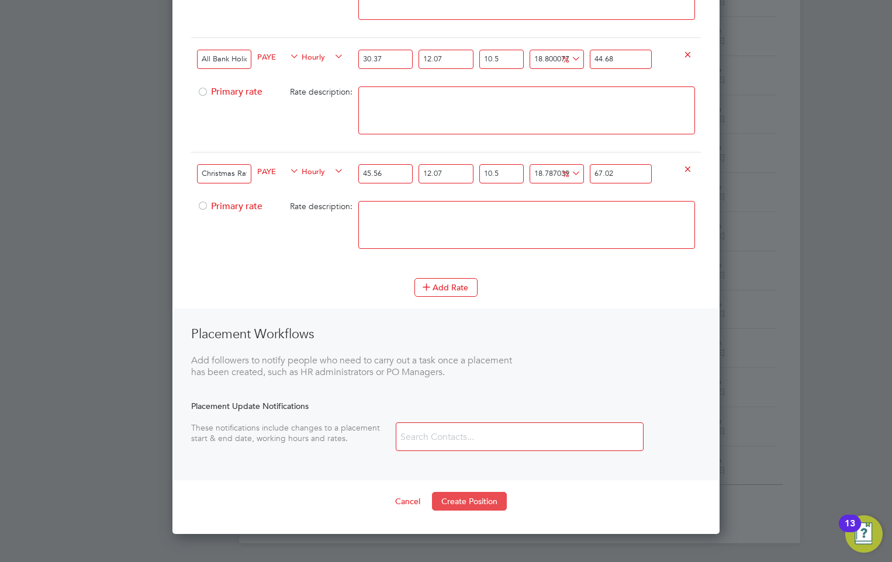
click at [468, 497] on button "Create Position" at bounding box center [469, 501] width 75 height 19
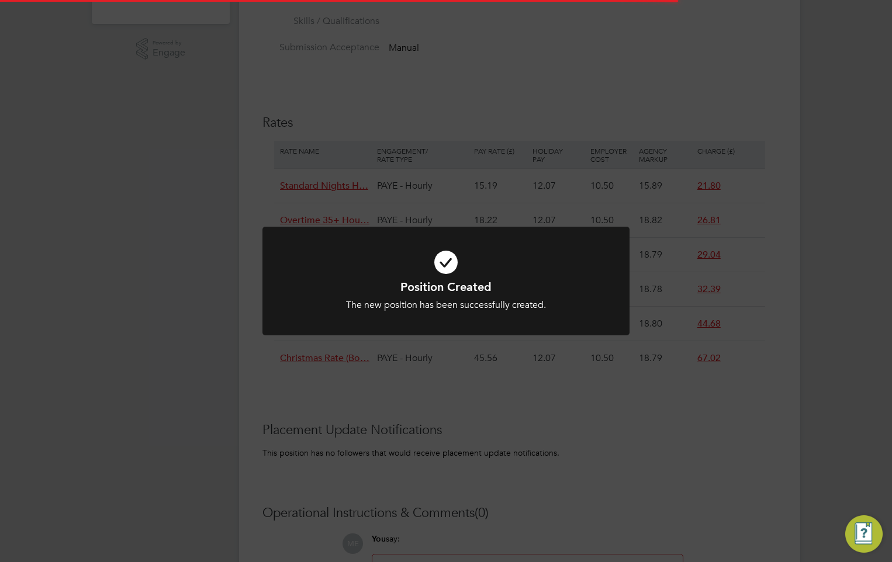
scroll to position [6, 6]
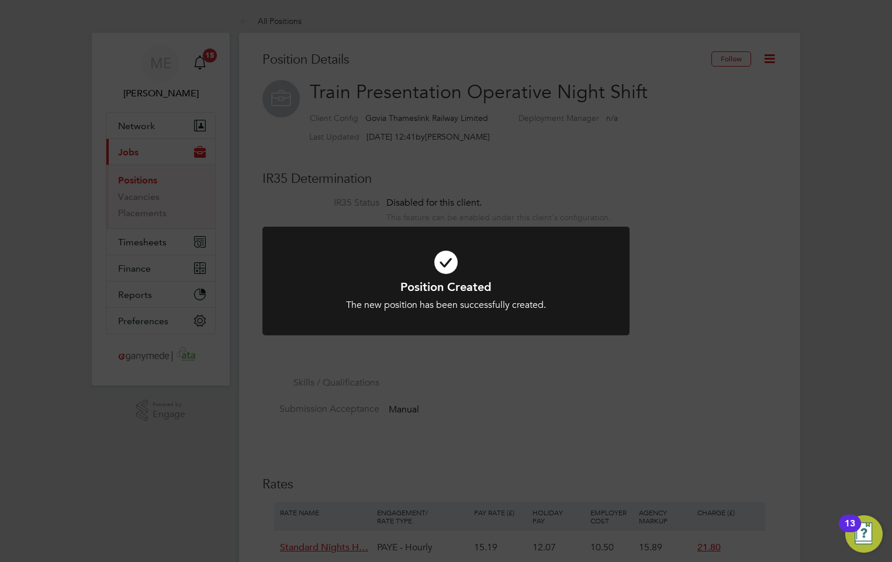
click at [484, 411] on div "Position Created The new position has been successfully created. Cancel Okay" at bounding box center [446, 281] width 892 height 562
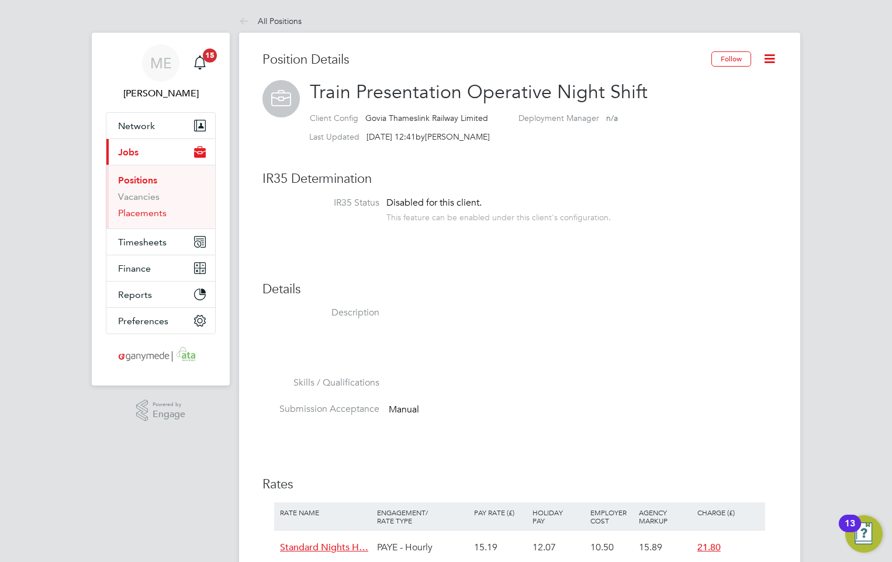
click at [137, 212] on link "Placements" at bounding box center [142, 212] width 49 height 11
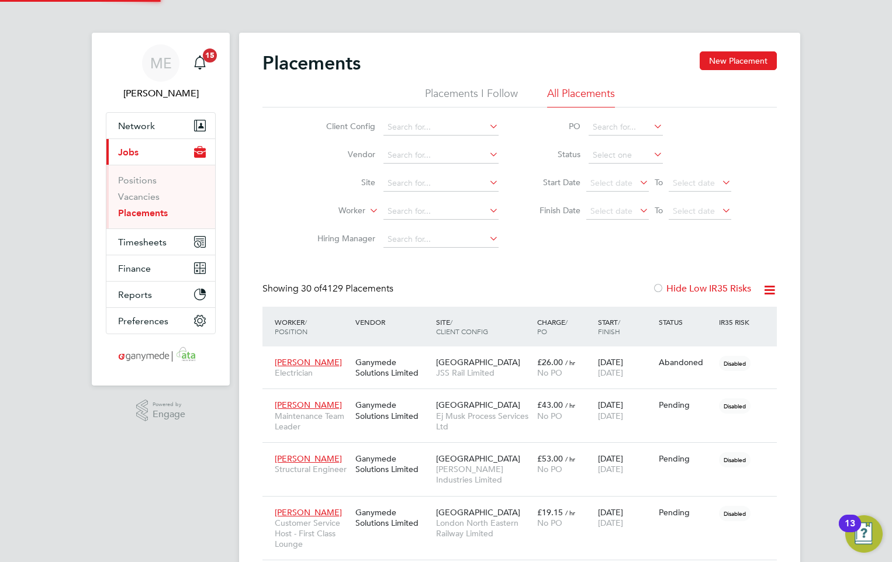
scroll to position [44, 81]
click at [719, 57] on button "New Placement" at bounding box center [738, 60] width 77 height 19
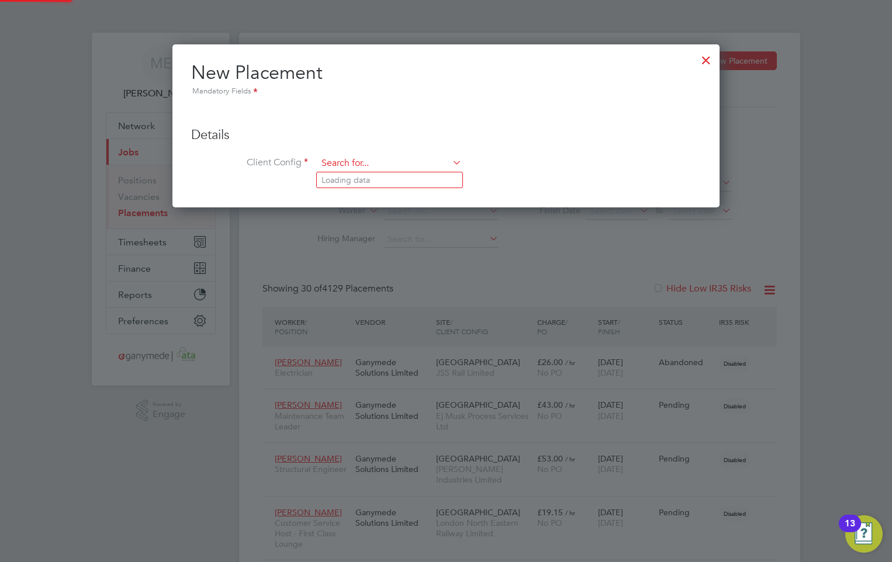
click at [378, 165] on input at bounding box center [389, 164] width 144 height 18
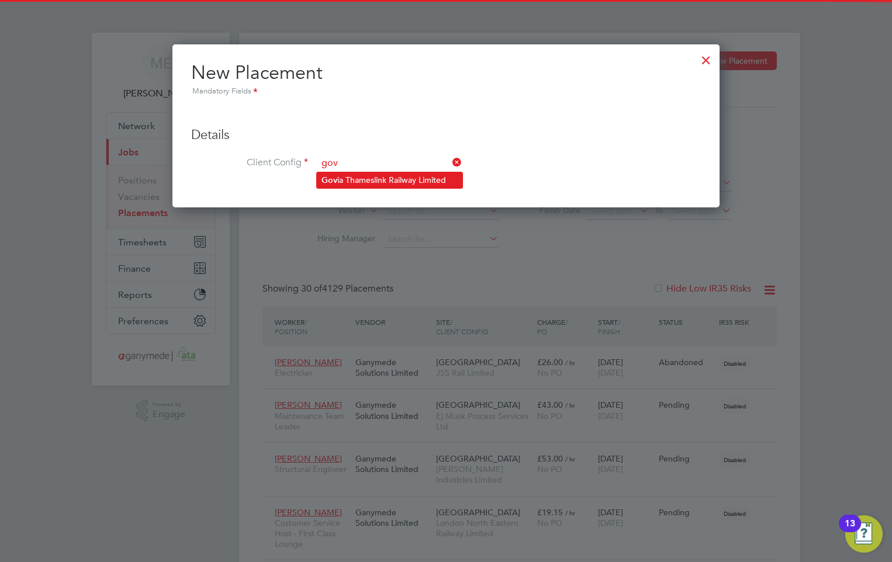
click at [365, 178] on li "Gov ia Thameslink Railway Limited" at bounding box center [390, 180] width 146 height 16
type input "Govia Thameslink Railway Limited"
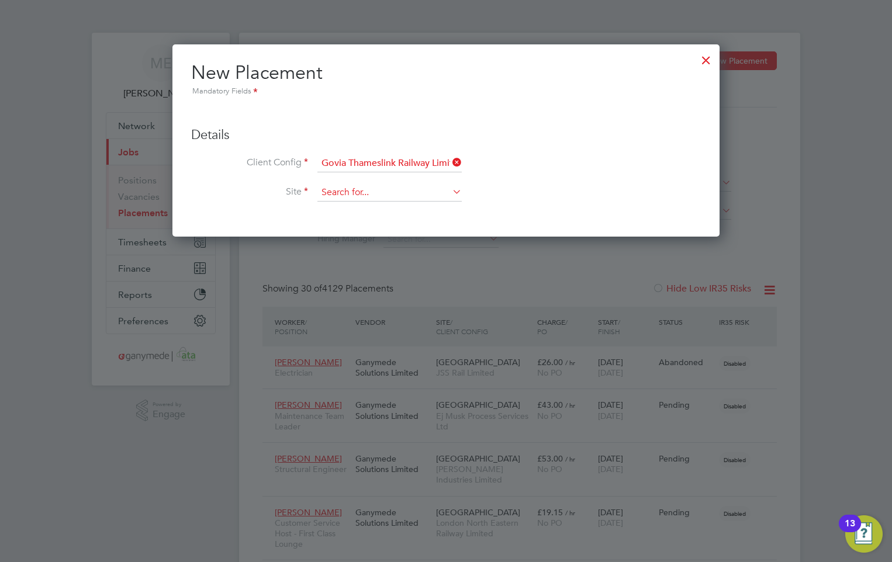
click at [356, 190] on input at bounding box center [389, 193] width 144 height 18
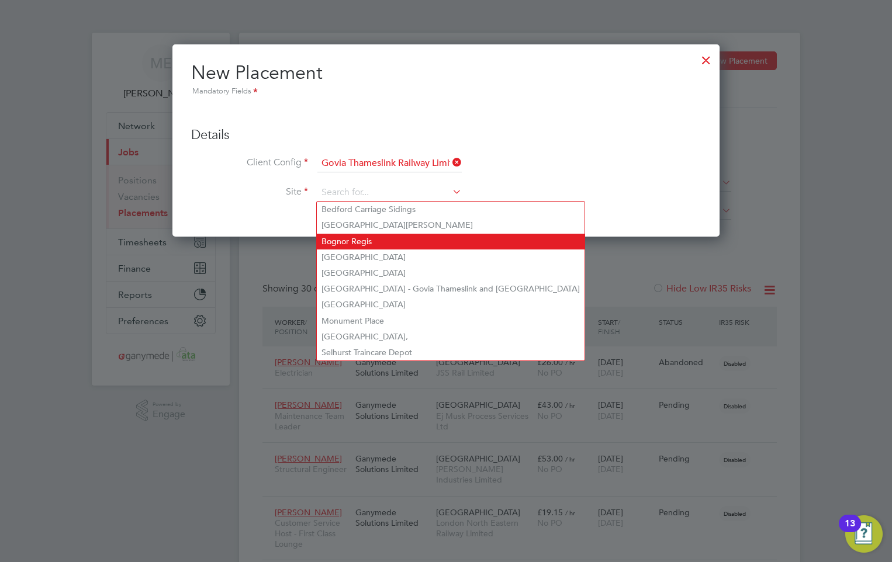
click at [359, 238] on li "Bognor Regis" at bounding box center [451, 242] width 268 height 16
type input "Bognor Regis"
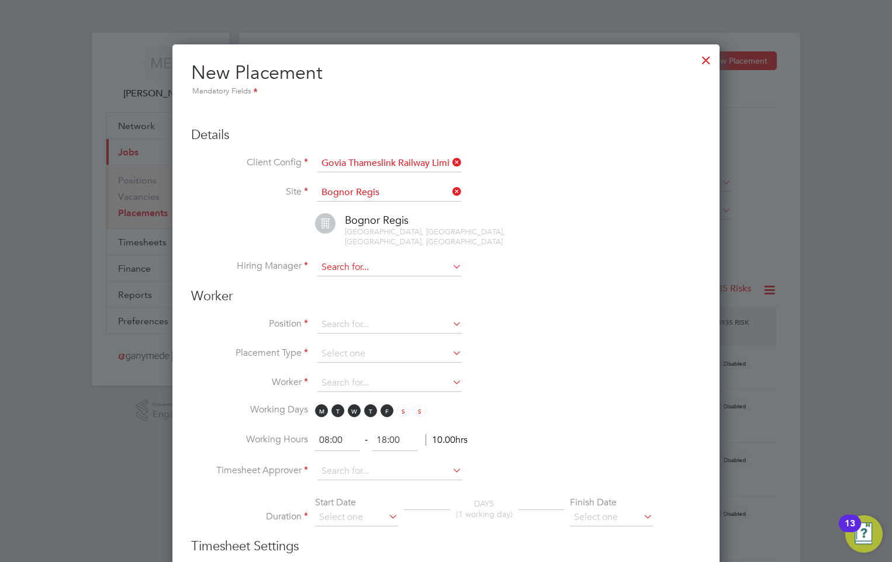
click at [365, 275] on input at bounding box center [389, 268] width 144 height 18
click at [371, 387] on li "[PERSON_NAME]" at bounding box center [390, 395] width 146 height 16
type input "[PERSON_NAME]"
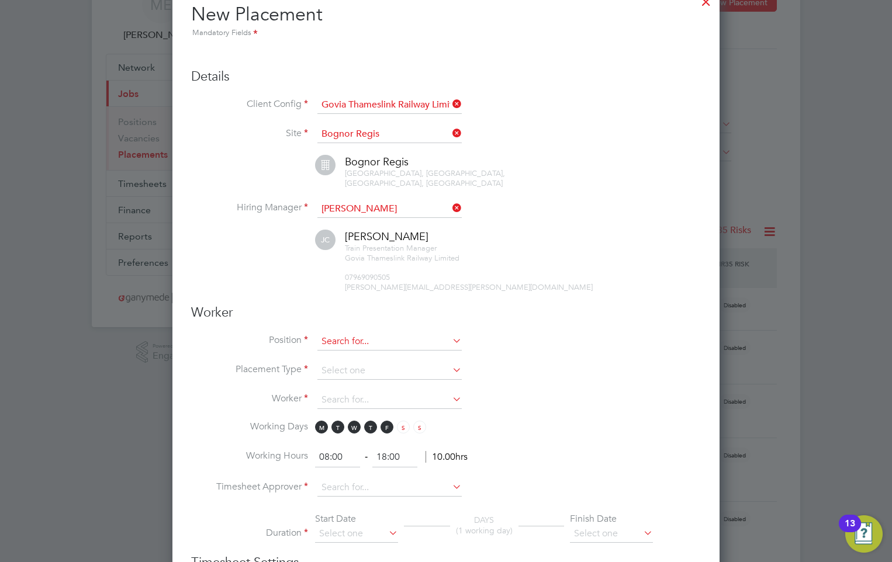
click at [359, 340] on input at bounding box center [389, 342] width 144 height 18
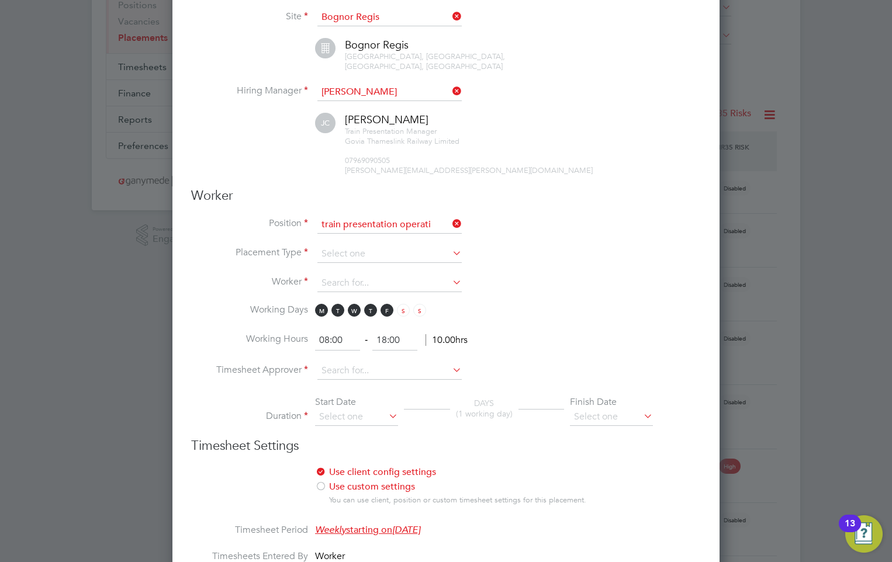
click at [458, 360] on li "Train Presentation Operati ve Night Shift" at bounding box center [501, 368] width 369 height 16
type input "Train Presentation Operative Night Shift"
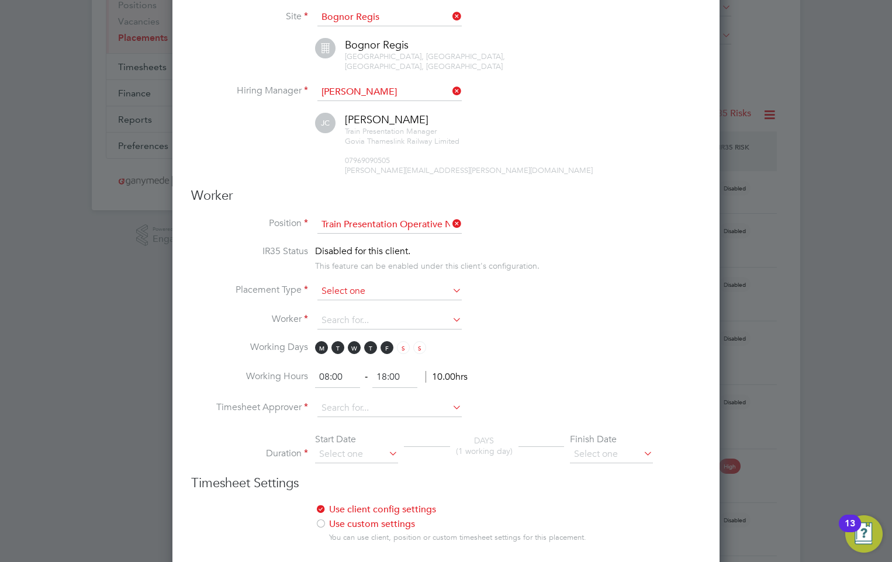
click at [431, 289] on input at bounding box center [389, 292] width 144 height 18
click at [368, 309] on li "Temporary" at bounding box center [390, 307] width 146 height 15
type input "Temporary"
click at [392, 319] on input at bounding box center [389, 321] width 144 height 18
click at [374, 338] on li "No results found" at bounding box center [390, 336] width 146 height 15
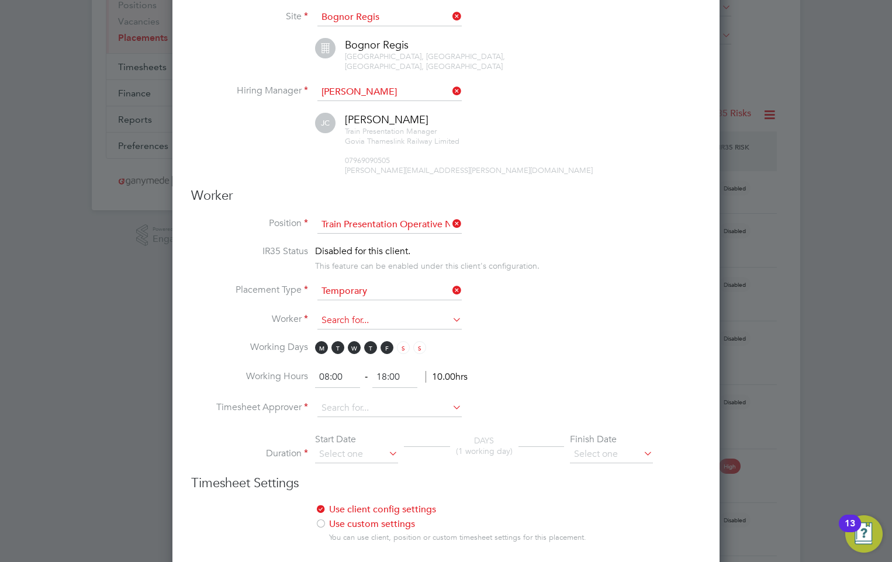
click at [376, 319] on input at bounding box center [389, 321] width 144 height 18
click at [352, 329] on li "[PERSON_NAME] (190886)" at bounding box center [406, 337] width 179 height 16
type input "[PERSON_NAME] (190886)"
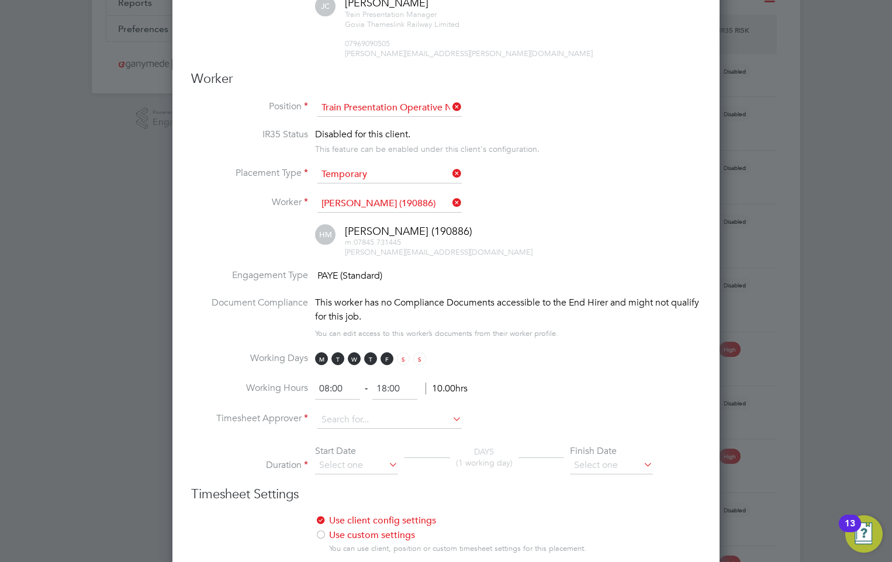
scroll to position [351, 0]
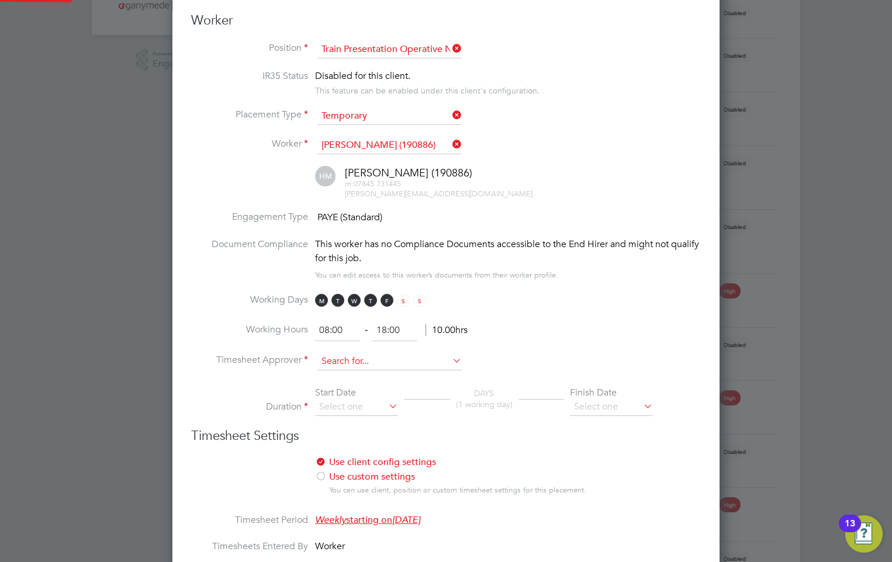
click at [393, 360] on input at bounding box center [389, 362] width 144 height 18
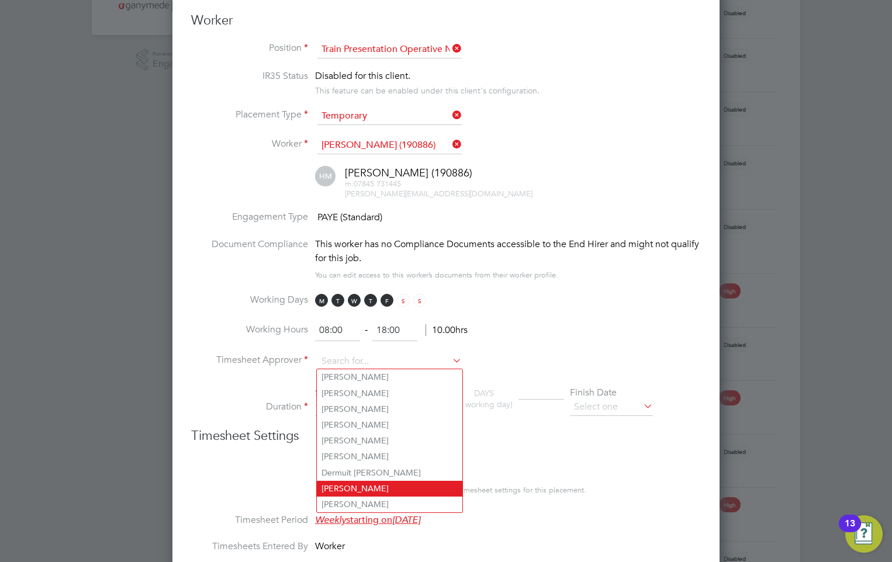
click at [355, 482] on li "[PERSON_NAME]" at bounding box center [390, 489] width 146 height 16
type input "[PERSON_NAME]"
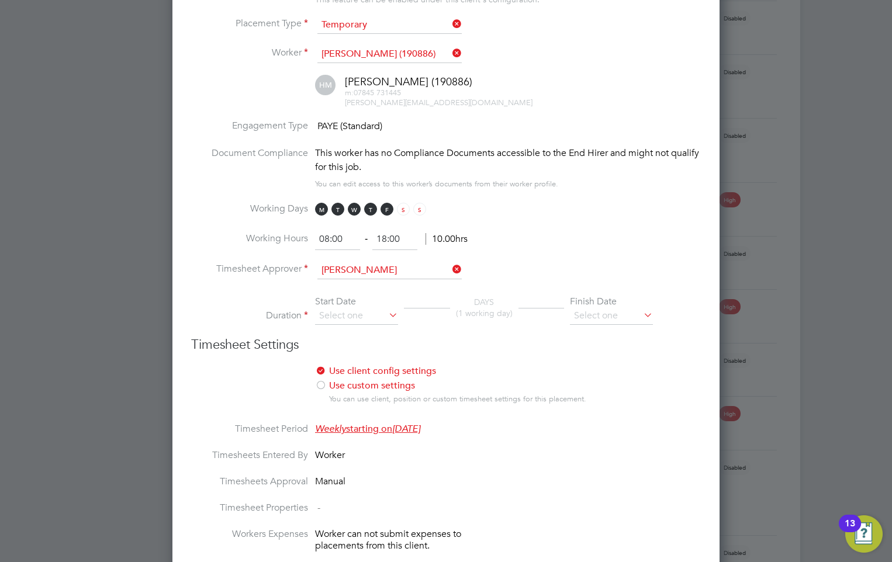
scroll to position [468, 0]
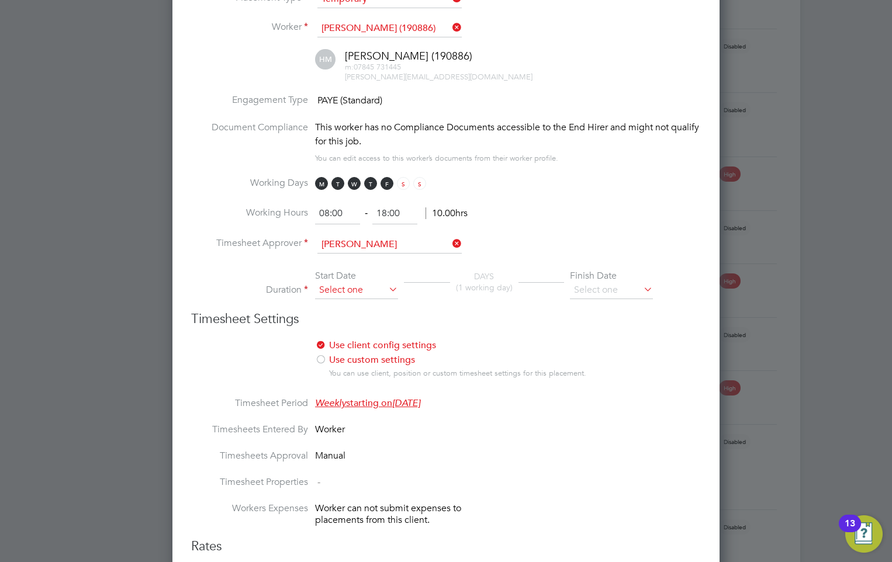
click at [373, 286] on input at bounding box center [356, 291] width 83 height 18
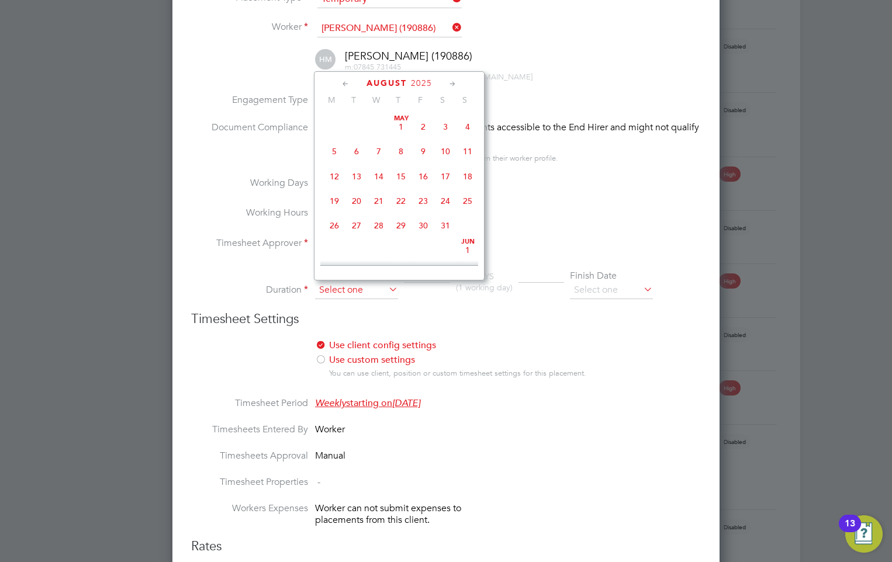
scroll to position [404, 0]
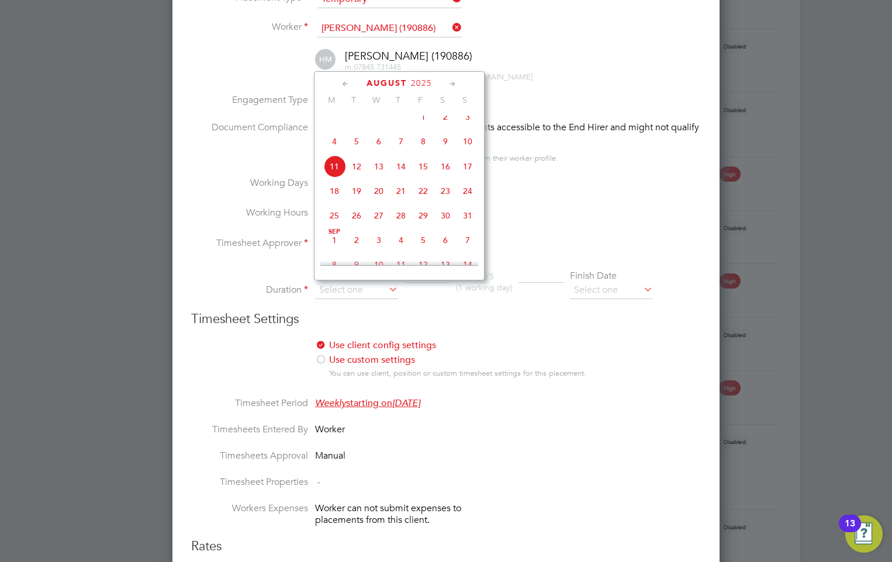
click at [338, 200] on span "18" at bounding box center [334, 191] width 22 height 22
type input "[DATE]"
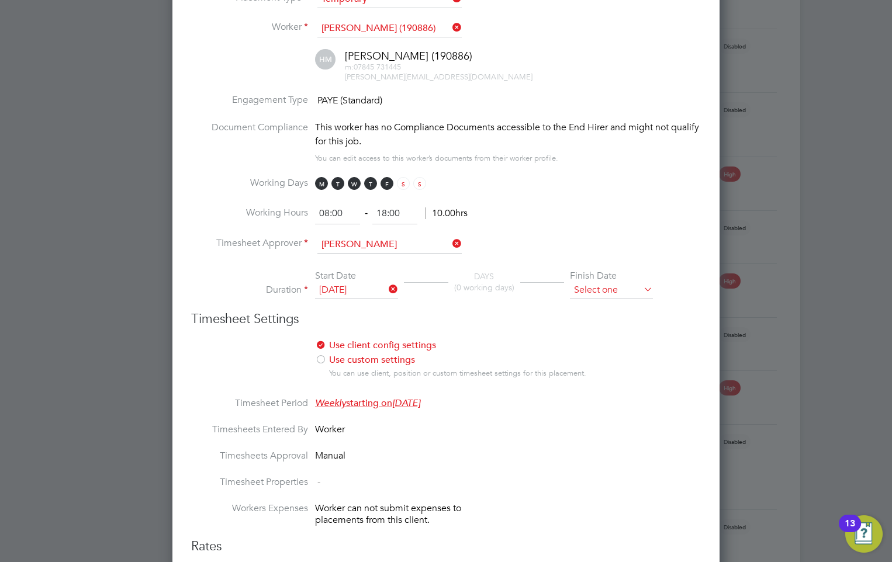
click at [601, 288] on input at bounding box center [611, 291] width 83 height 18
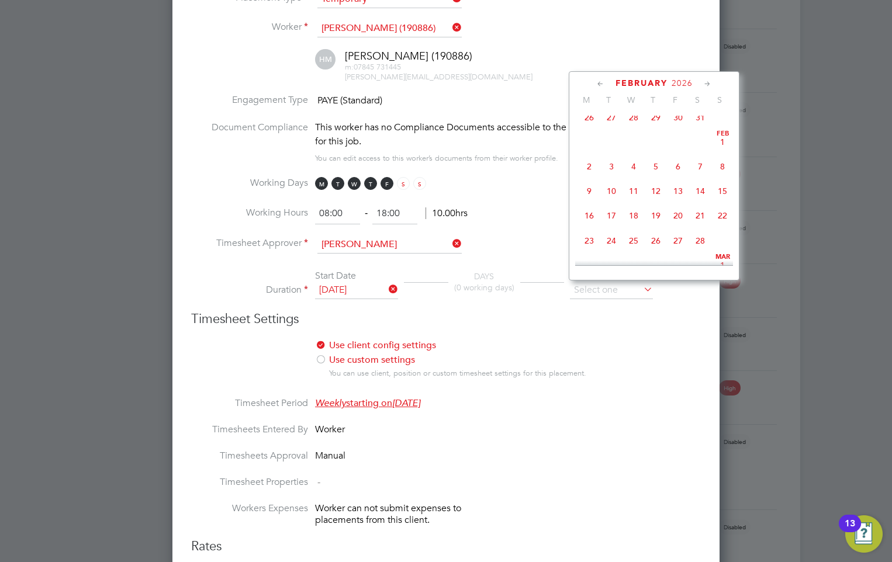
scroll to position [1178, 0]
click at [612, 168] on span "17" at bounding box center [611, 157] width 22 height 22
type input "[DATE]"
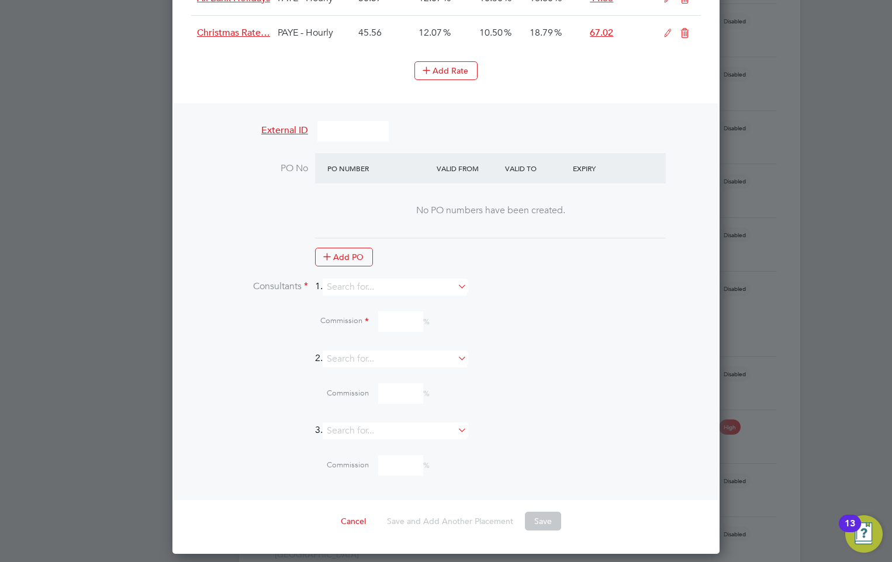
scroll to position [1227, 0]
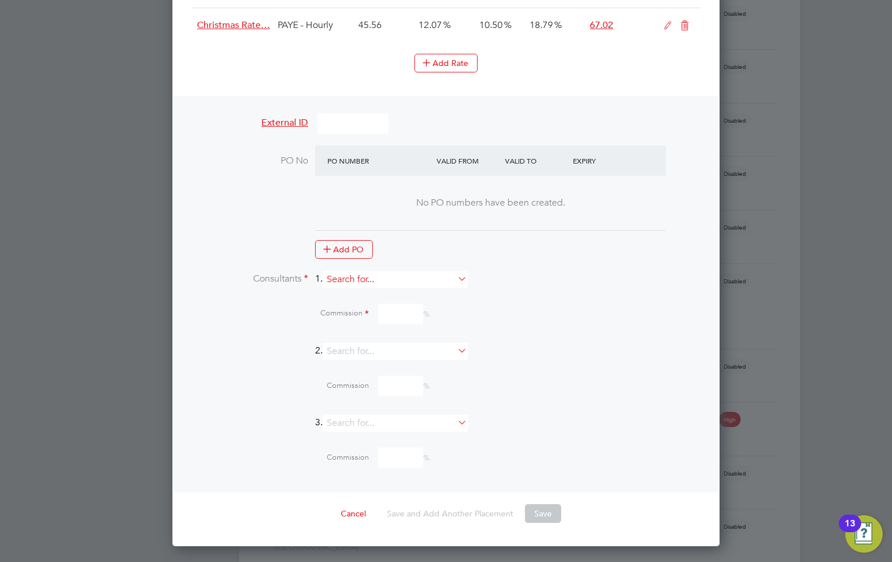
click at [363, 281] on input at bounding box center [395, 279] width 144 height 17
click at [363, 290] on li "[PERSON_NAME]" at bounding box center [400, 295] width 146 height 16
type input "[PERSON_NAME]"
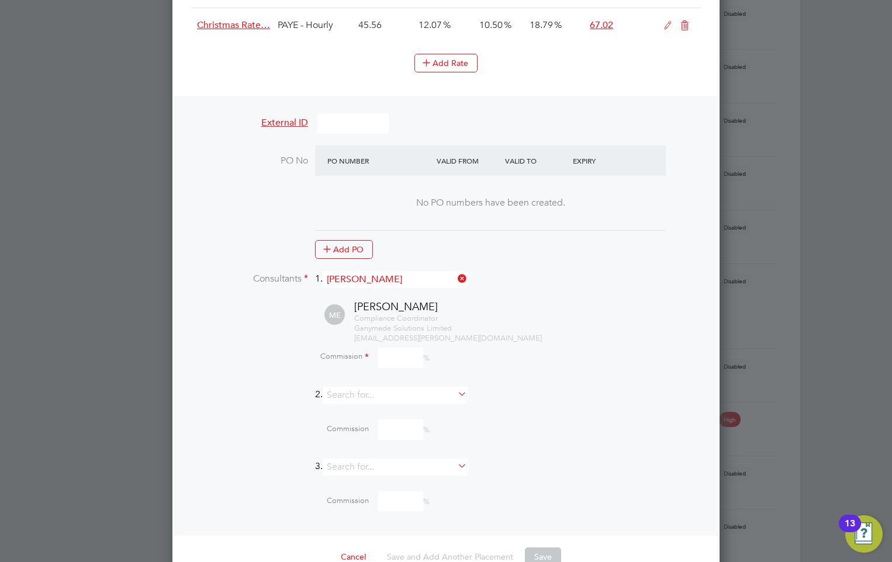
click at [413, 350] on input at bounding box center [400, 358] width 45 height 20
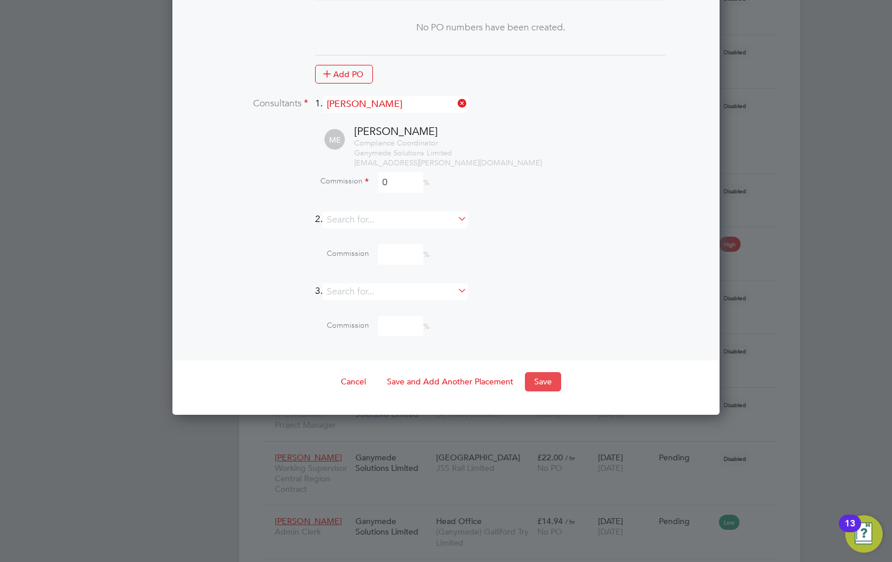
type input "0"
click at [546, 380] on button "Save" at bounding box center [543, 381] width 36 height 19
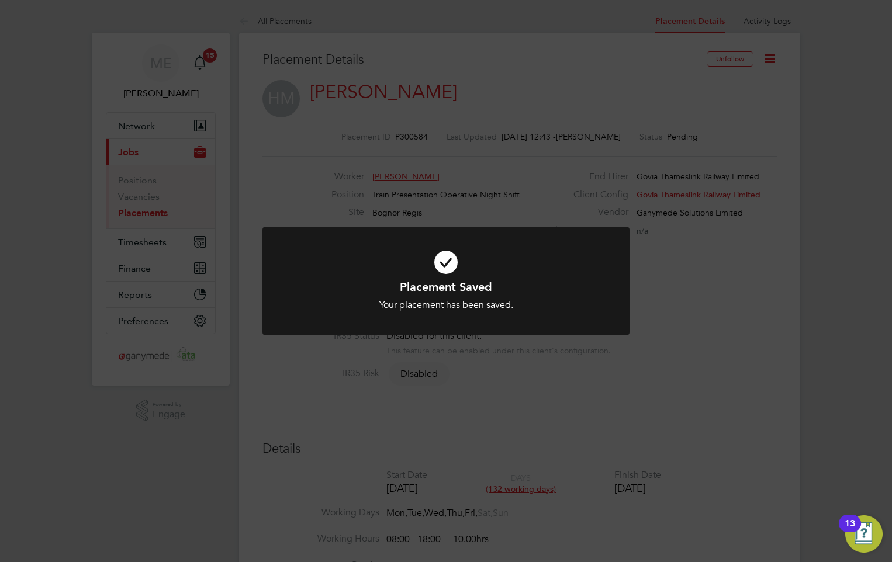
click at [559, 375] on div "Placement Saved Your placement has been saved. Cancel Okay" at bounding box center [446, 281] width 892 height 562
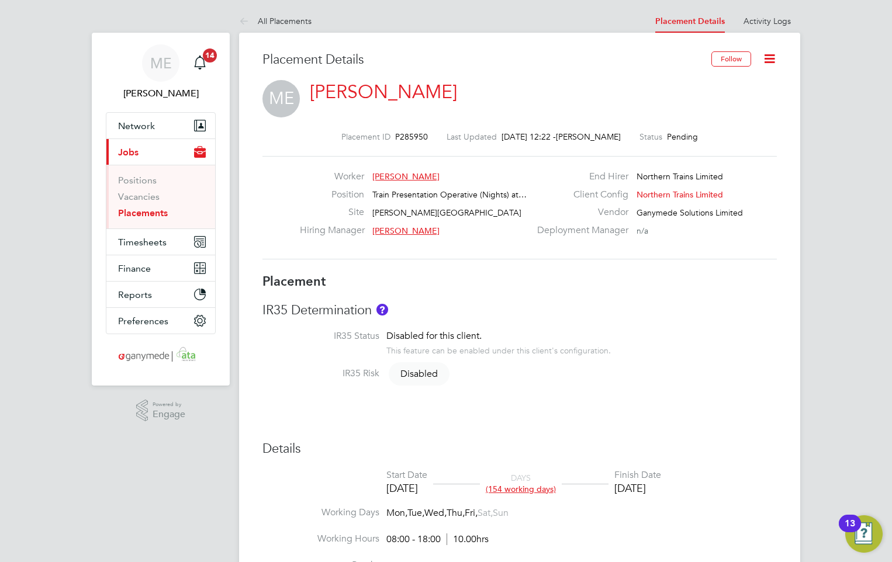
click at [768, 56] on icon at bounding box center [769, 58] width 15 height 15
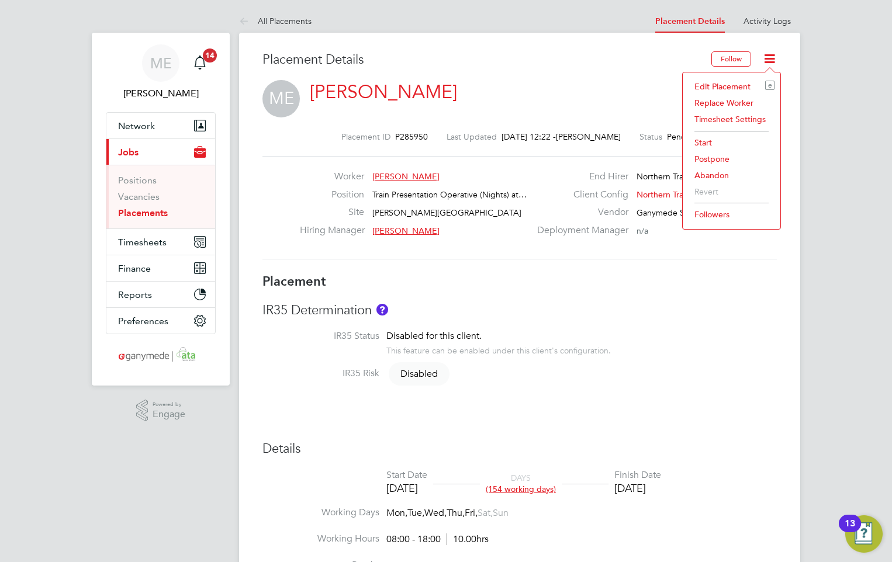
click at [722, 81] on li "Edit Placement e" at bounding box center [731, 86] width 86 height 16
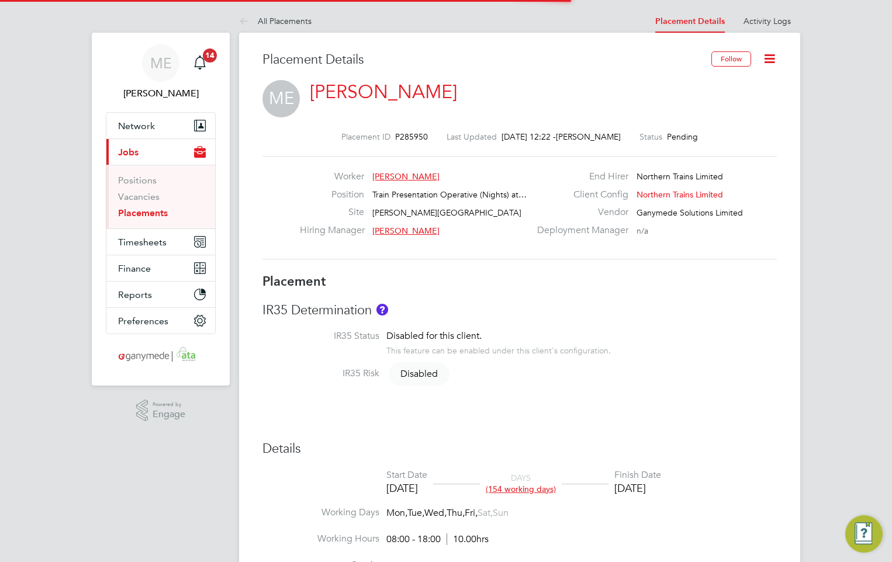
scroll to position [6, 6]
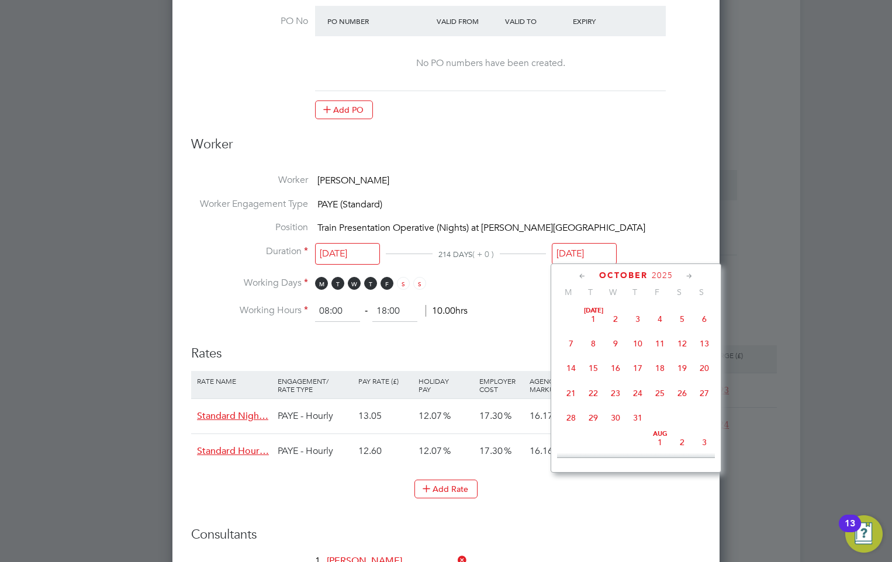
click at [581, 248] on input "[DATE]" at bounding box center [584, 254] width 65 height 22
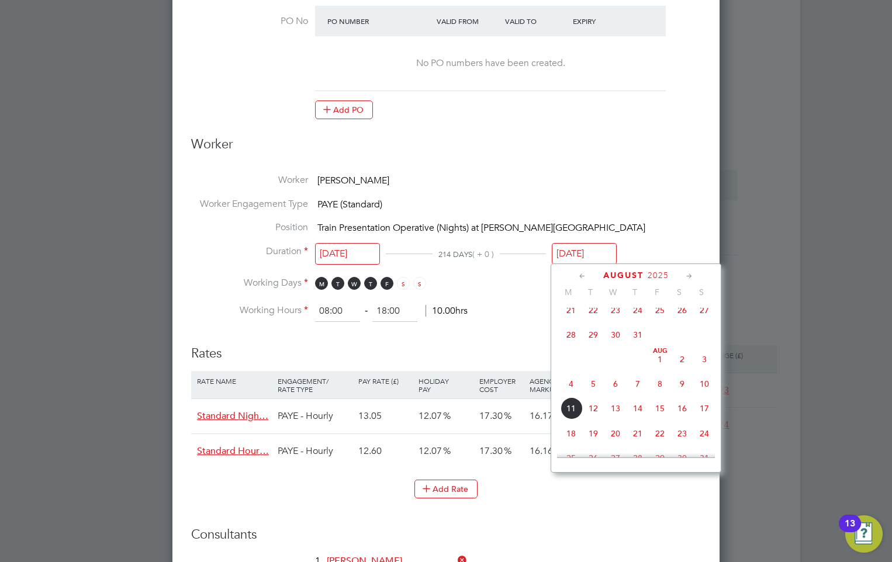
click at [704, 389] on span "10" at bounding box center [704, 384] width 22 height 22
type input "10 Aug 2025"
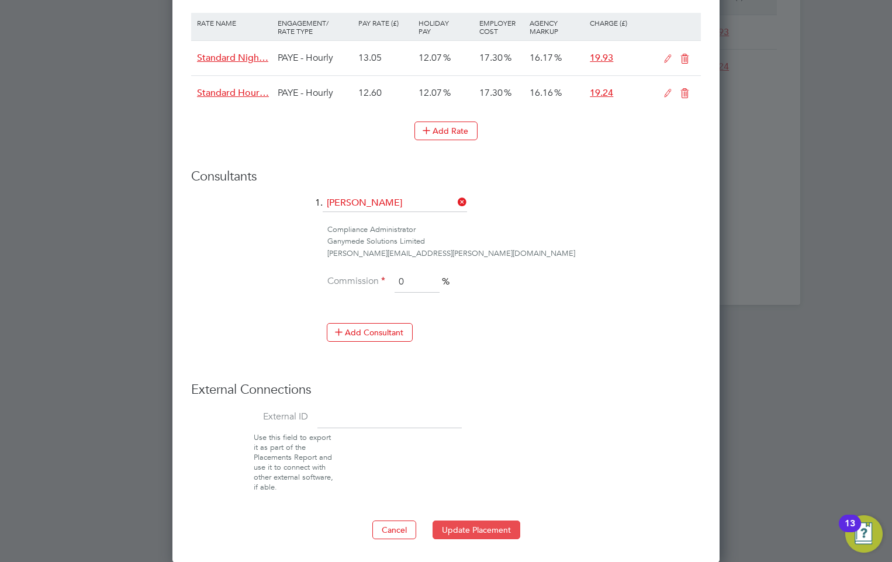
click at [480, 525] on button "Update Placement" at bounding box center [476, 530] width 88 height 19
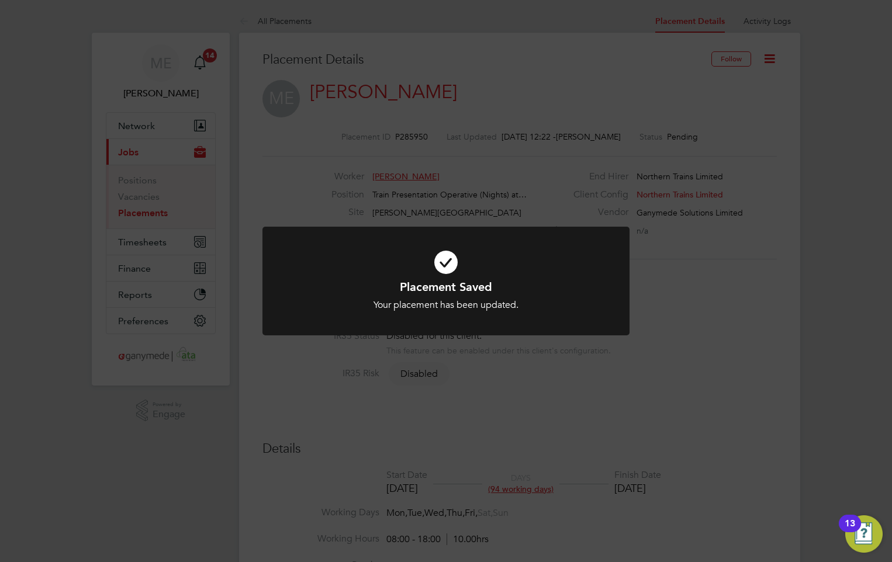
click at [500, 438] on div "Placement Saved Your placement has been updated. Cancel Okay" at bounding box center [446, 281] width 892 height 562
